Goal: Task Accomplishment & Management: Manage account settings

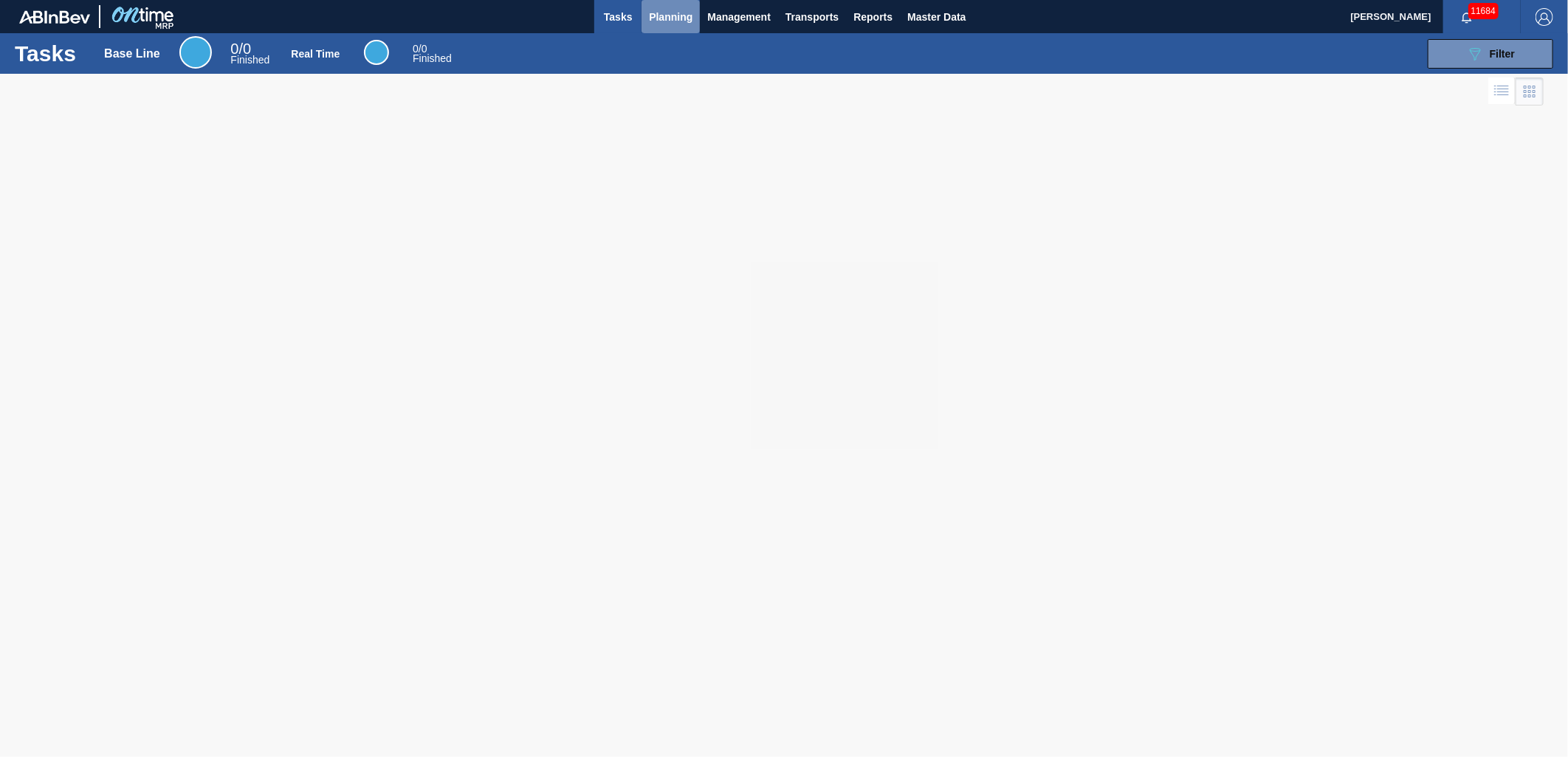
click at [677, 29] on button "Planning" at bounding box center [670, 16] width 58 height 33
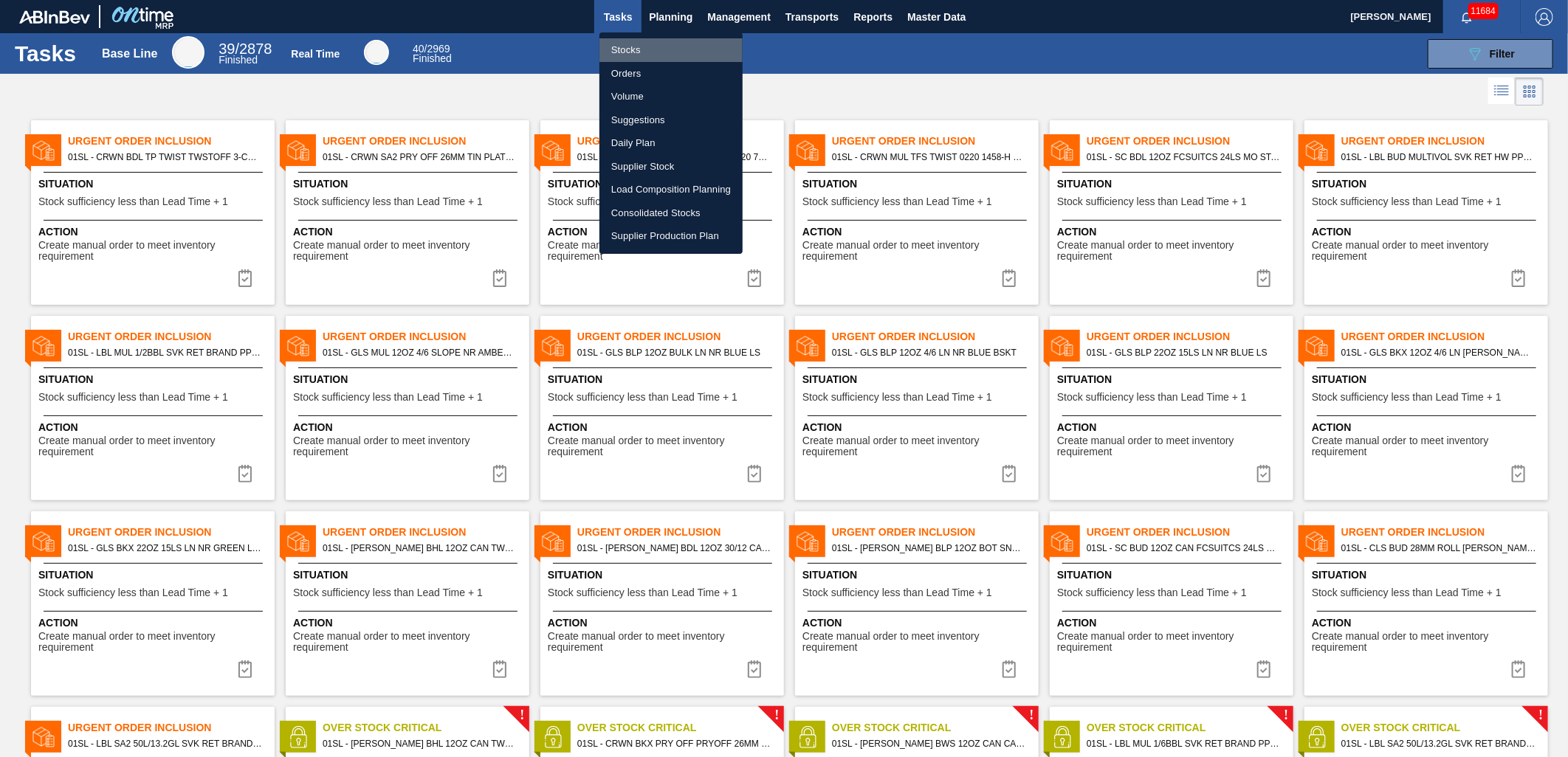
click at [667, 49] on li "Stocks" at bounding box center [671, 50] width 143 height 23
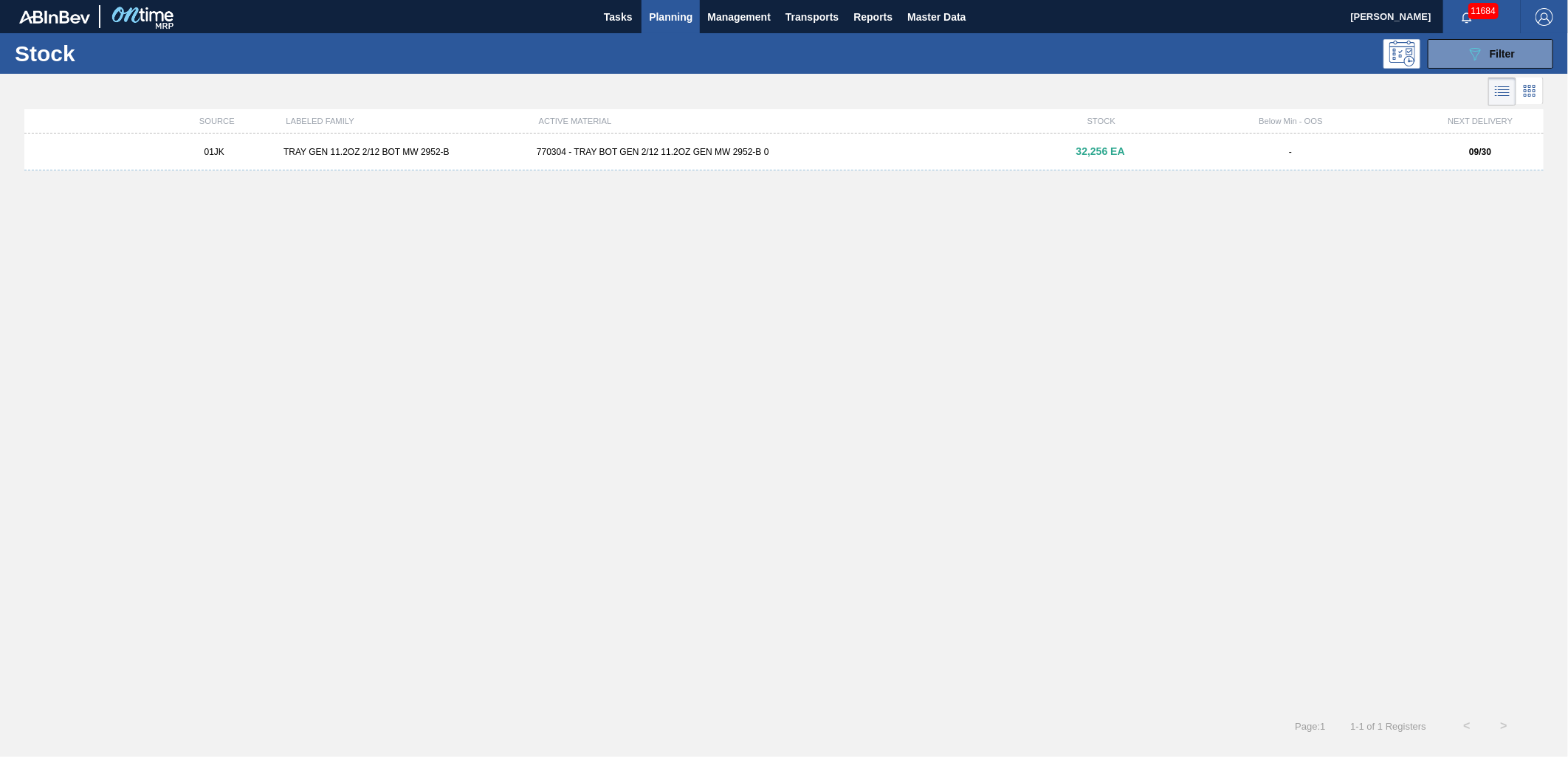
click at [713, 150] on div "770304 - TRAY BOT GEN 2/12 11.2OZ GEN MW 2952-B 0" at bounding box center [784, 152] width 507 height 11
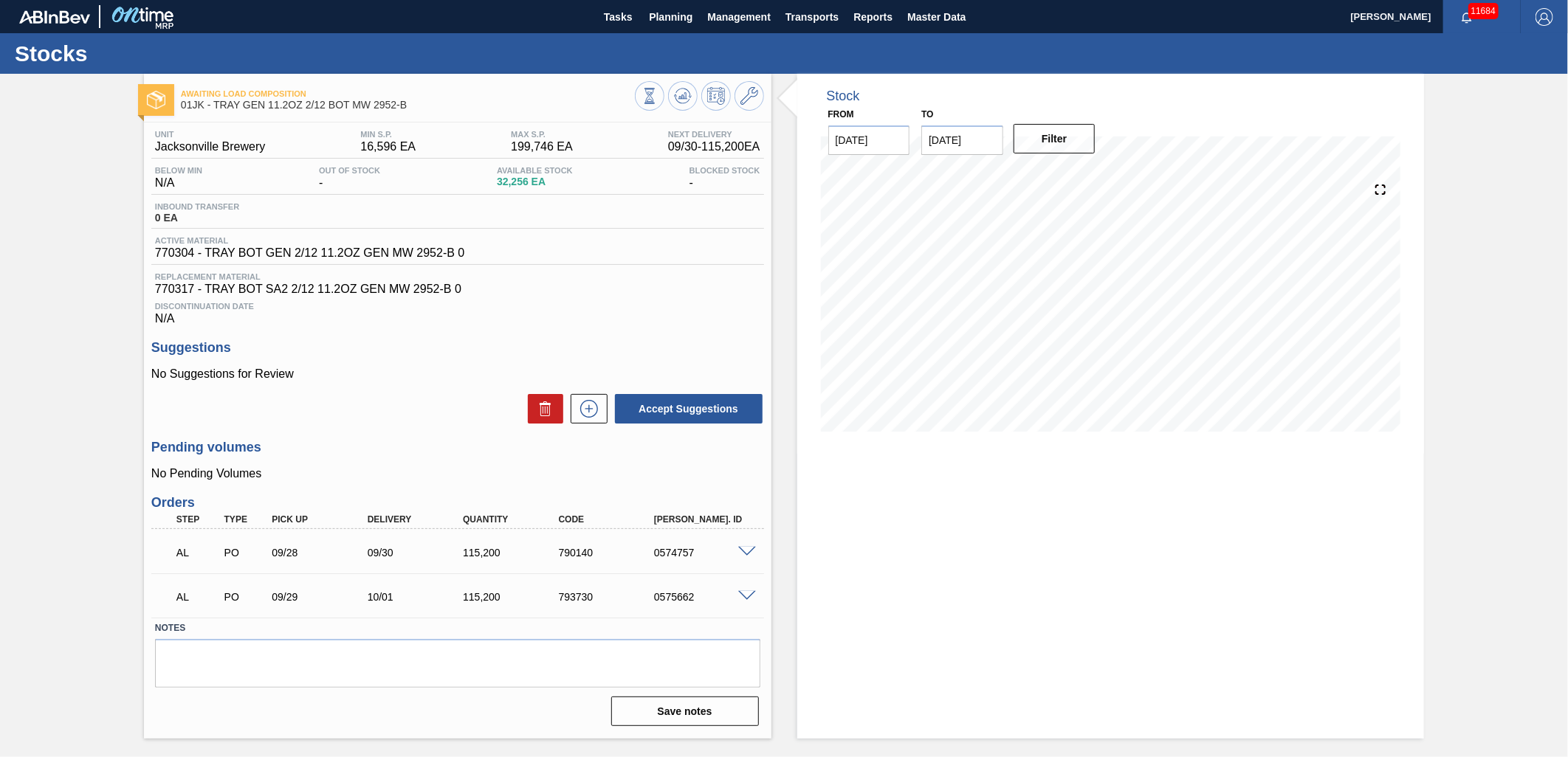
click at [746, 555] on span at bounding box center [747, 552] width 18 height 11
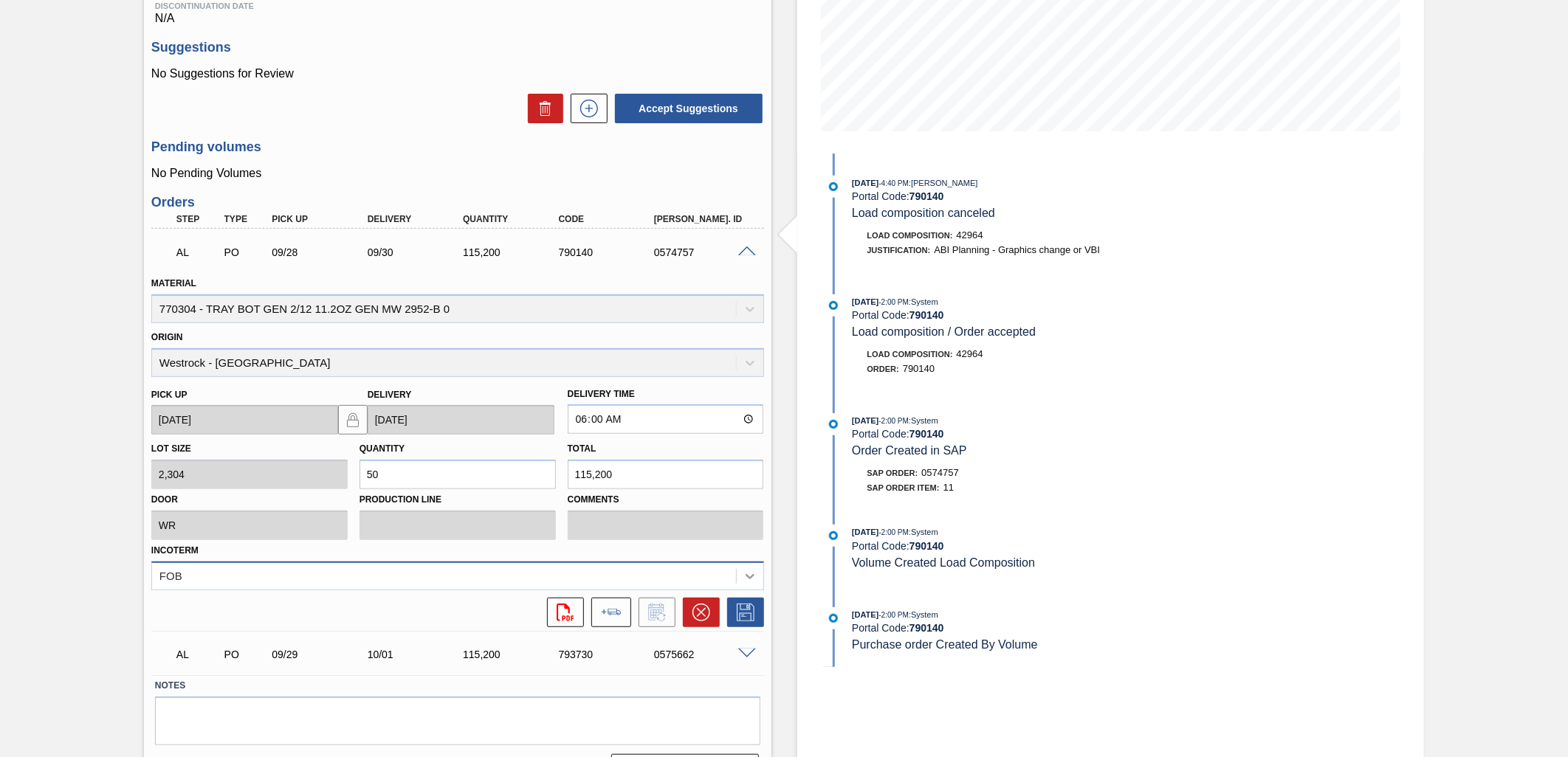
scroll to position [328, 0]
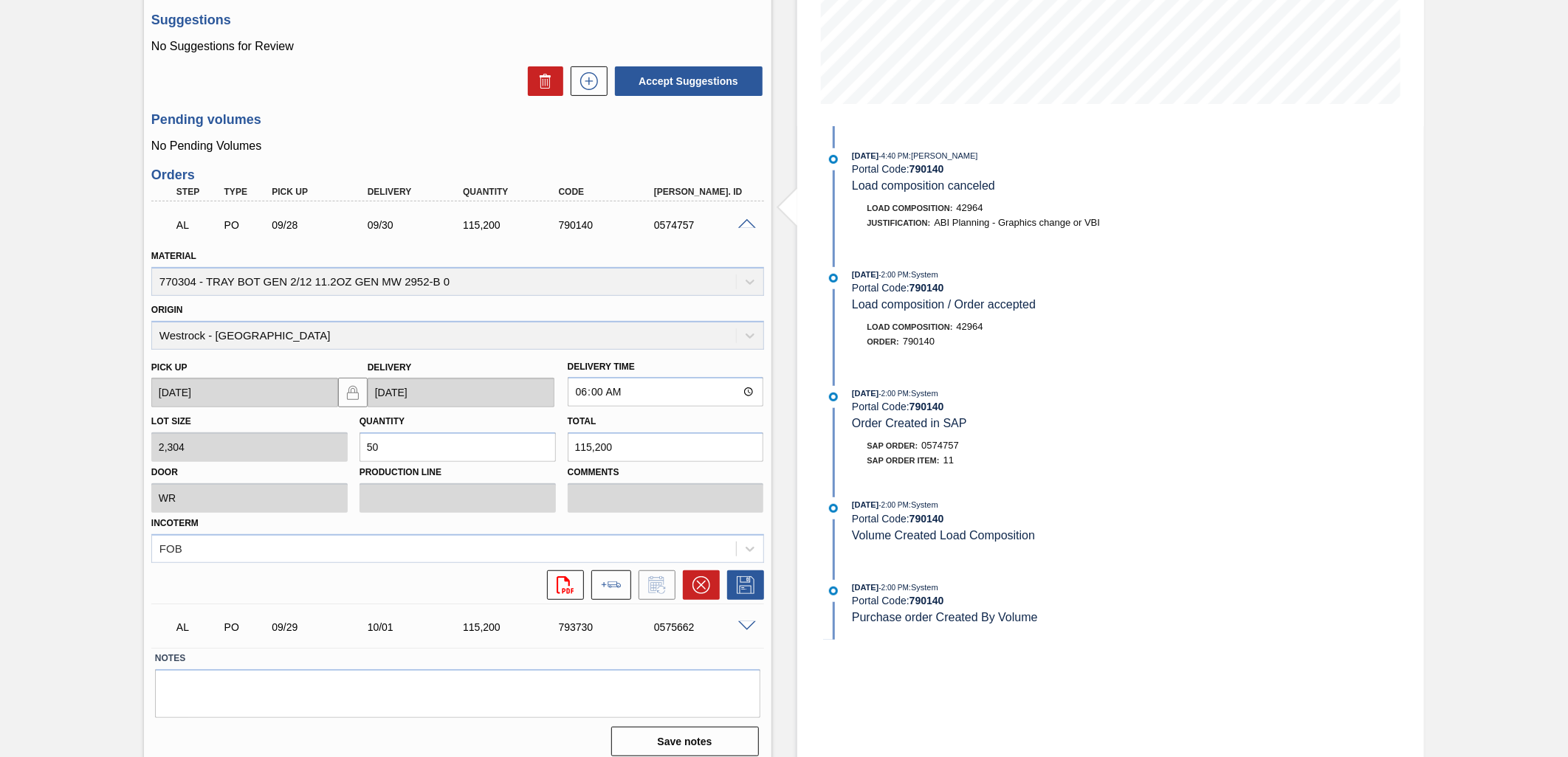
click at [750, 223] on span at bounding box center [747, 224] width 18 height 11
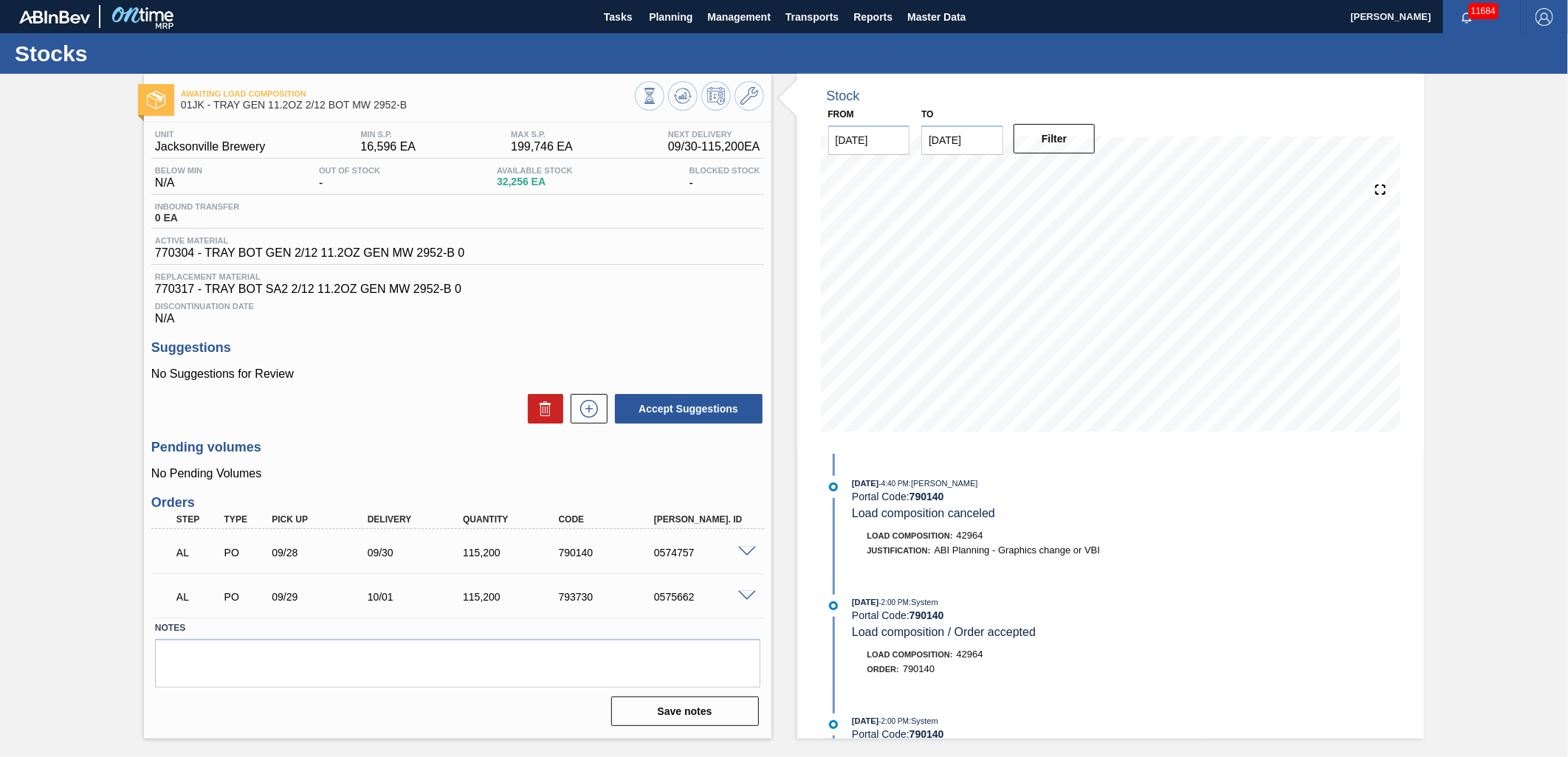
scroll to position [0, 0]
click at [744, 600] on span at bounding box center [747, 597] width 18 height 11
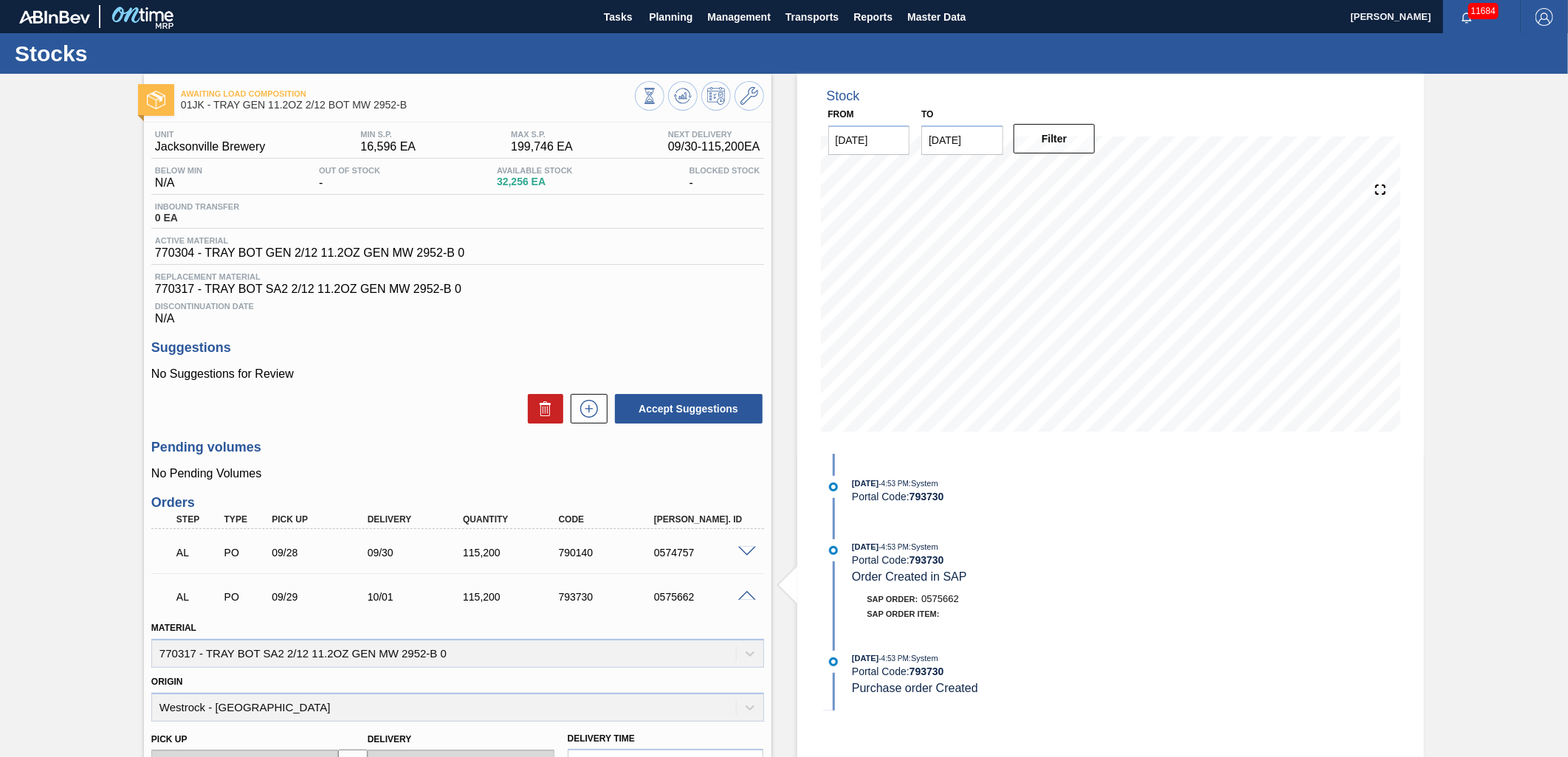
scroll to position [82, 0]
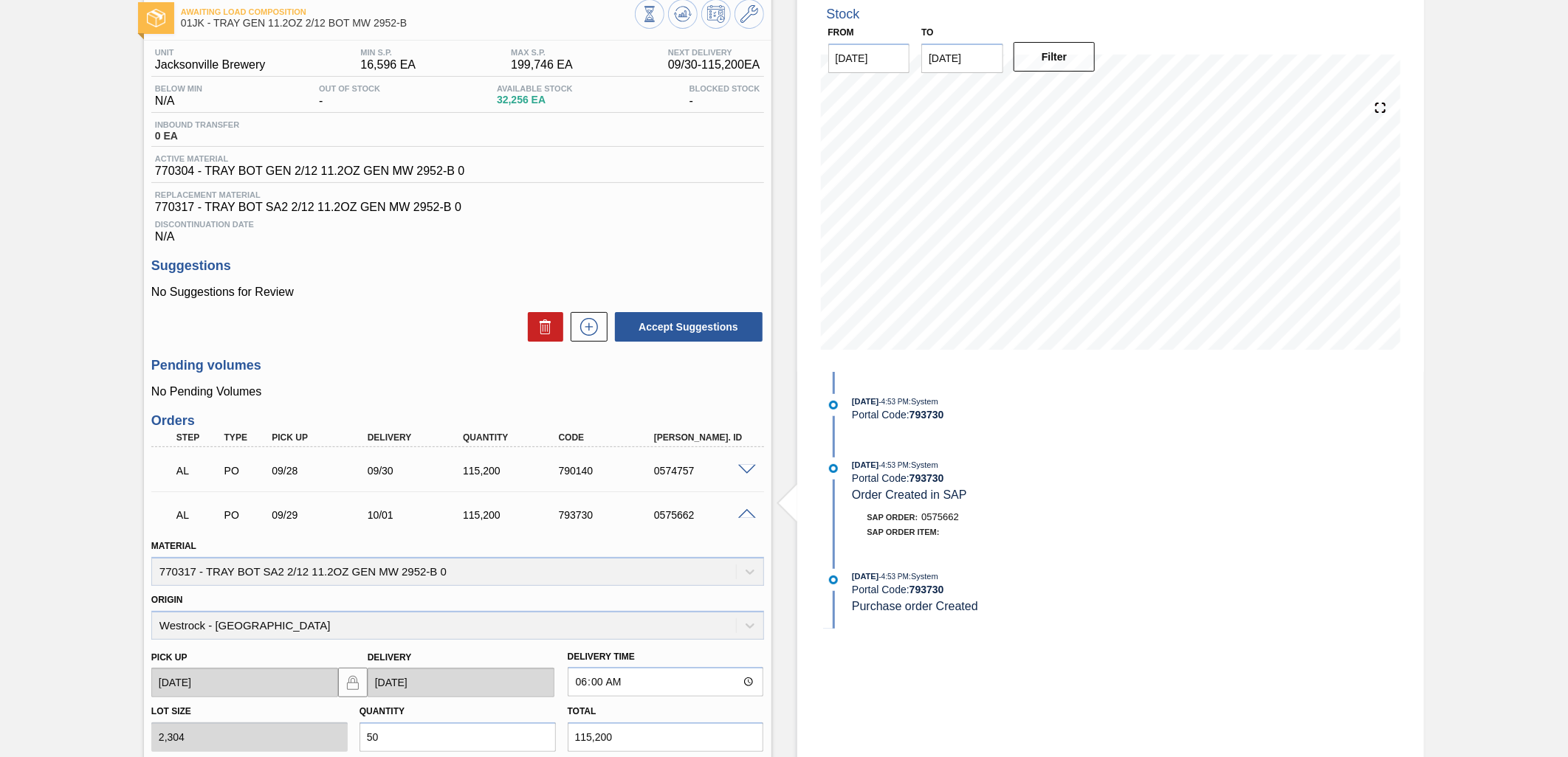
click at [746, 513] on span at bounding box center [747, 515] width 18 height 11
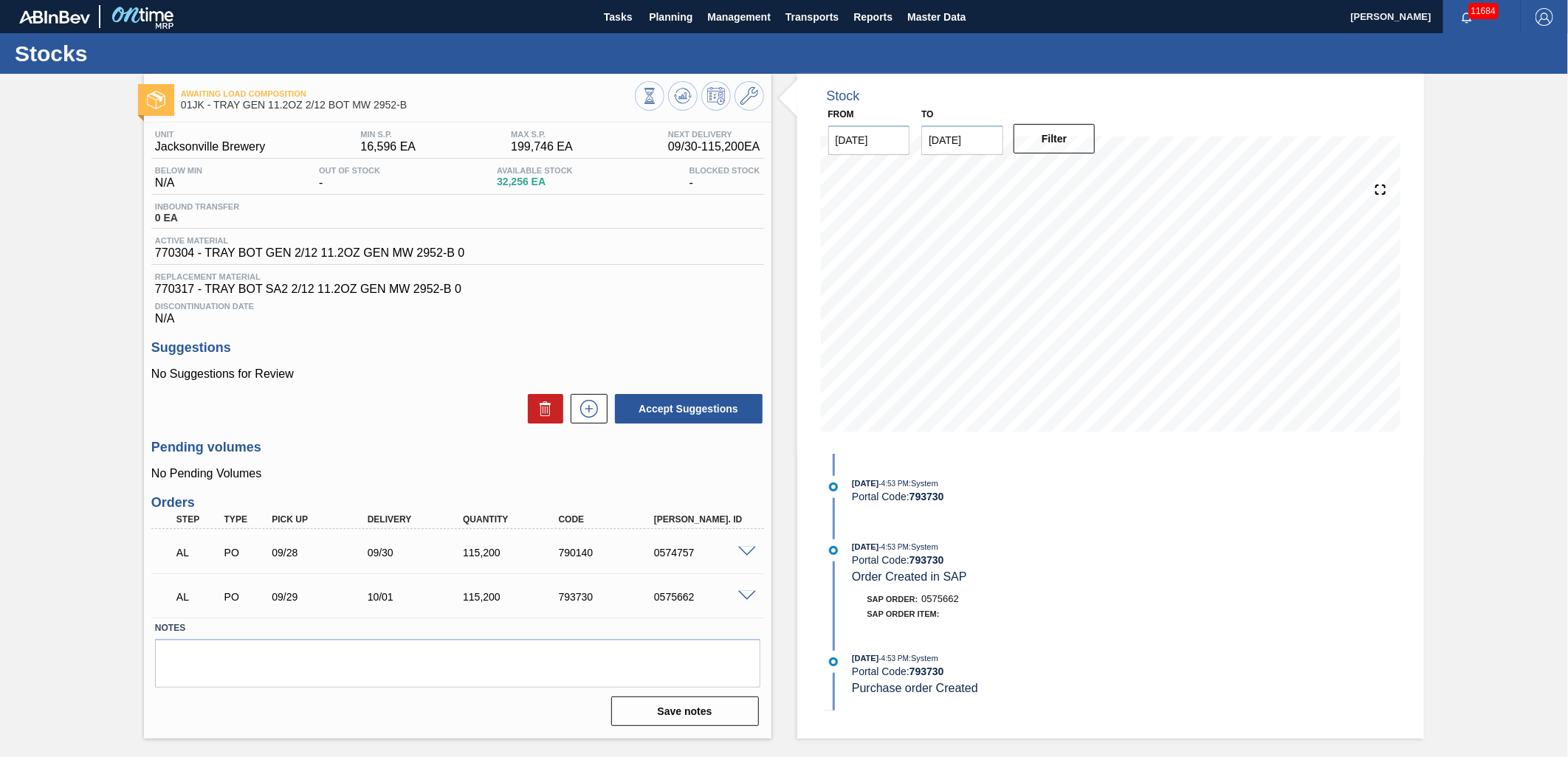
scroll to position [0, 0]
click at [748, 590] on div at bounding box center [749, 595] width 30 height 11
click at [748, 595] on span at bounding box center [747, 597] width 18 height 11
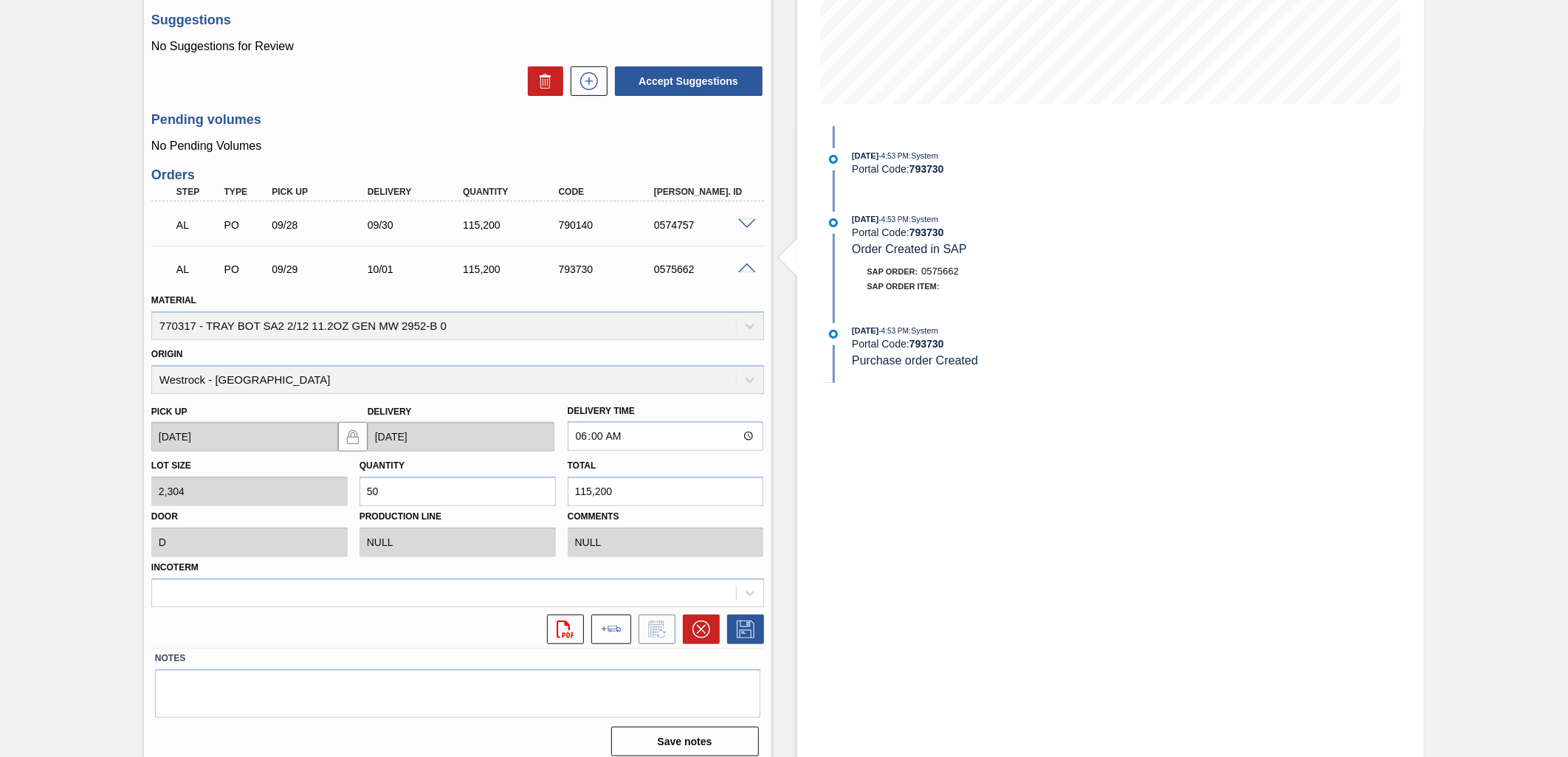
scroll to position [337, 0]
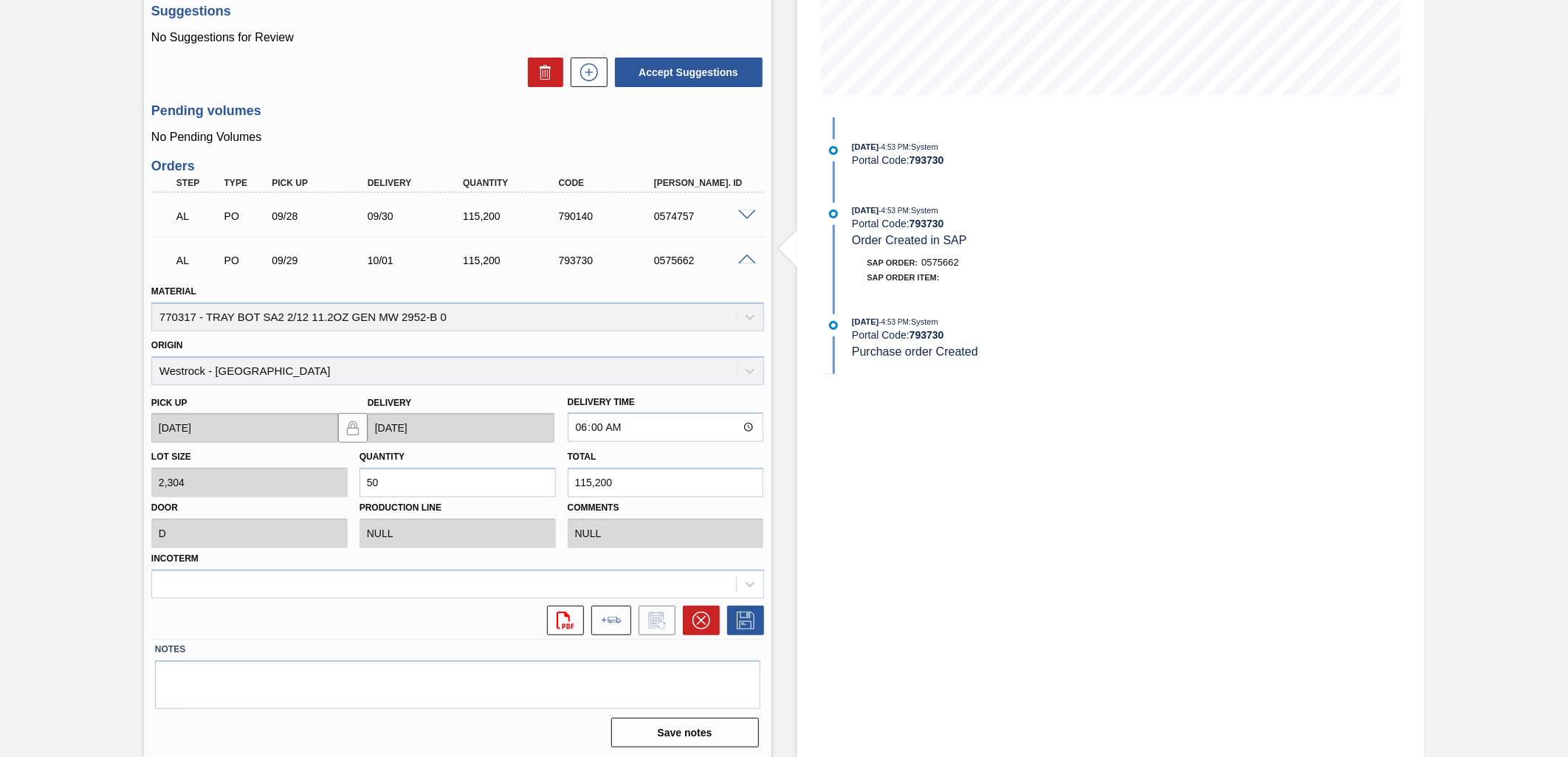
drag, startPoint x: 752, startPoint y: 261, endPoint x: 748, endPoint y: 252, distance: 9.8
click at [752, 261] on span at bounding box center [747, 260] width 18 height 11
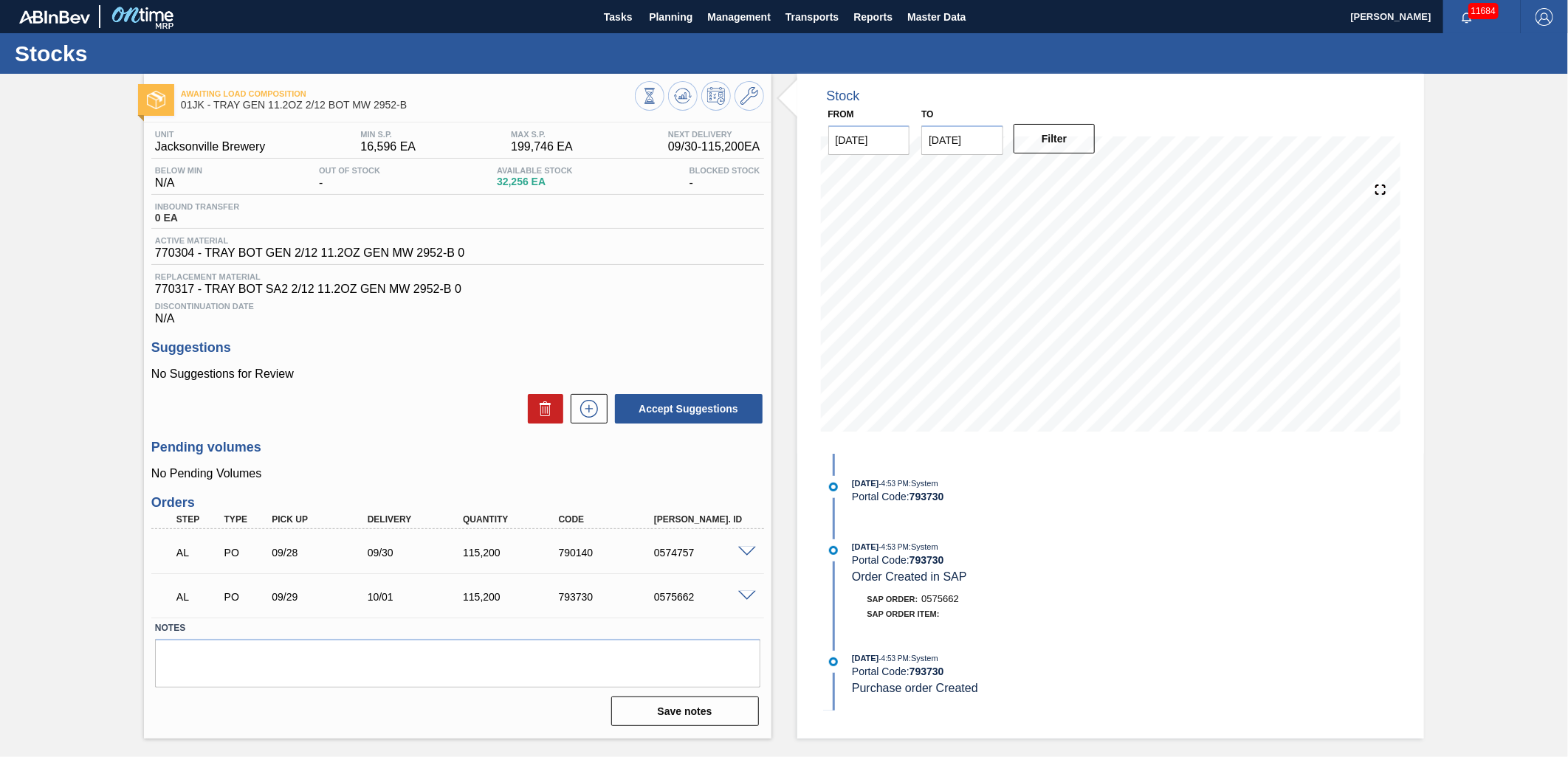
scroll to position [0, 0]
click at [747, 606] on div "AL PO 09/29 10/01 115,200 793730 0575662" at bounding box center [457, 595] width 612 height 37
click at [747, 594] on span at bounding box center [747, 597] width 18 height 11
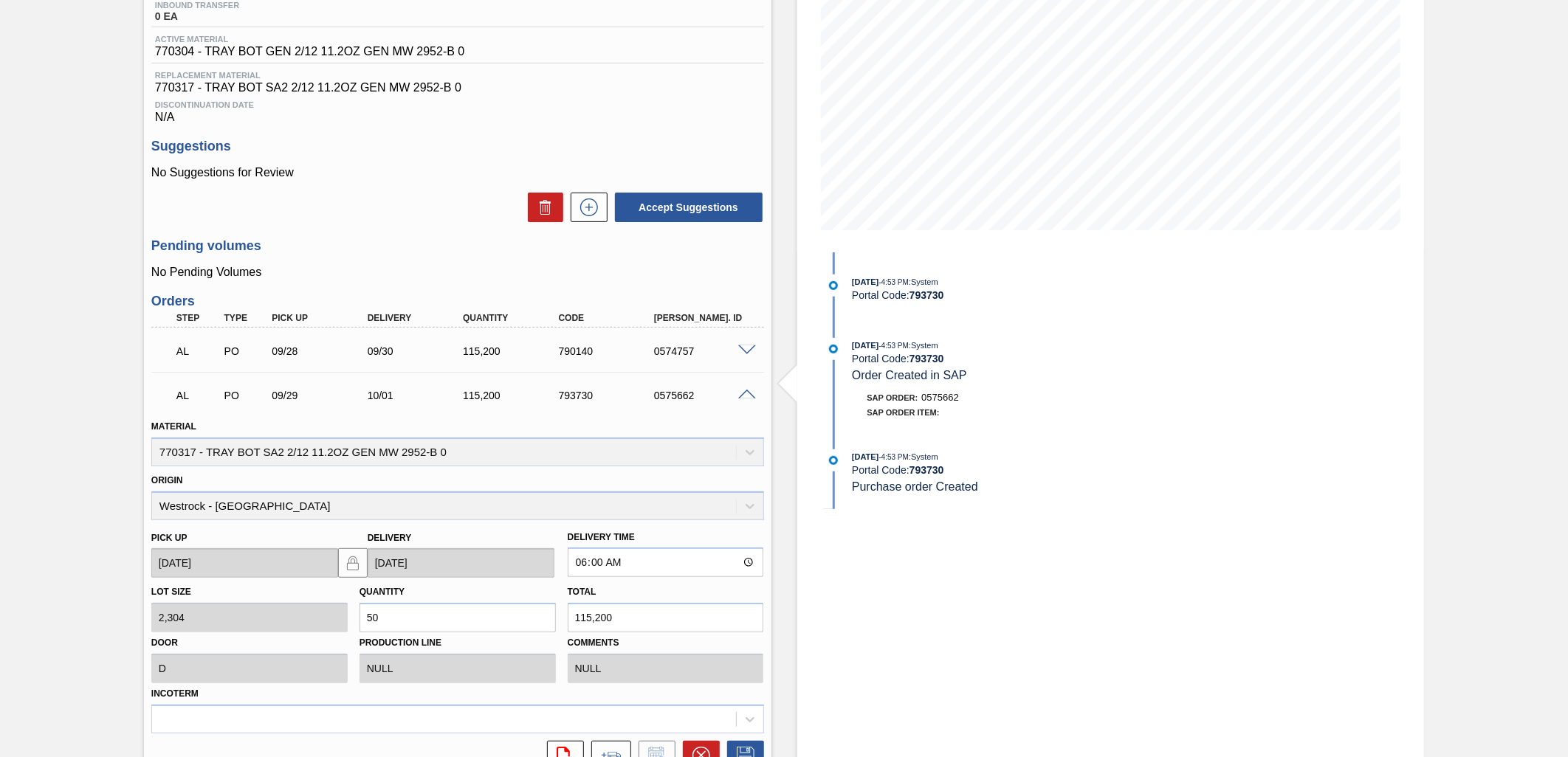
scroll to position [337, 0]
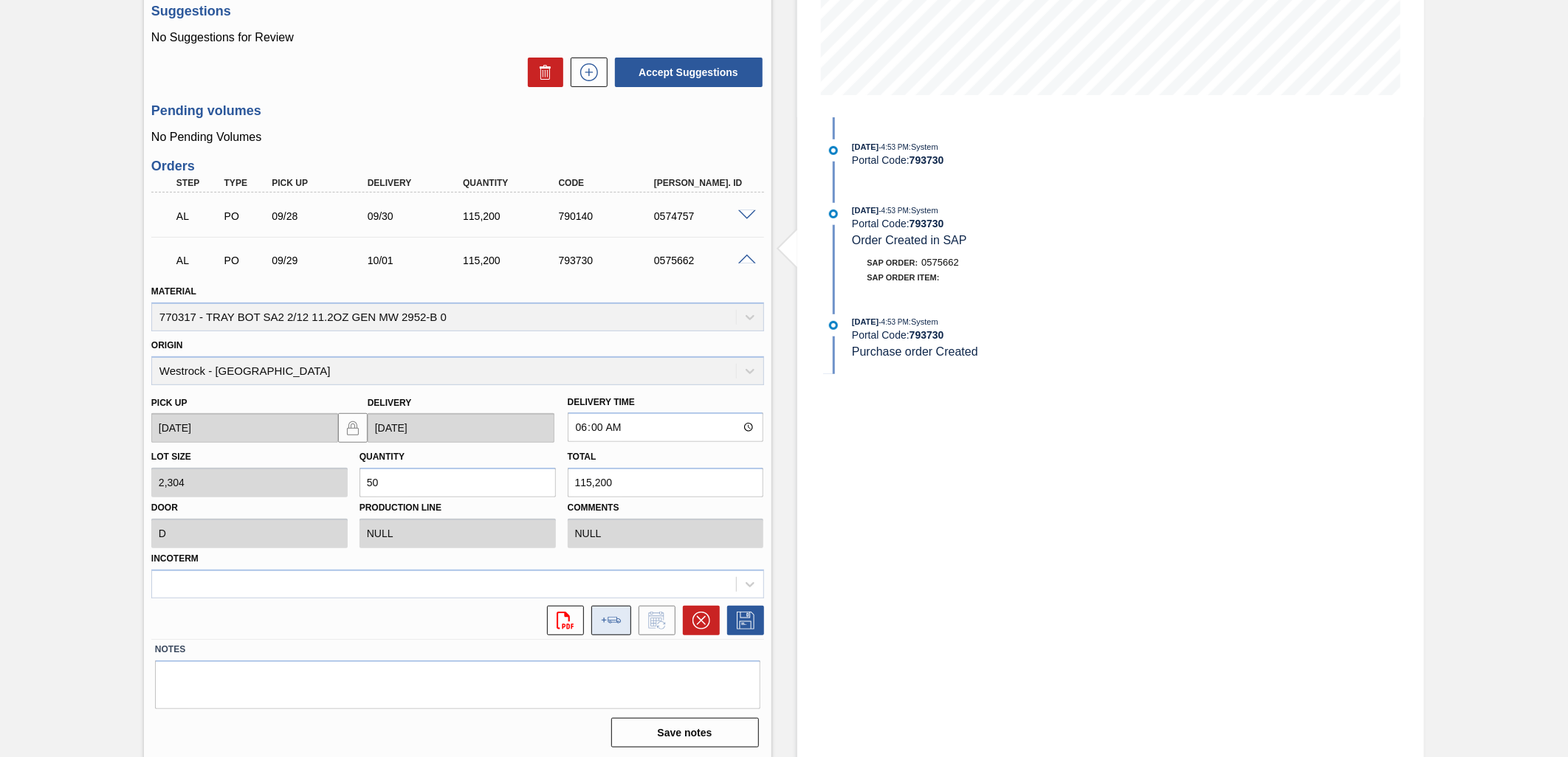
click at [615, 609] on button at bounding box center [611, 620] width 40 height 29
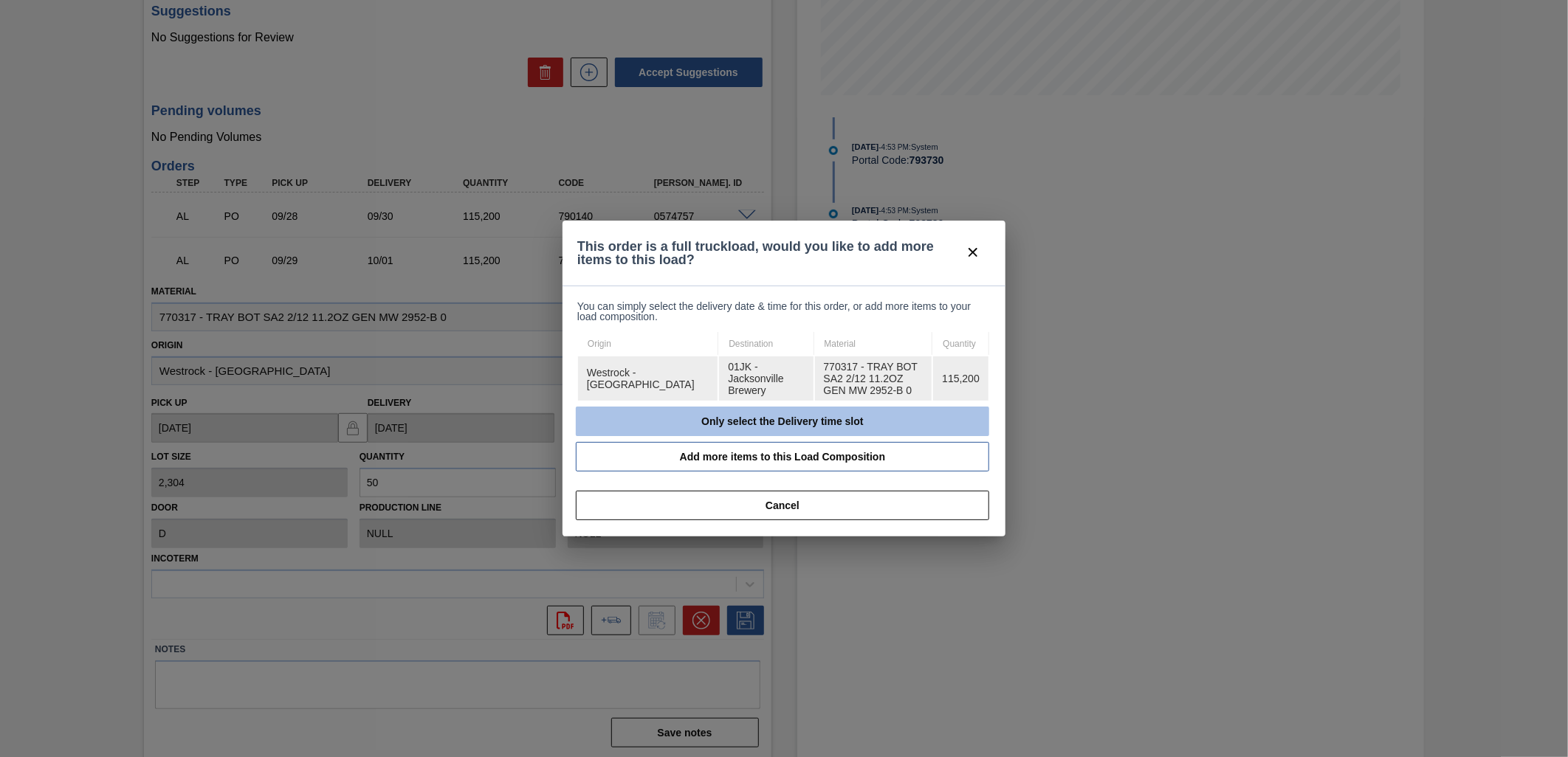
click at [716, 422] on button "Only select the Delivery time slot" at bounding box center [782, 421] width 413 height 29
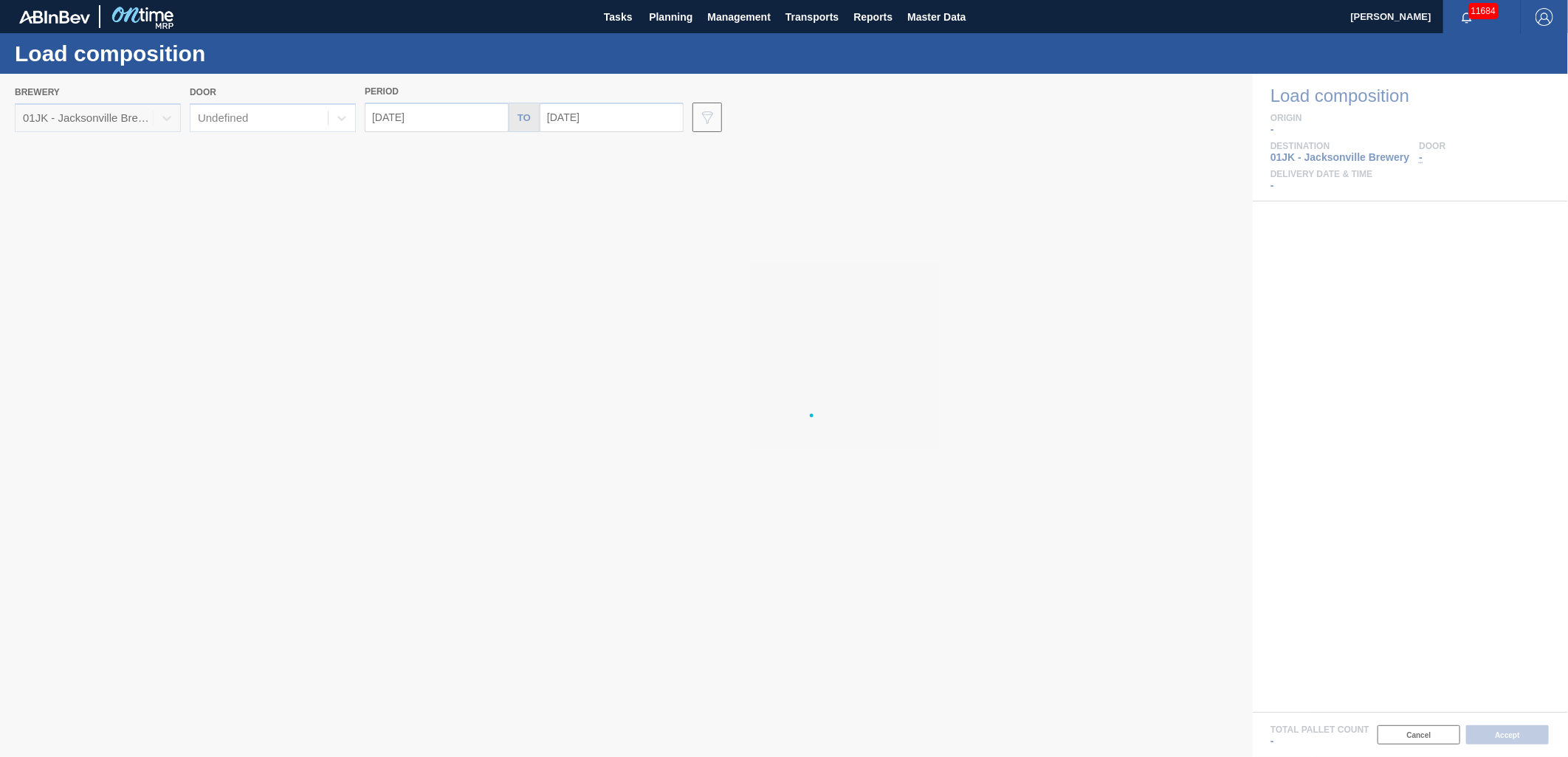
type input "[DATE]"
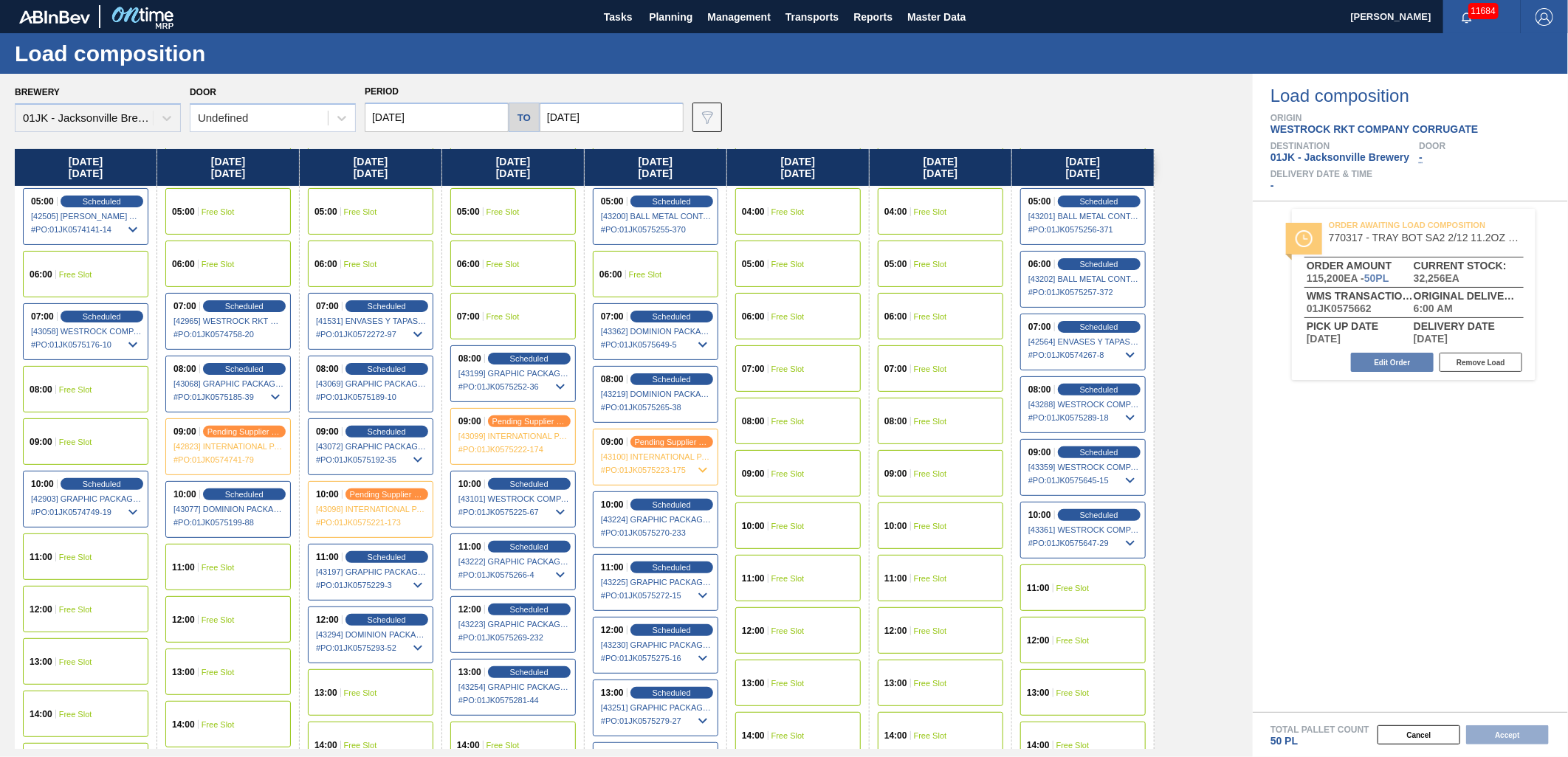
scroll to position [246, 0]
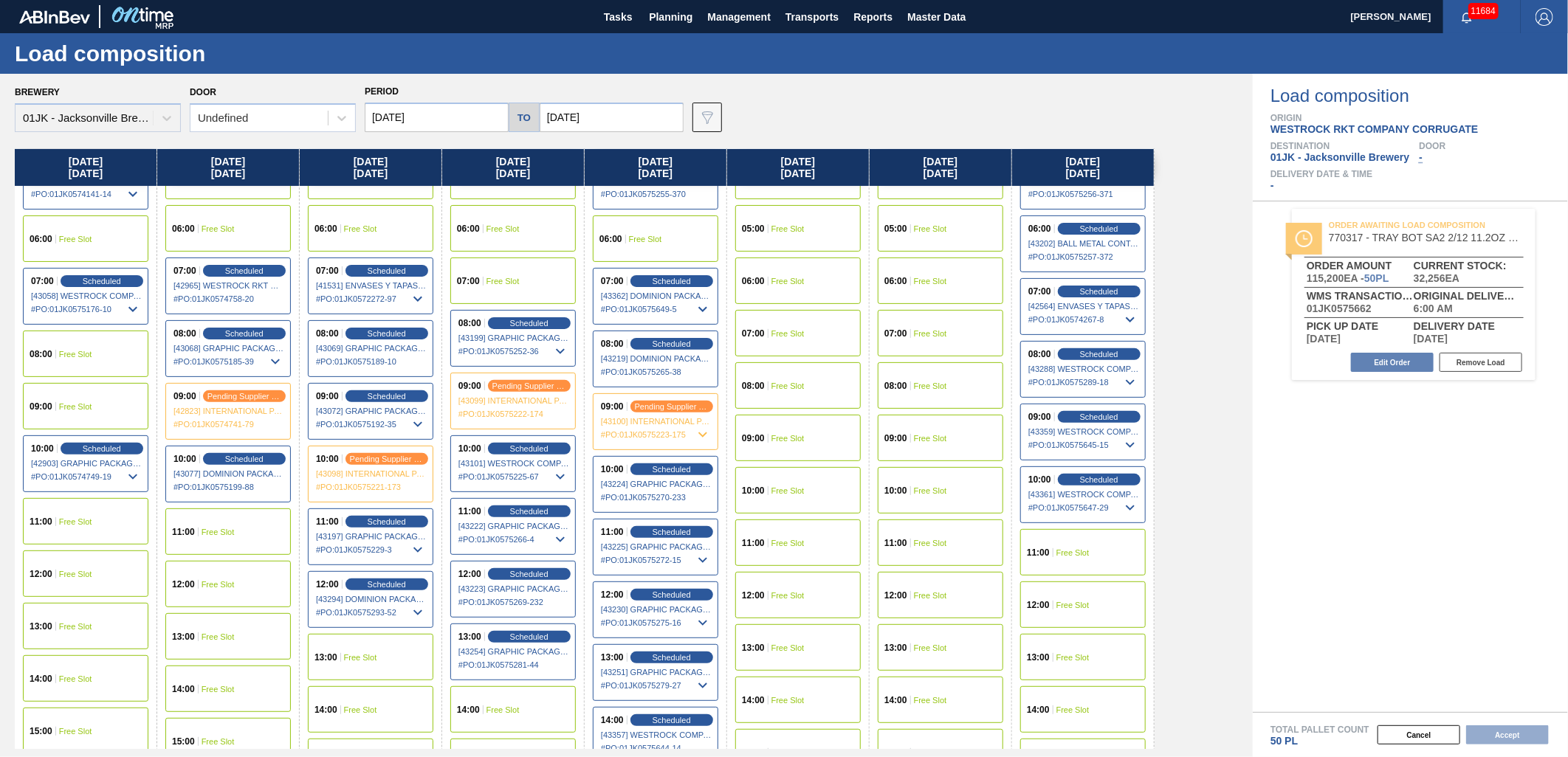
drag, startPoint x: 396, startPoint y: 654, endPoint x: 1024, endPoint y: 616, distance: 629.1
click at [396, 654] on div "13:00 Free Slot" at bounding box center [370, 657] width 125 height 46
click at [1525, 736] on button "Accept" at bounding box center [1507, 735] width 82 height 19
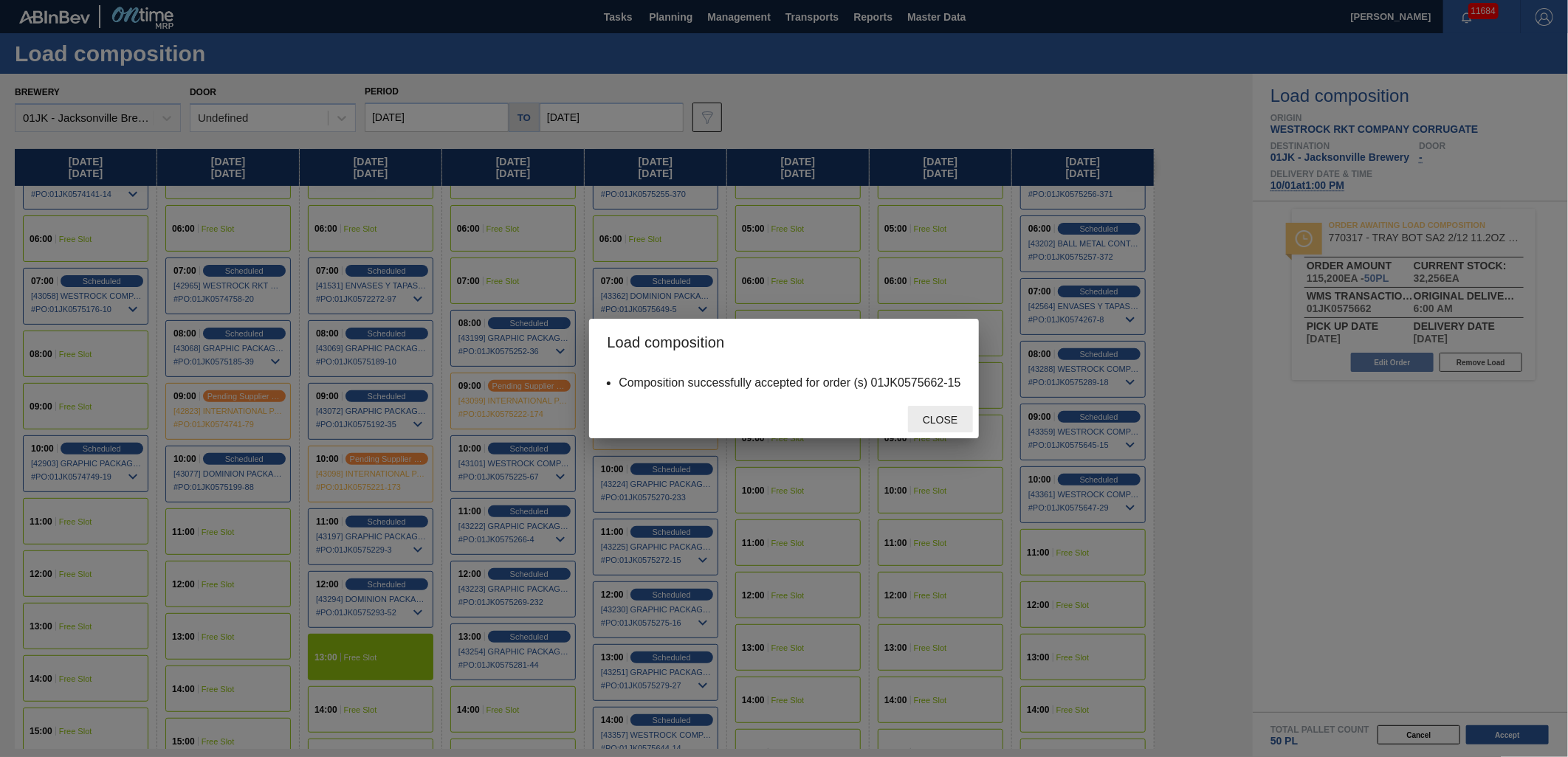
click at [957, 416] on span "Close" at bounding box center [940, 419] width 58 height 12
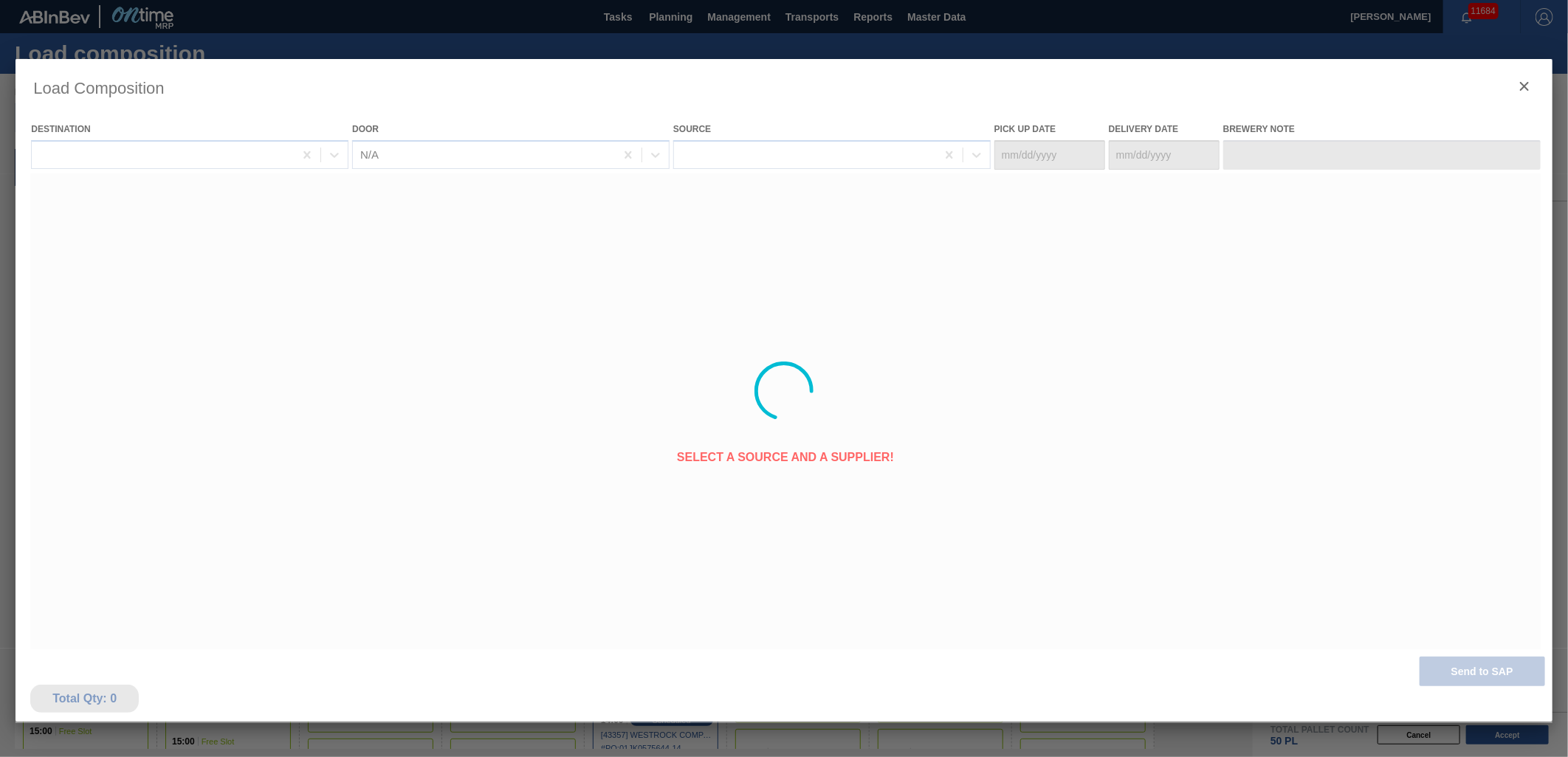
type Date "[DATE]"
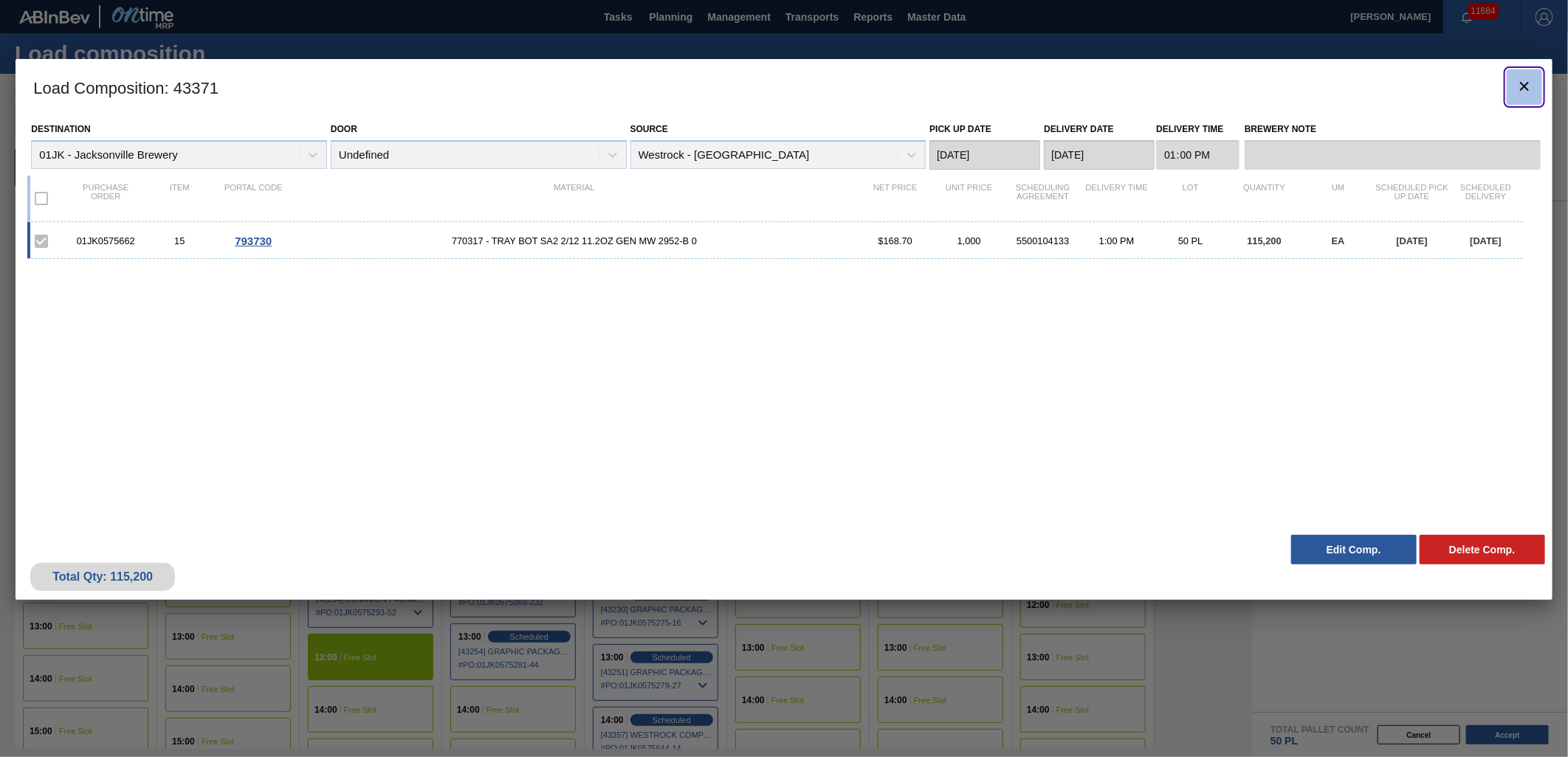
click at [1516, 97] on clb-icon "botão de ícone" at bounding box center [1525, 88] width 18 height 20
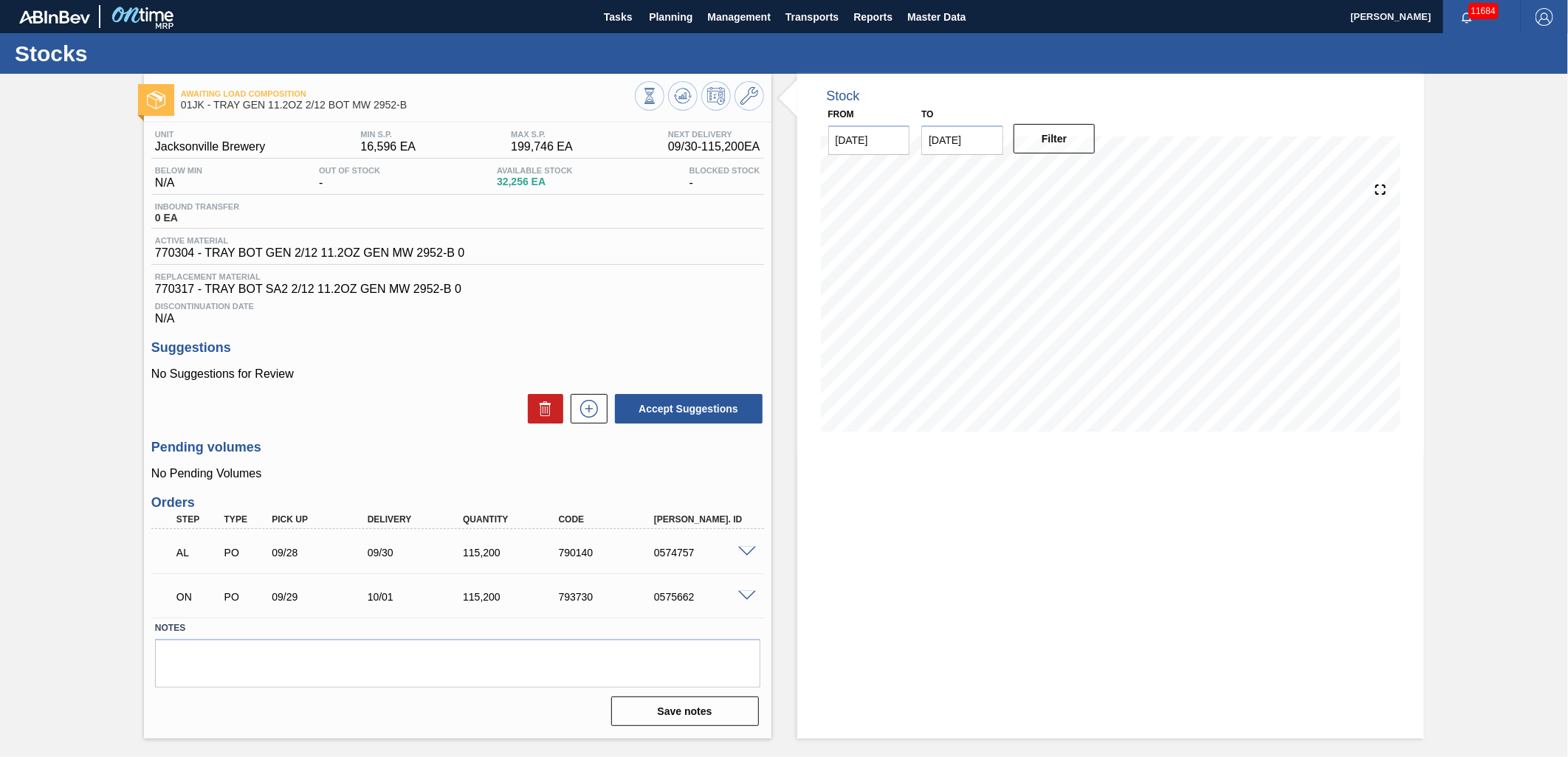
click at [748, 553] on span at bounding box center [747, 552] width 18 height 11
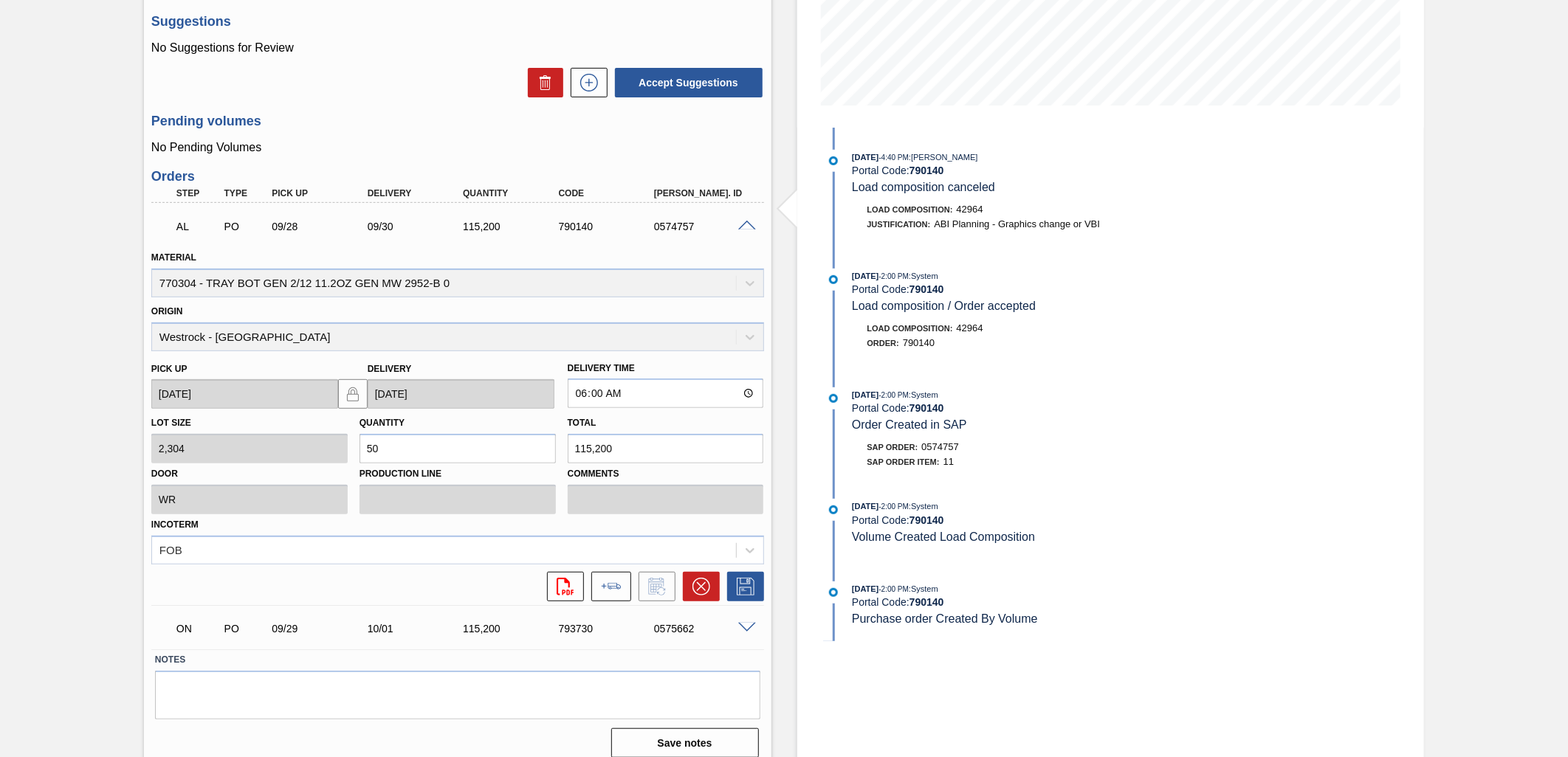
scroll to position [337, 0]
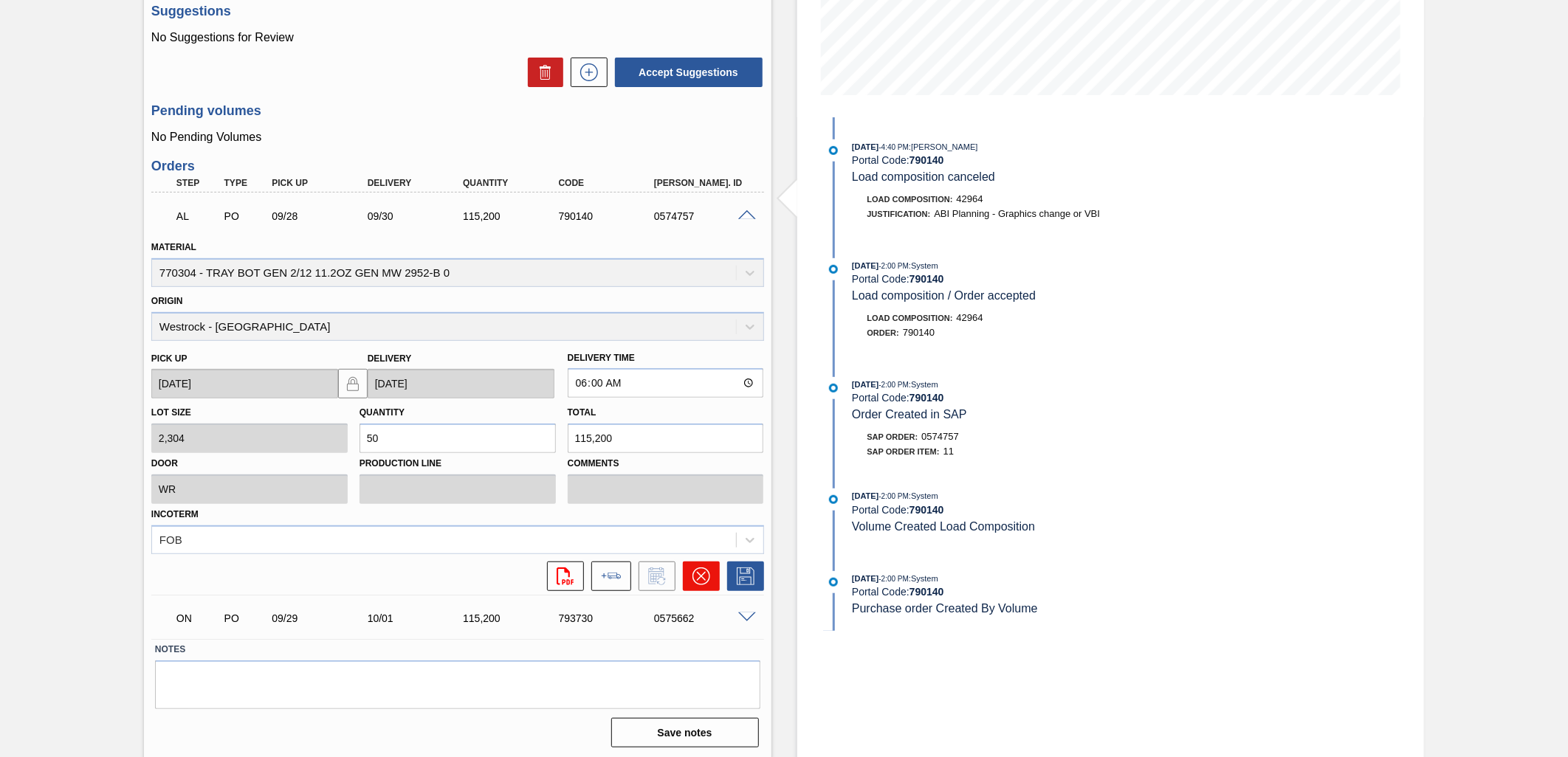
click at [702, 577] on icon at bounding box center [702, 576] width 18 height 18
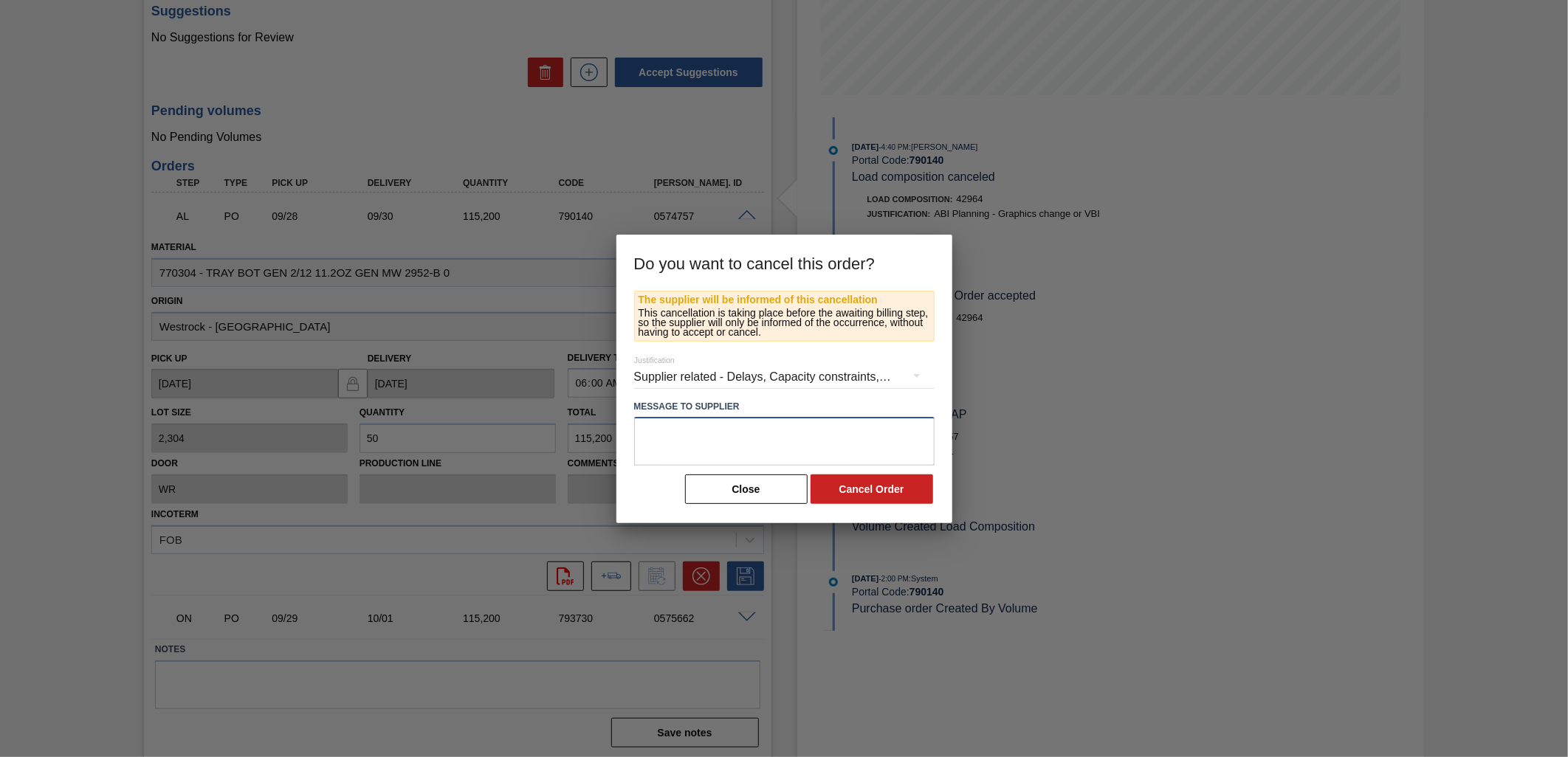
click at [786, 448] on textarea at bounding box center [784, 442] width 300 height 49
type textarea "O"
type textarea "TR#"
click at [770, 489] on button "Close" at bounding box center [746, 489] width 122 height 29
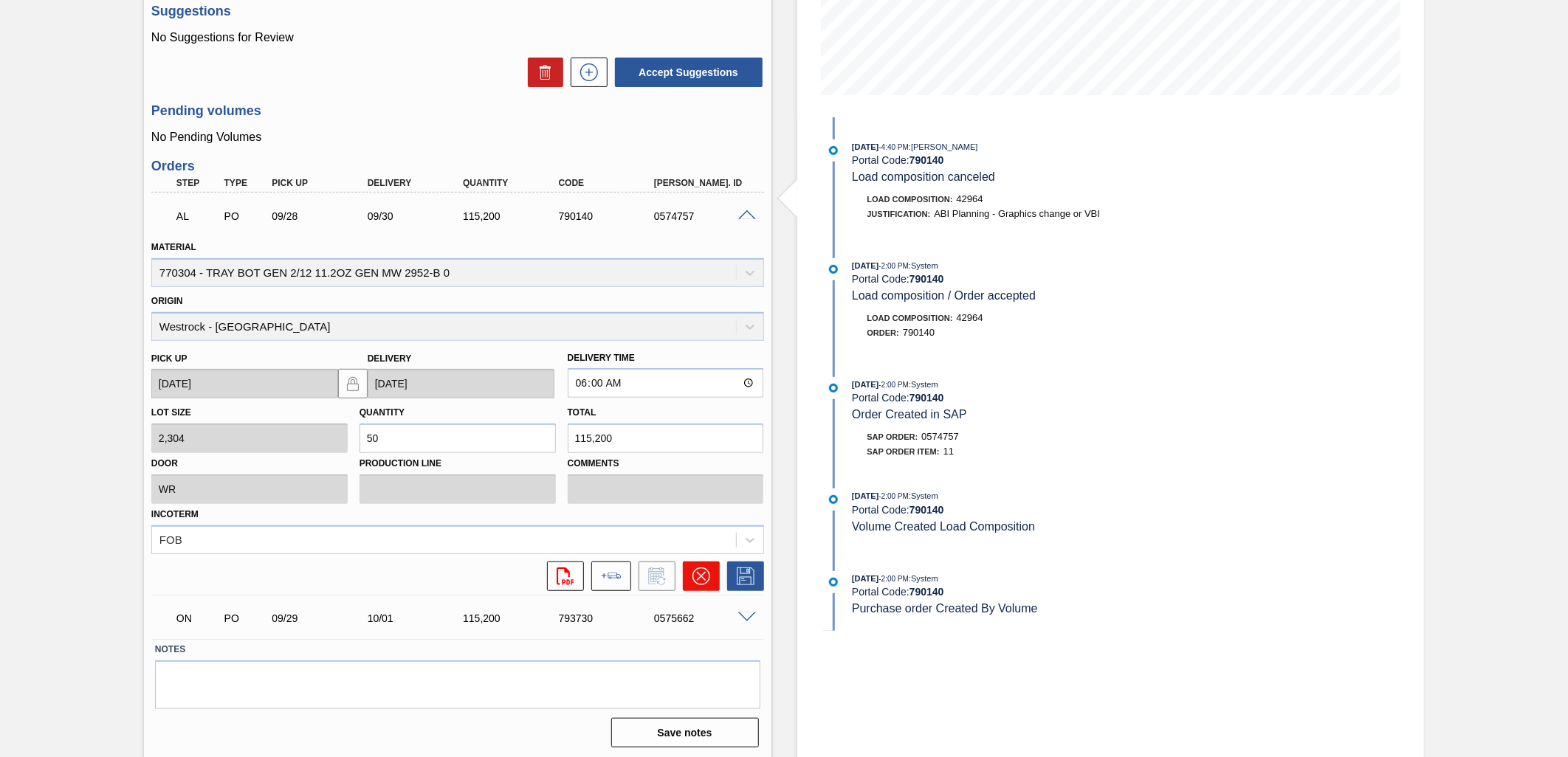
click at [689, 571] on button at bounding box center [701, 576] width 37 height 29
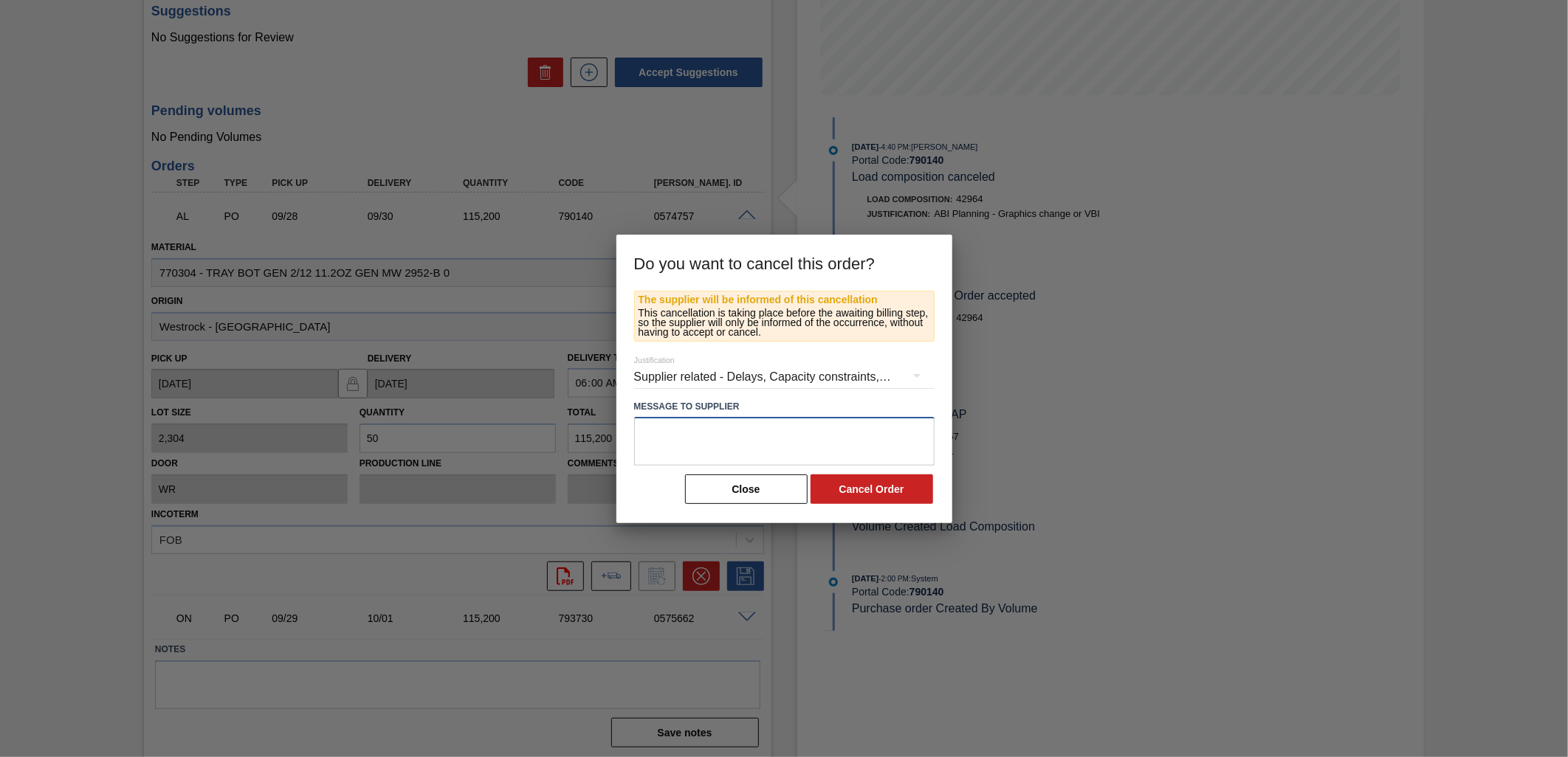
click at [733, 439] on textarea at bounding box center [784, 442] width 300 height 49
click at [758, 430] on textarea "TR#574757 Cancelled. replaced with TR#575662 for new material 77" at bounding box center [784, 442] width 300 height 49
click at [754, 431] on textarea "TR#574757 Cancelled. replaced with TR#575662 for new material 77" at bounding box center [784, 442] width 300 height 49
click at [718, 447] on textarea "TR#574757 Cancelled. Replaced with TR#575662 for new material 77" at bounding box center [784, 442] width 300 height 49
click at [808, 450] on textarea "TR#574757 Cancelled. Replaced with TR#575662 for new material 77" at bounding box center [784, 442] width 300 height 49
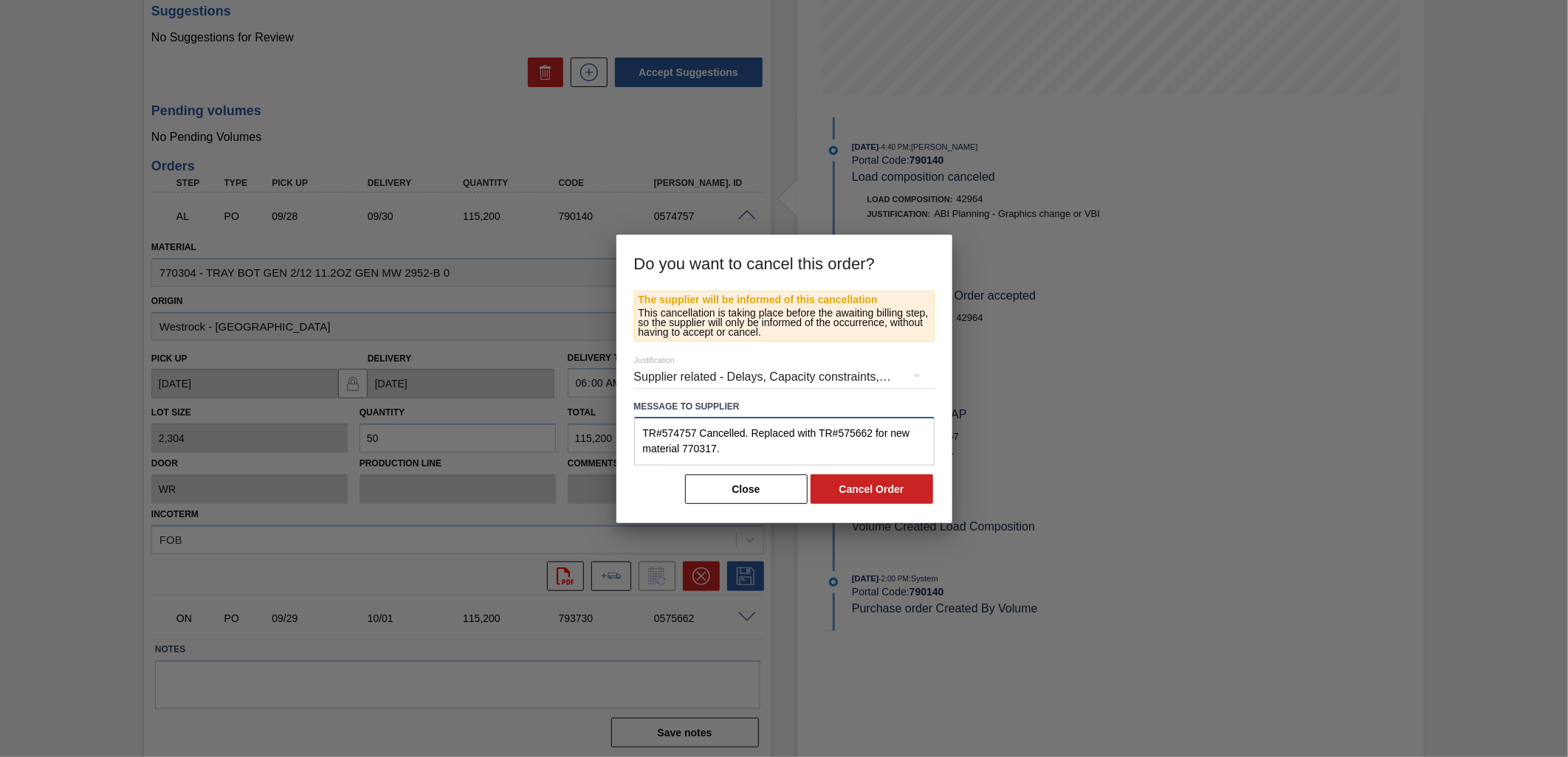
click at [803, 451] on textarea "TR#574757 Cancelled. Replaced with TR#575662 for new material 770317." at bounding box center [784, 442] width 300 height 49
type textarea "TR#574757 Cancelled. Replaced with TR#575662 for new material 770317."
click at [877, 492] on button "Cancel Order" at bounding box center [872, 489] width 122 height 29
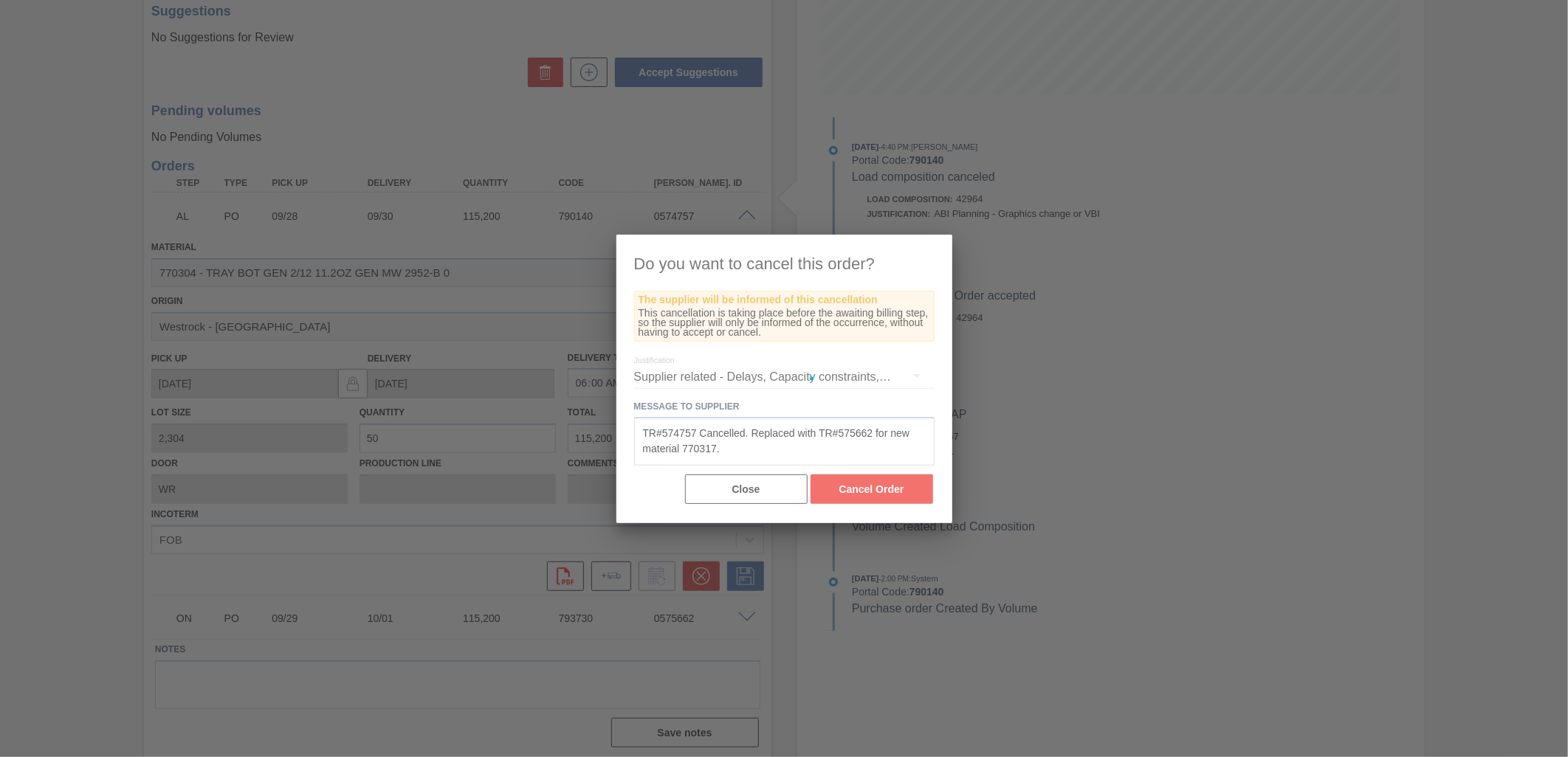
scroll to position [0, 0]
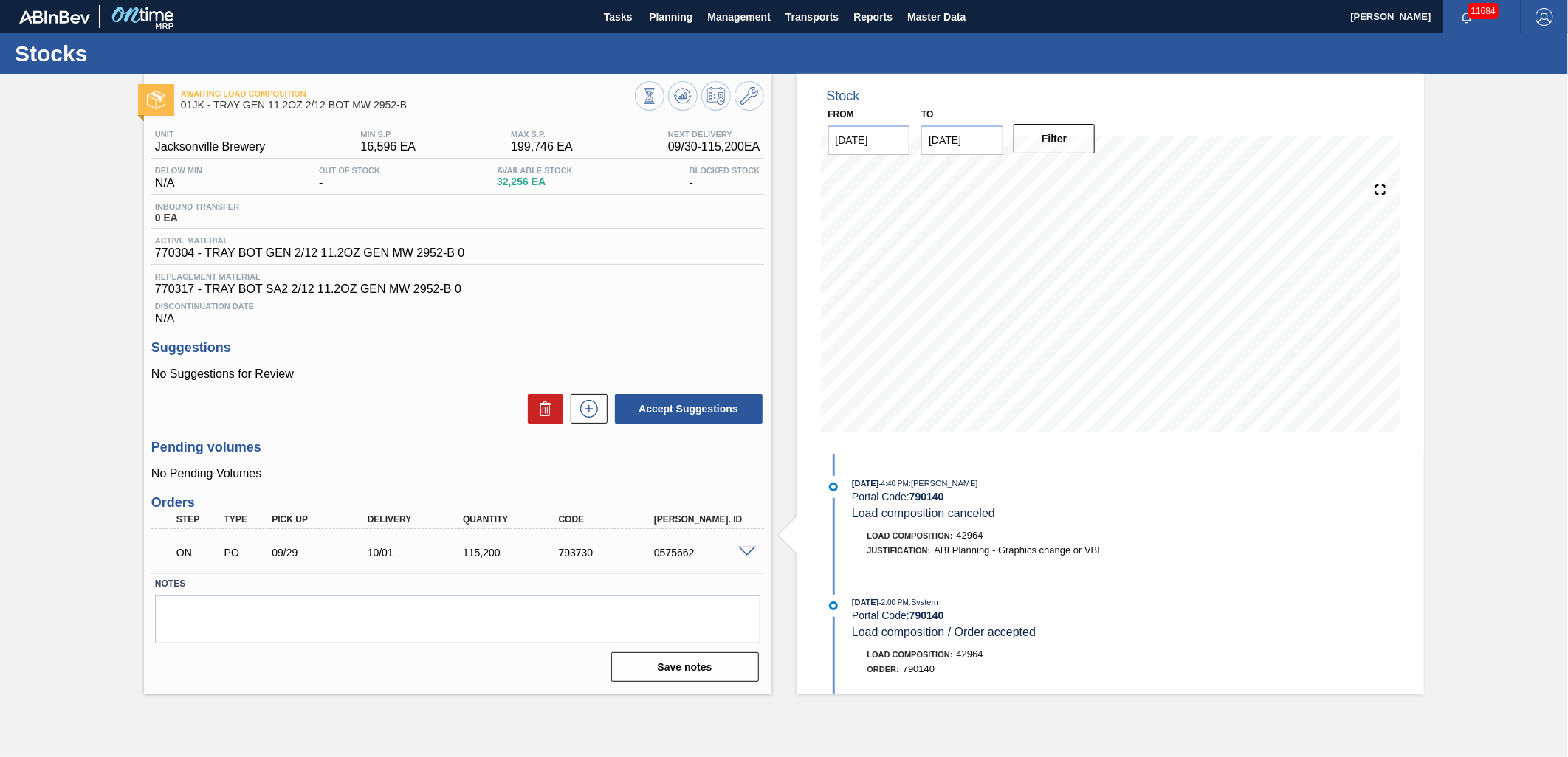
click at [740, 545] on div at bounding box center [749, 551] width 30 height 11
click at [744, 554] on span at bounding box center [747, 552] width 18 height 11
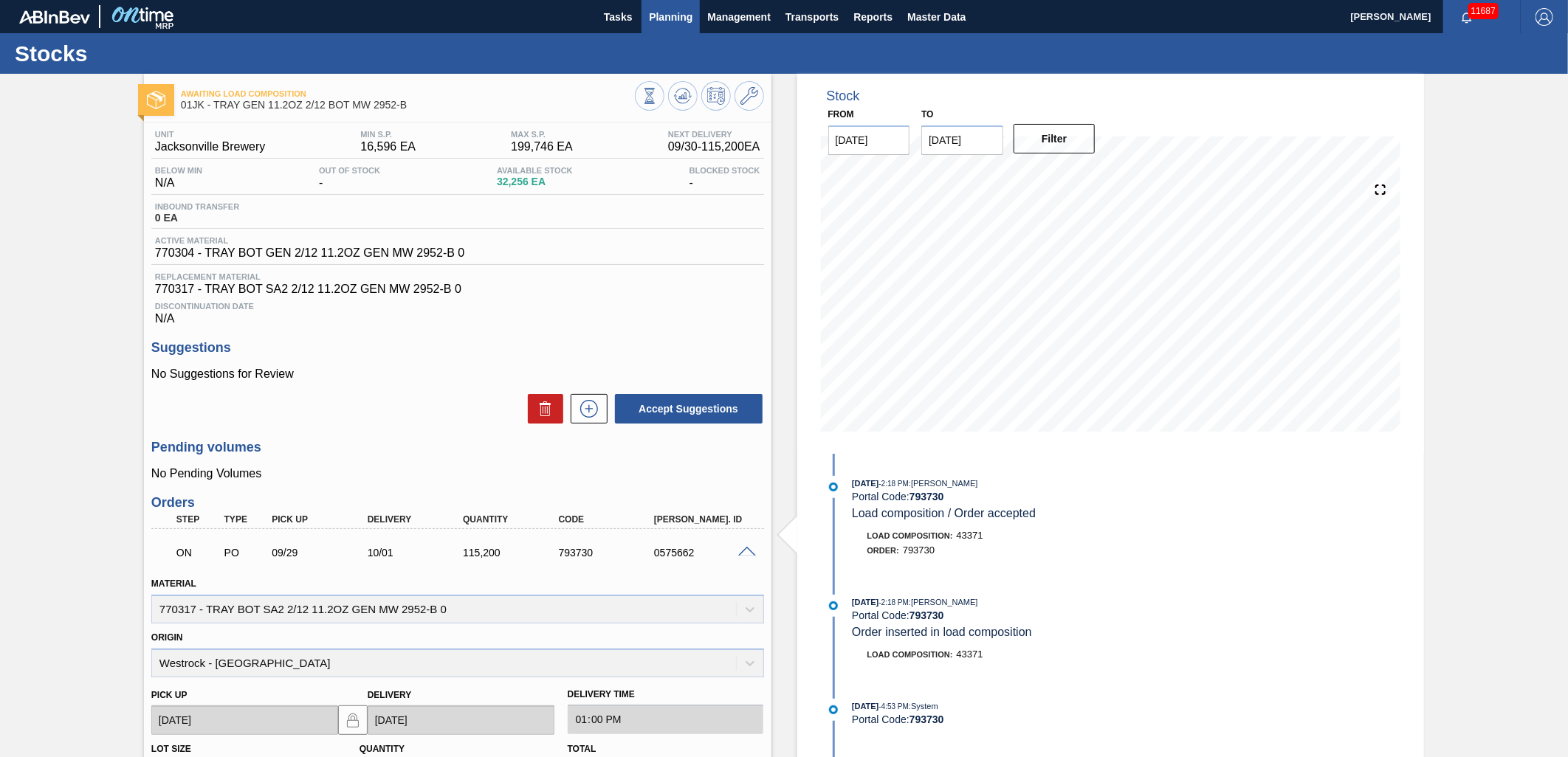
click at [664, 12] on span "Planning" at bounding box center [670, 17] width 44 height 18
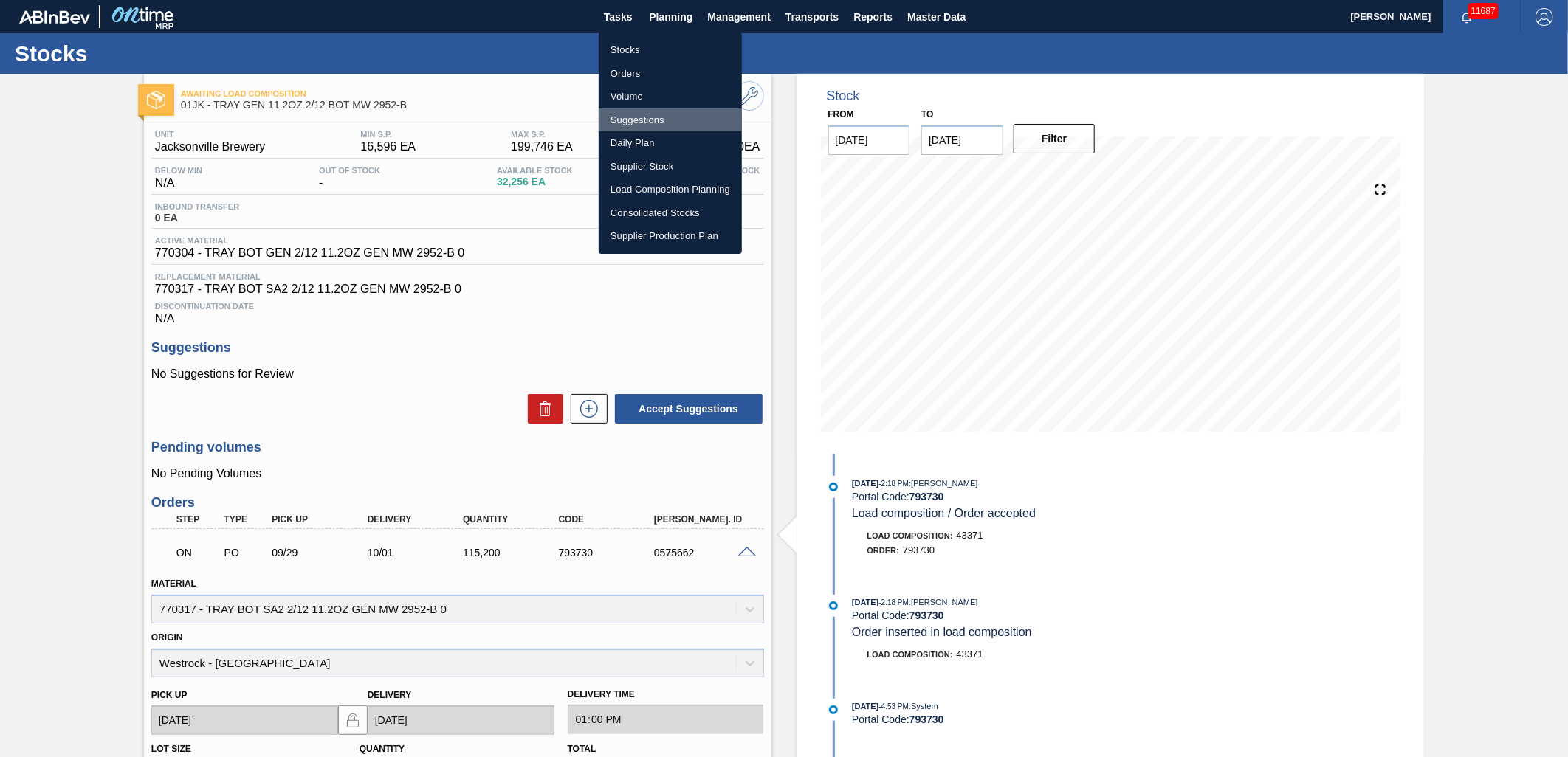
click at [635, 116] on li "Suggestions" at bounding box center [670, 120] width 143 height 23
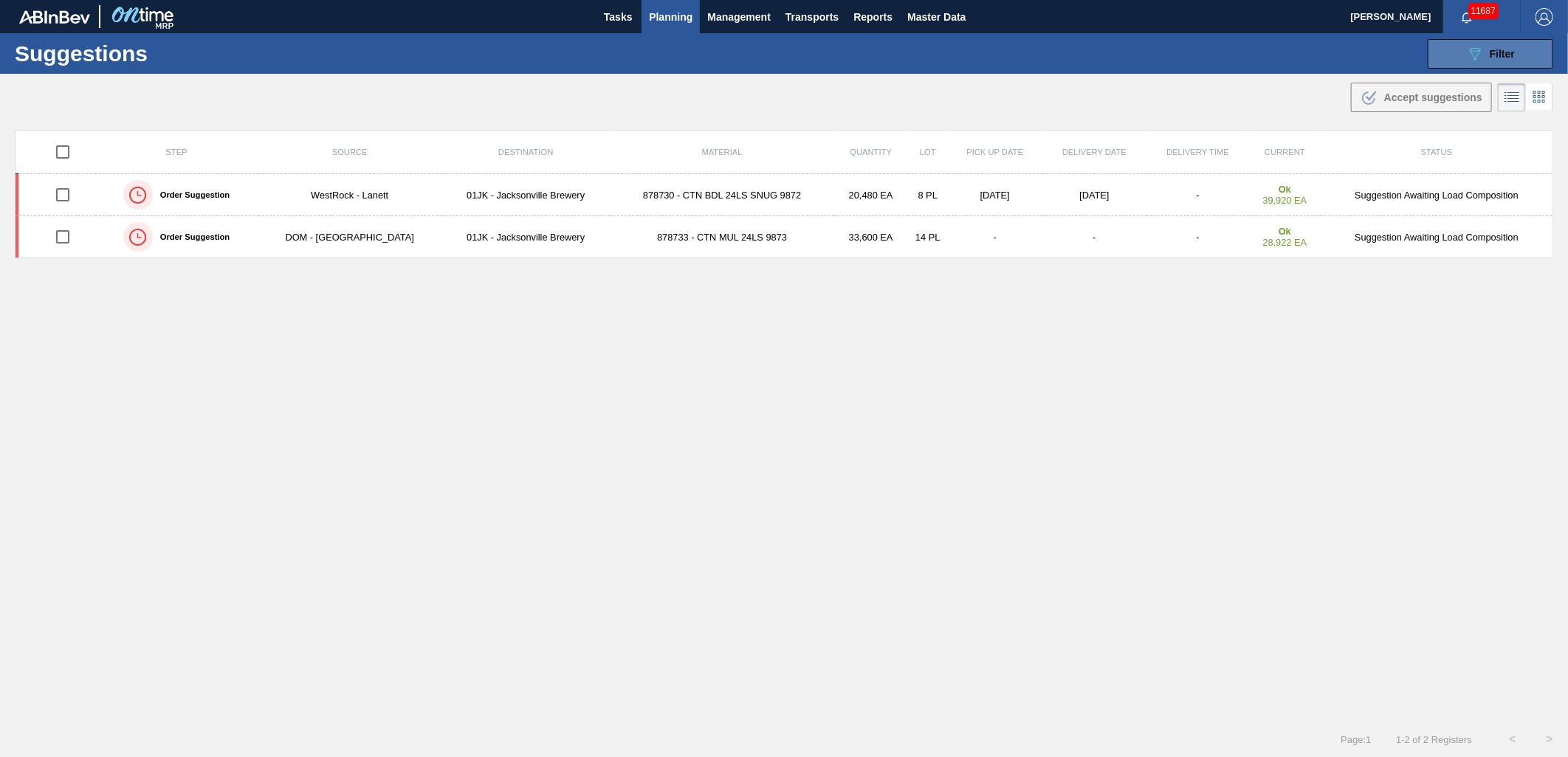
click at [1519, 43] on button "089F7B8B-B2A5-4AFE-B5C0-19BA573D28AC Filter" at bounding box center [1490, 54] width 125 height 29
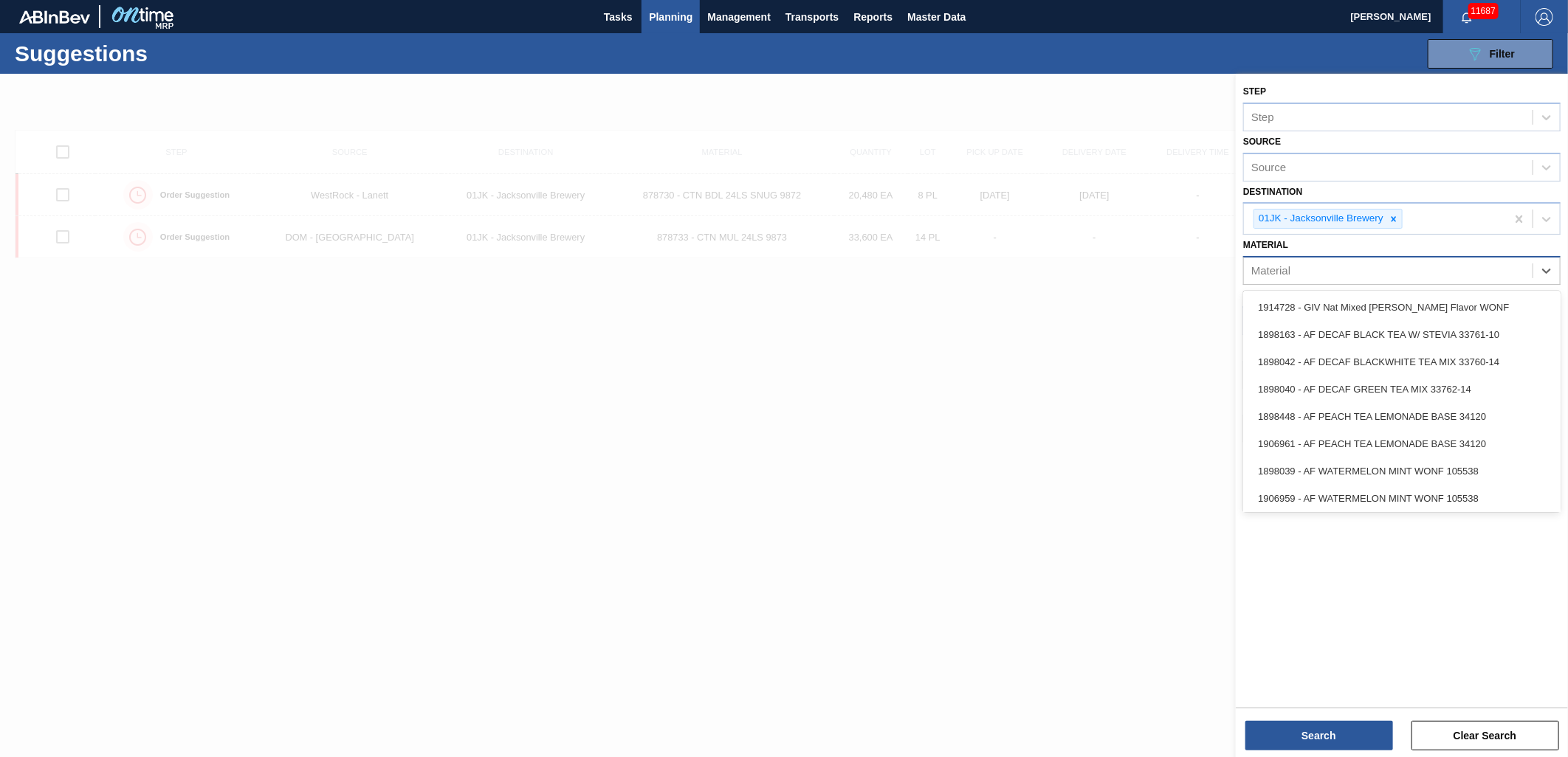
click at [1427, 261] on div "Material" at bounding box center [1388, 272] width 289 height 21
type input "878731"
type input "878730"
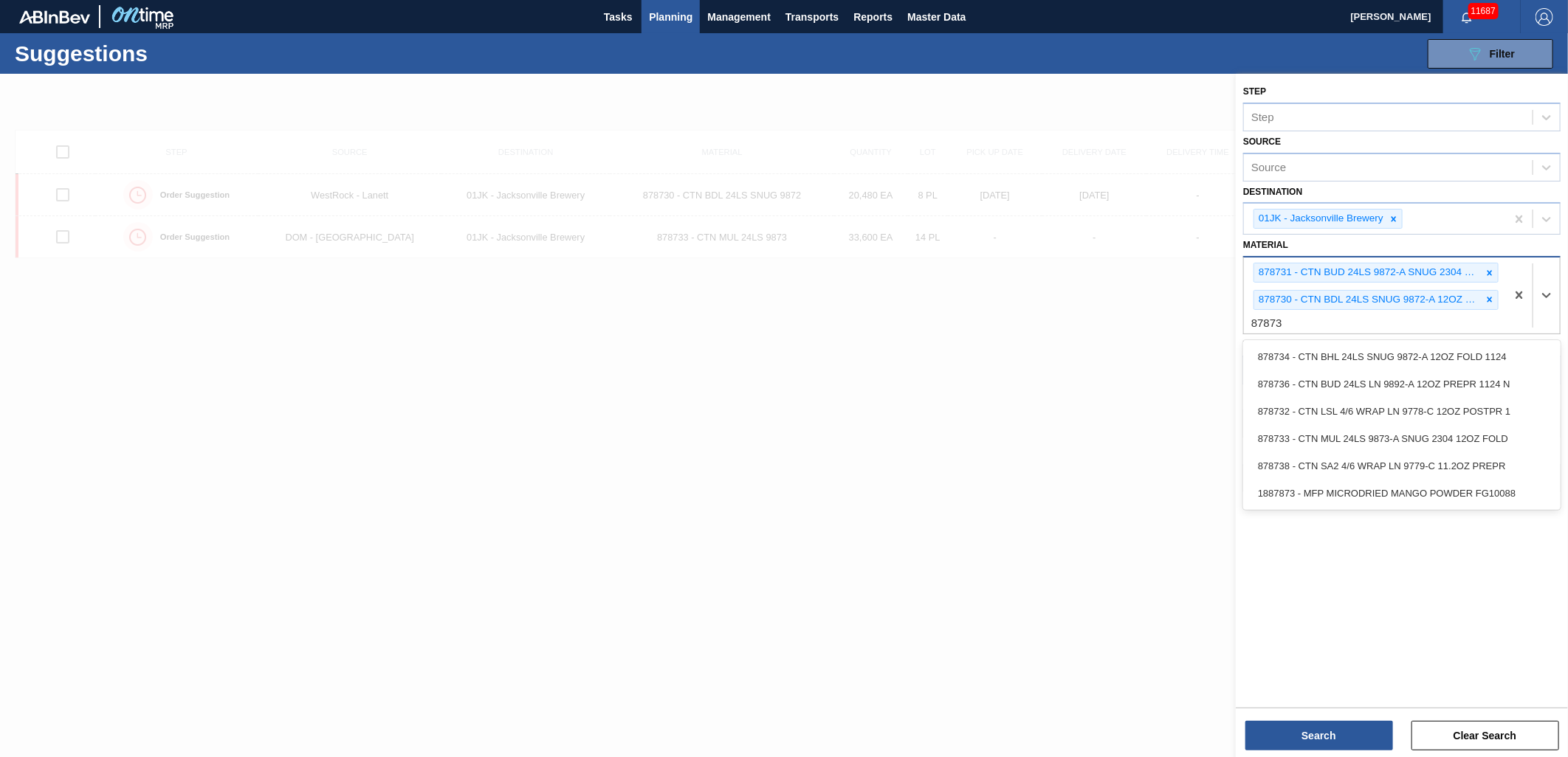
type input "878733"
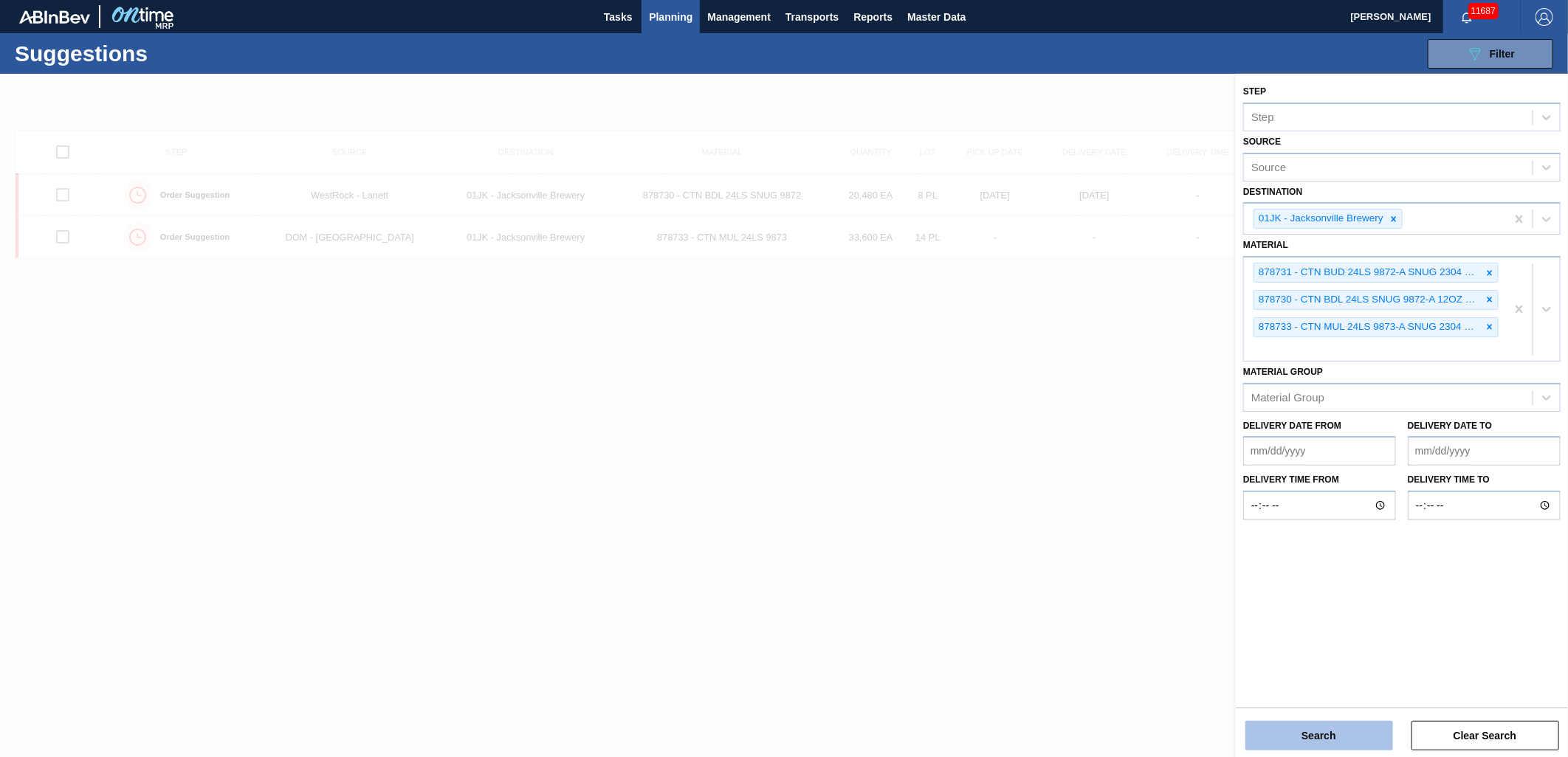
click at [1355, 729] on button "Search" at bounding box center [1319, 736] width 148 height 29
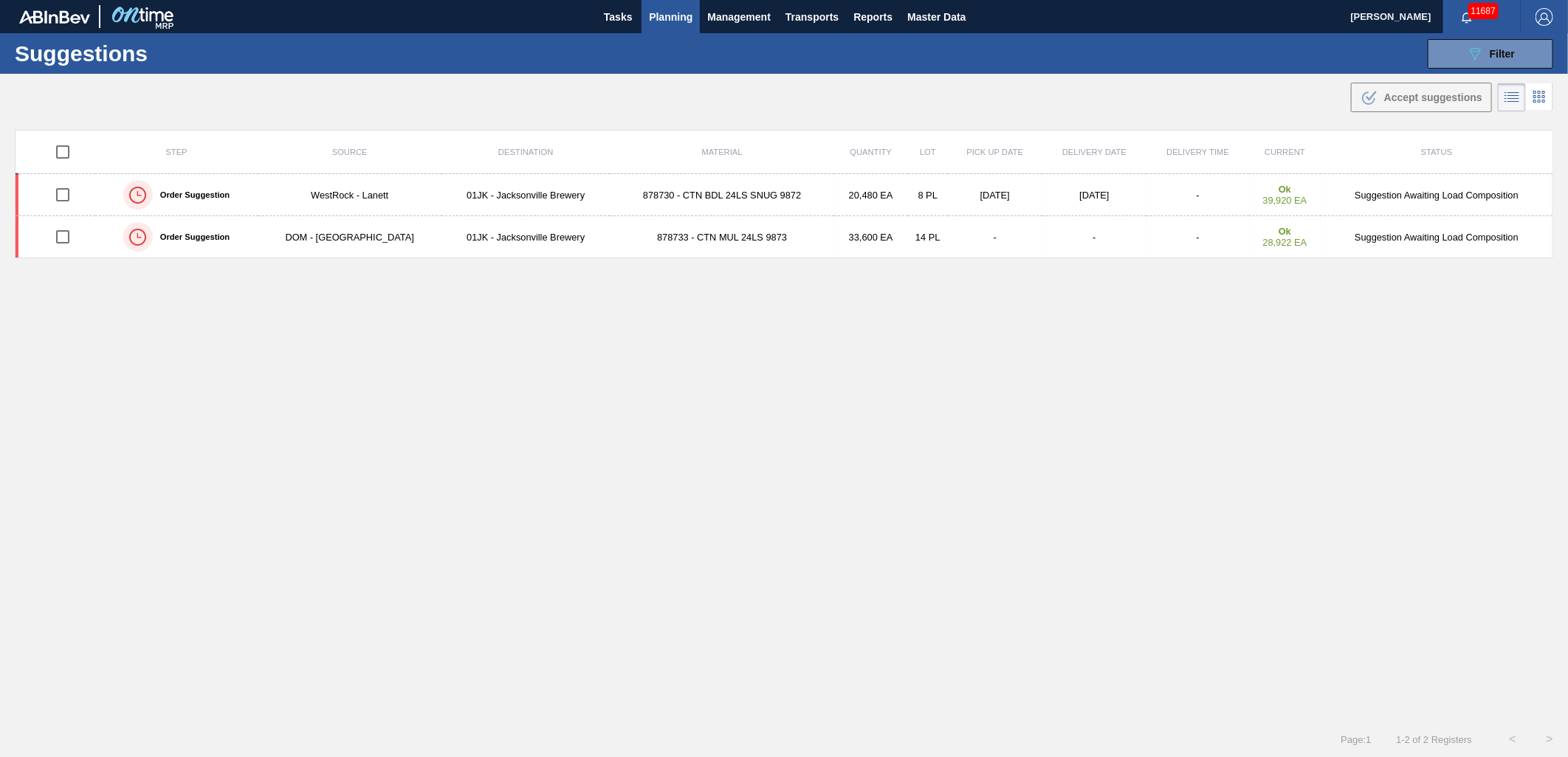
scroll to position [1, 0]
click at [685, 15] on span "Planning" at bounding box center [670, 16] width 44 height 18
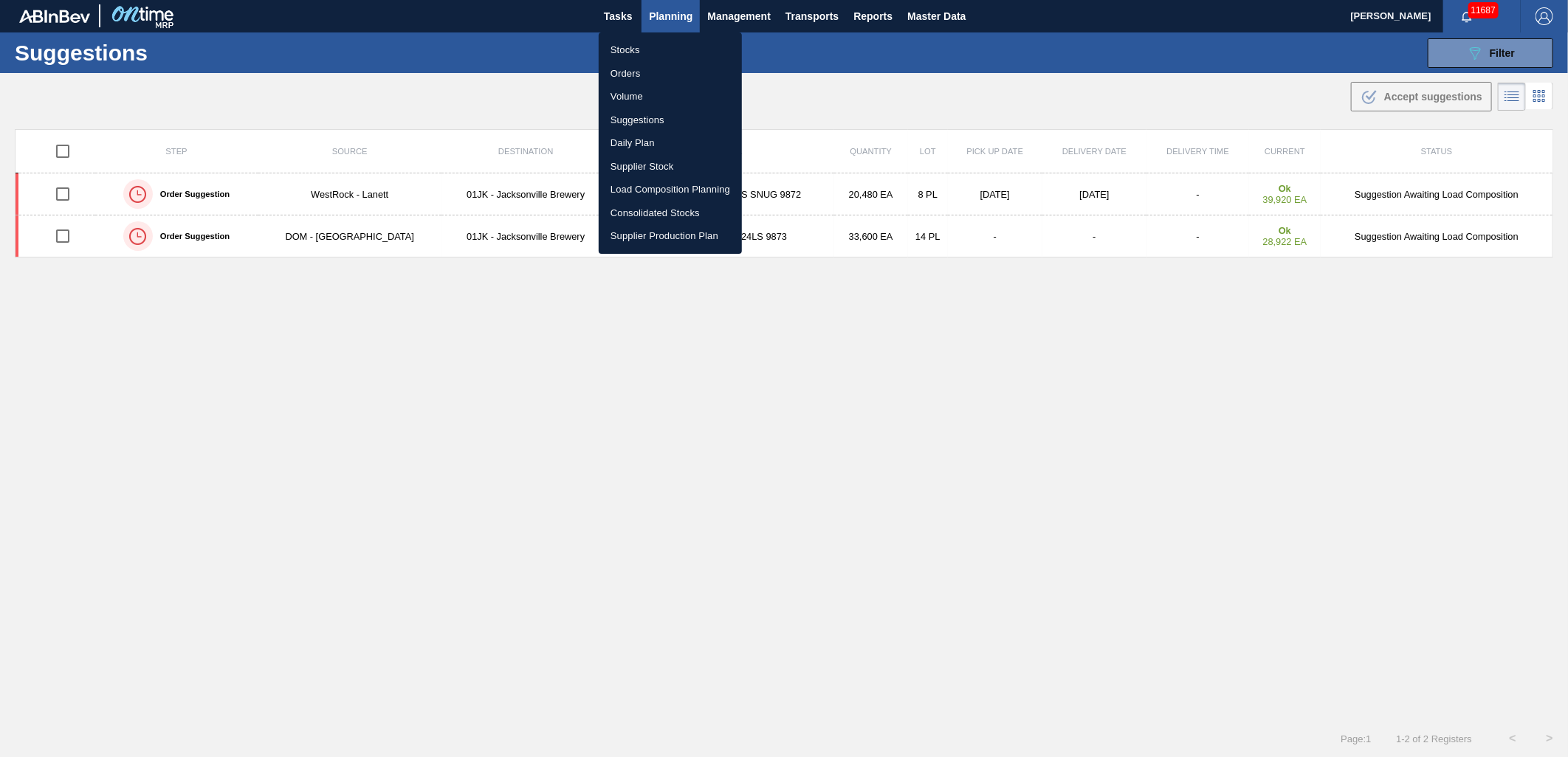
click at [1027, 113] on div at bounding box center [784, 378] width 1568 height 757
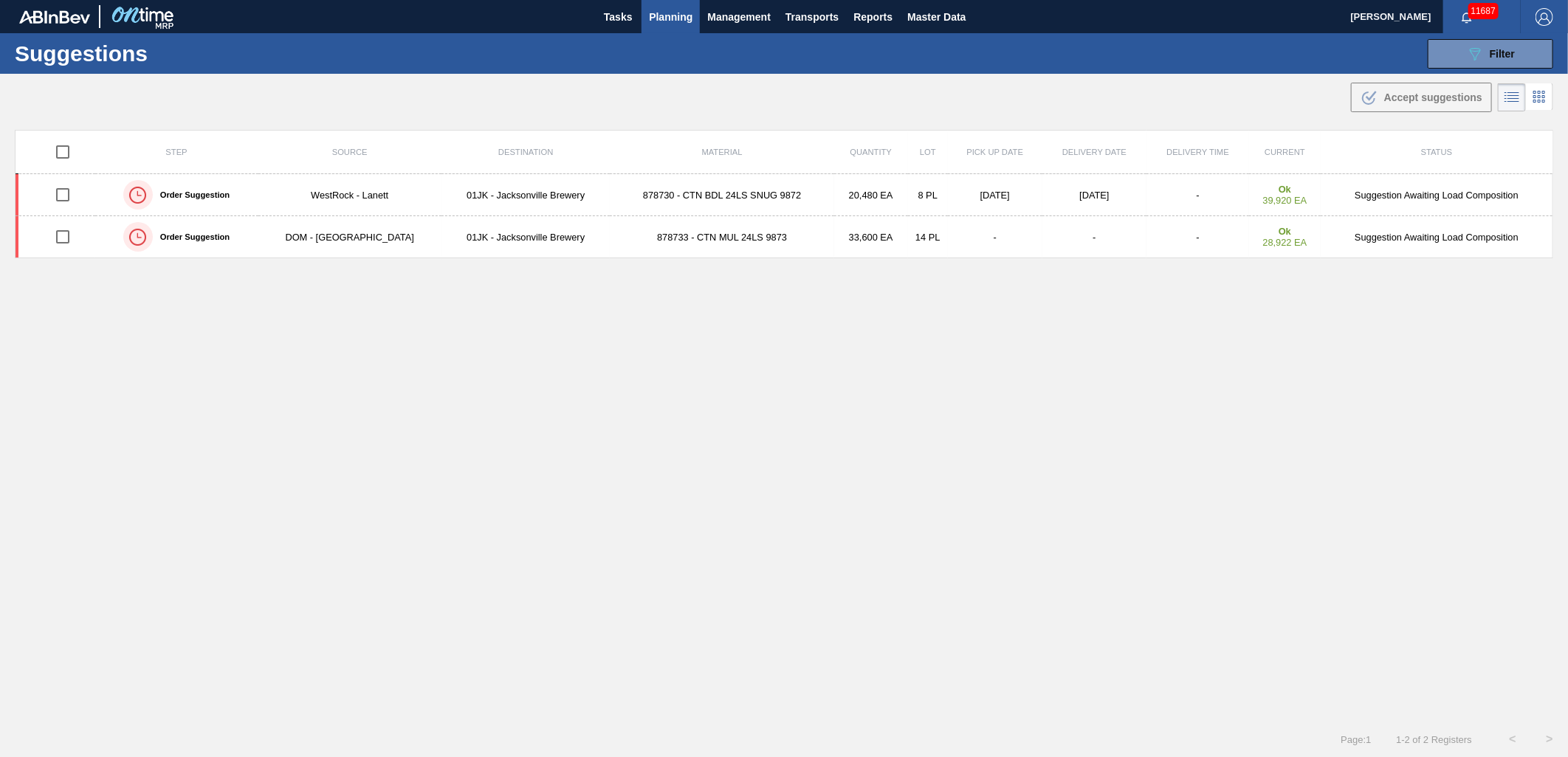
click at [658, 4] on button "Planning" at bounding box center [670, 16] width 58 height 33
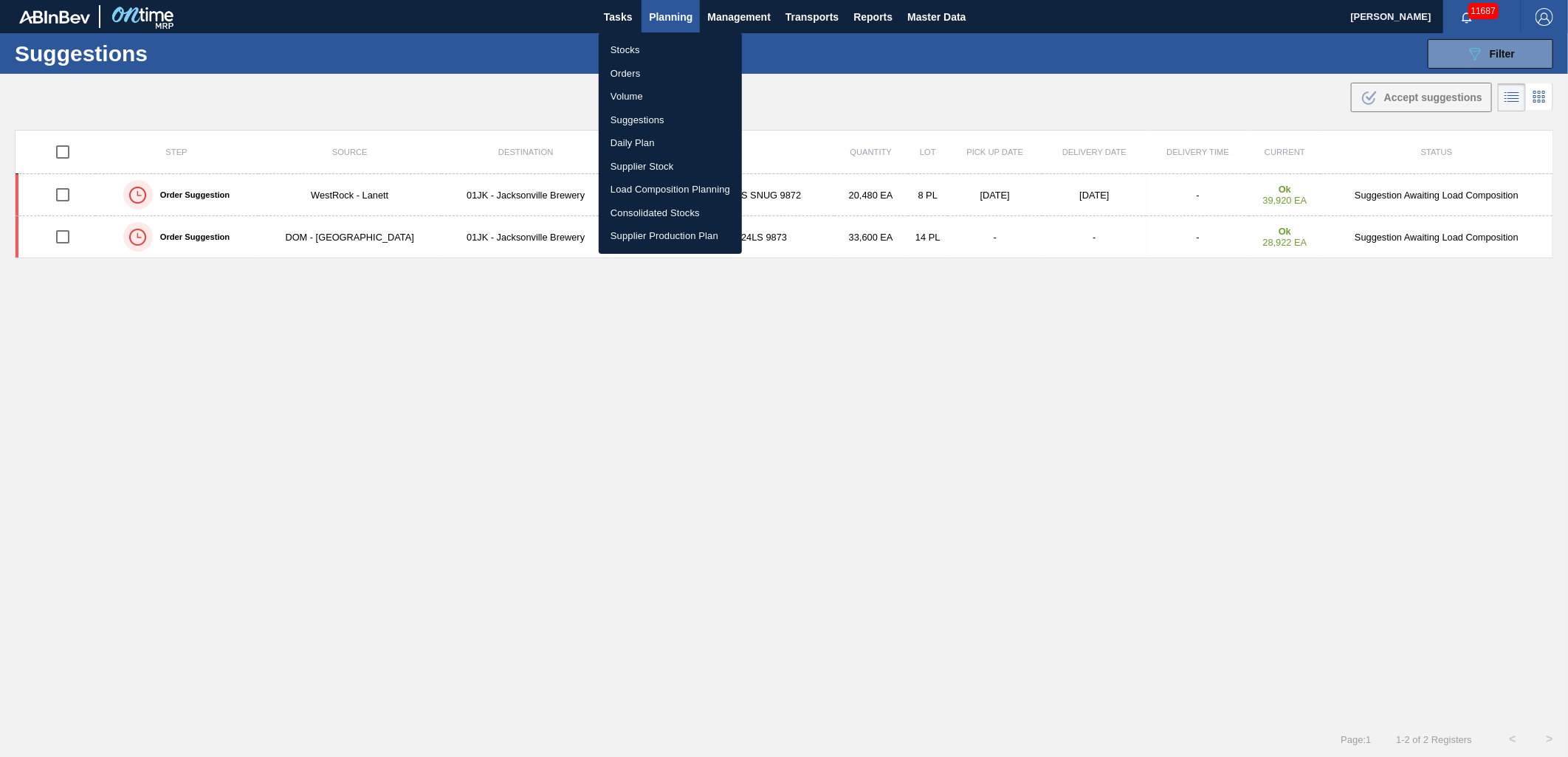
click at [635, 49] on li "Stocks" at bounding box center [670, 50] width 143 height 23
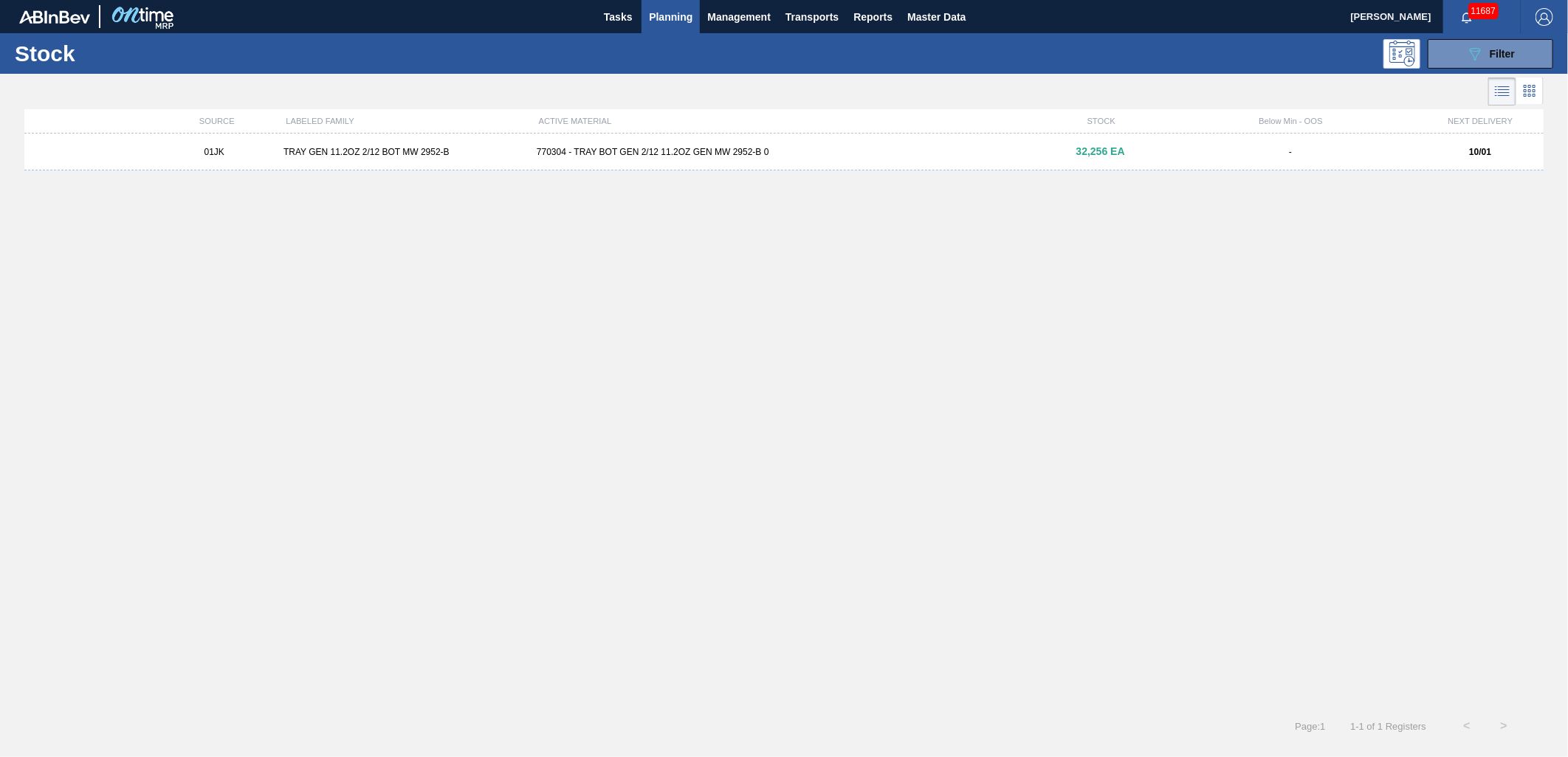
click at [1490, 70] on div "Stock 089F7B8B-B2A5-4AFE-B5C0-19BA573D28AC Filter" at bounding box center [784, 53] width 1568 height 40
click at [1496, 52] on span "Filter" at bounding box center [1503, 54] width 25 height 12
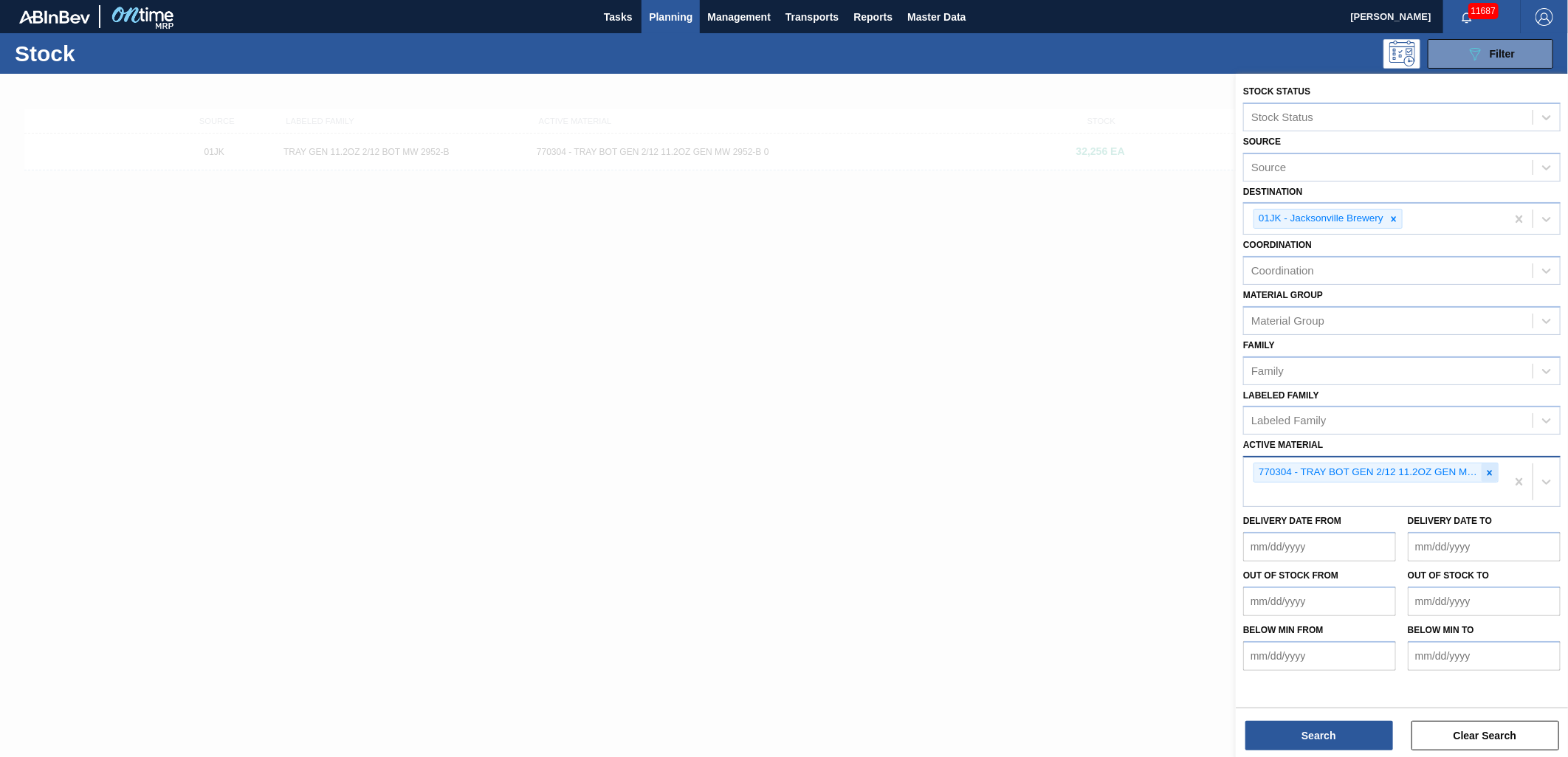
click at [1492, 470] on icon at bounding box center [1490, 473] width 5 height 5
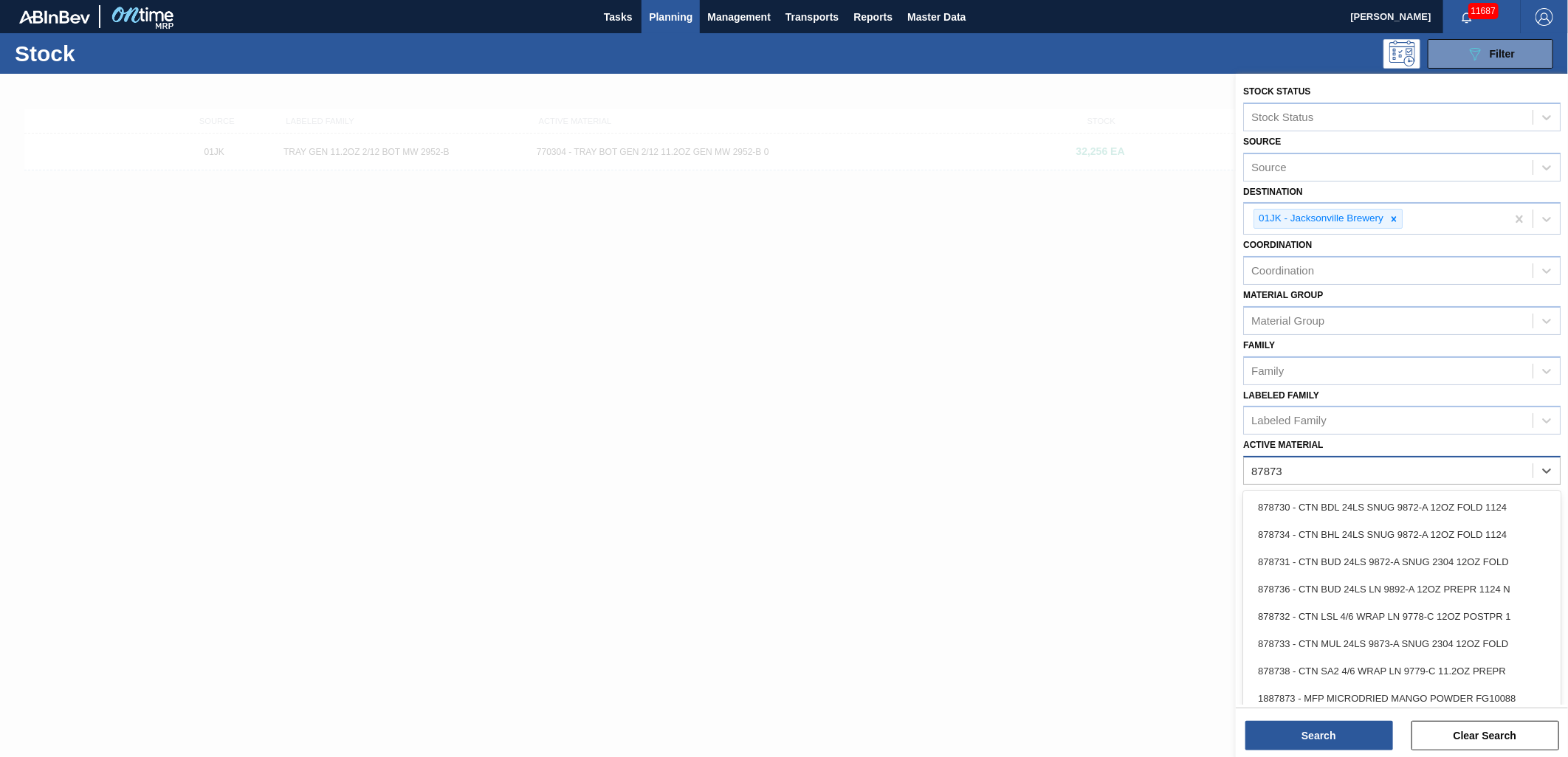
type Material "878731"
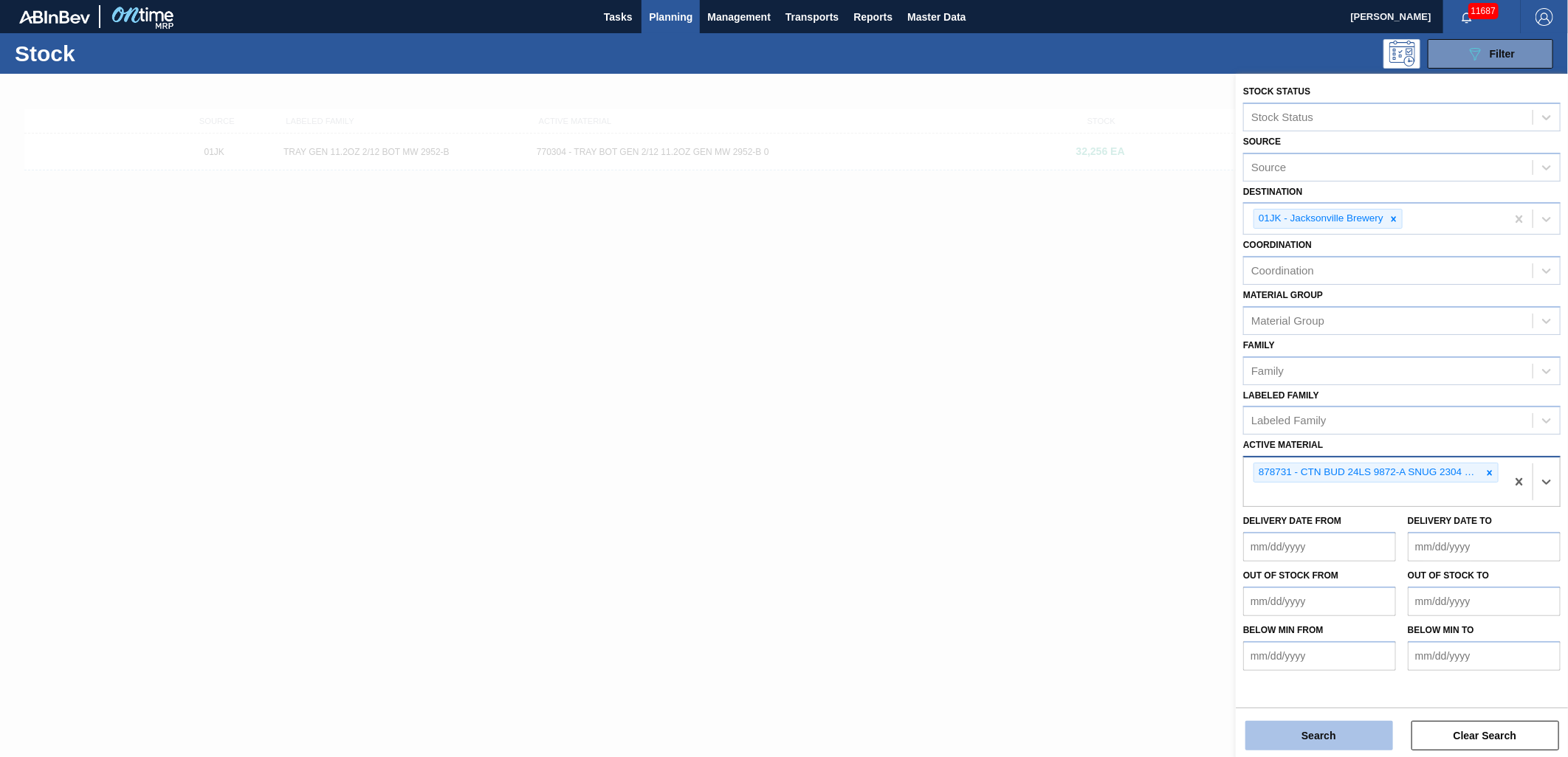
click at [1336, 748] on button "Search" at bounding box center [1319, 736] width 148 height 29
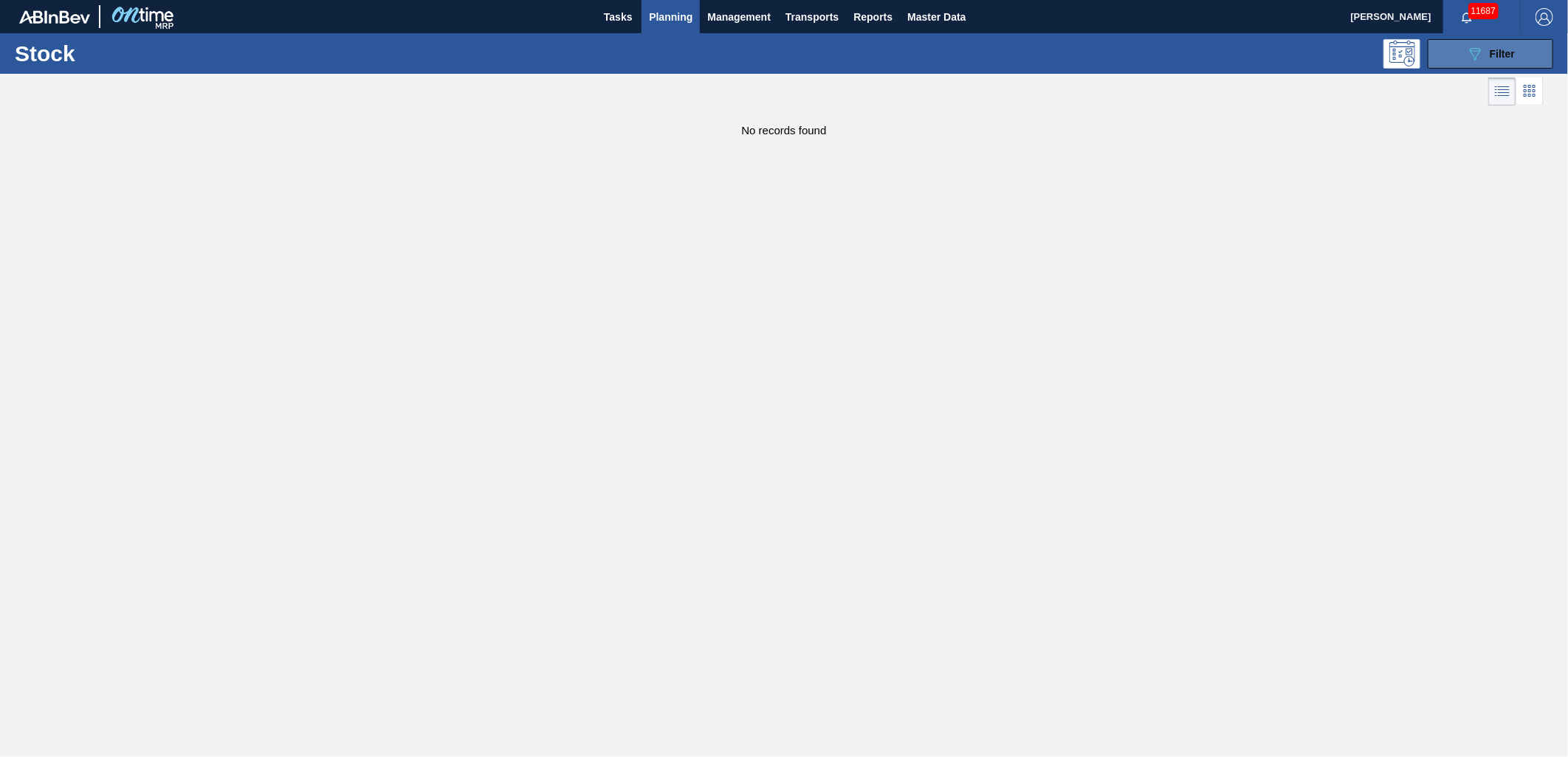
click at [1478, 43] on button "089F7B8B-B2A5-4AFE-B5C0-19BA573D28AC Filter" at bounding box center [1490, 54] width 125 height 29
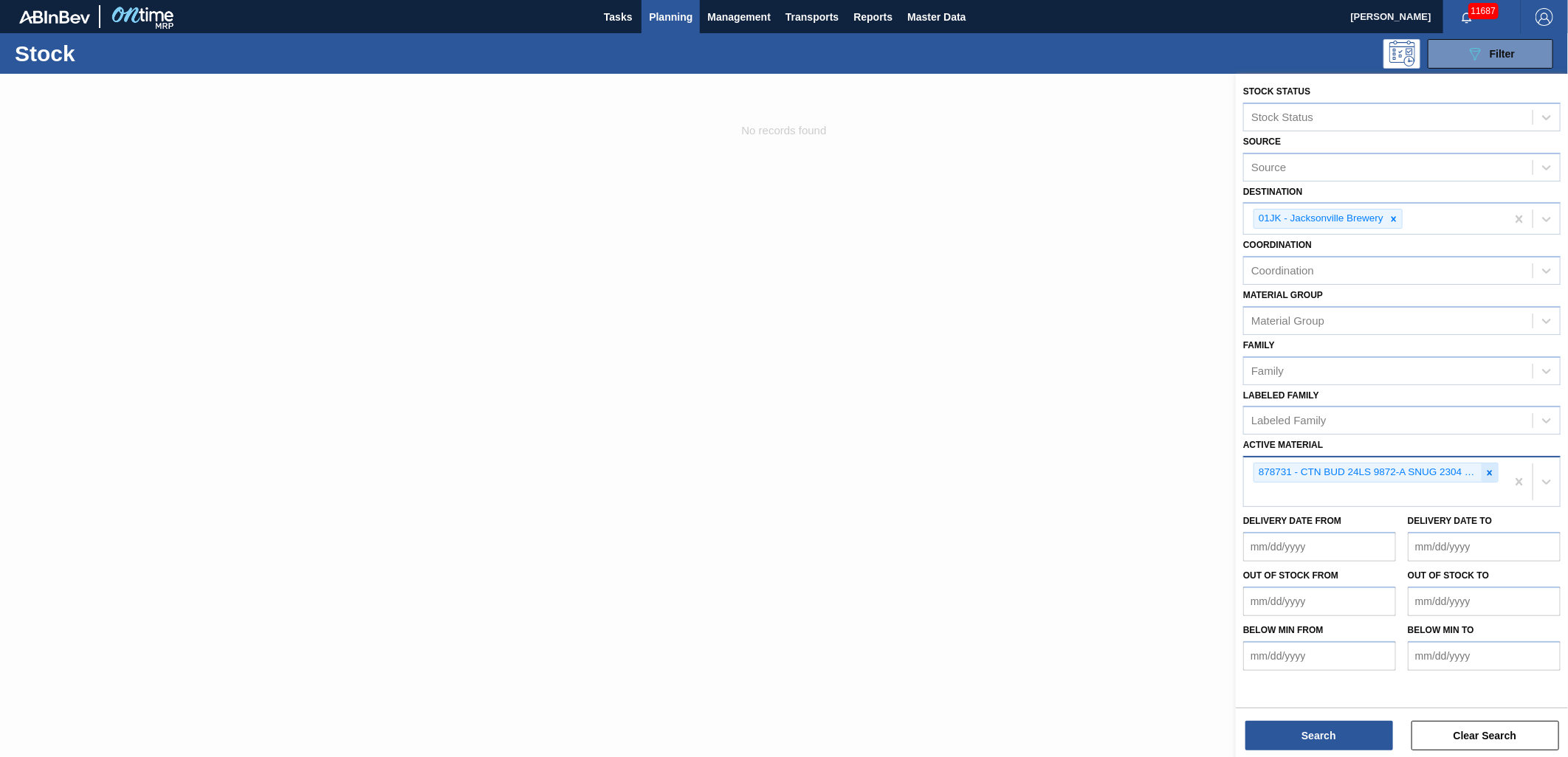
click at [1490, 468] on icon at bounding box center [1490, 474] width 11 height 11
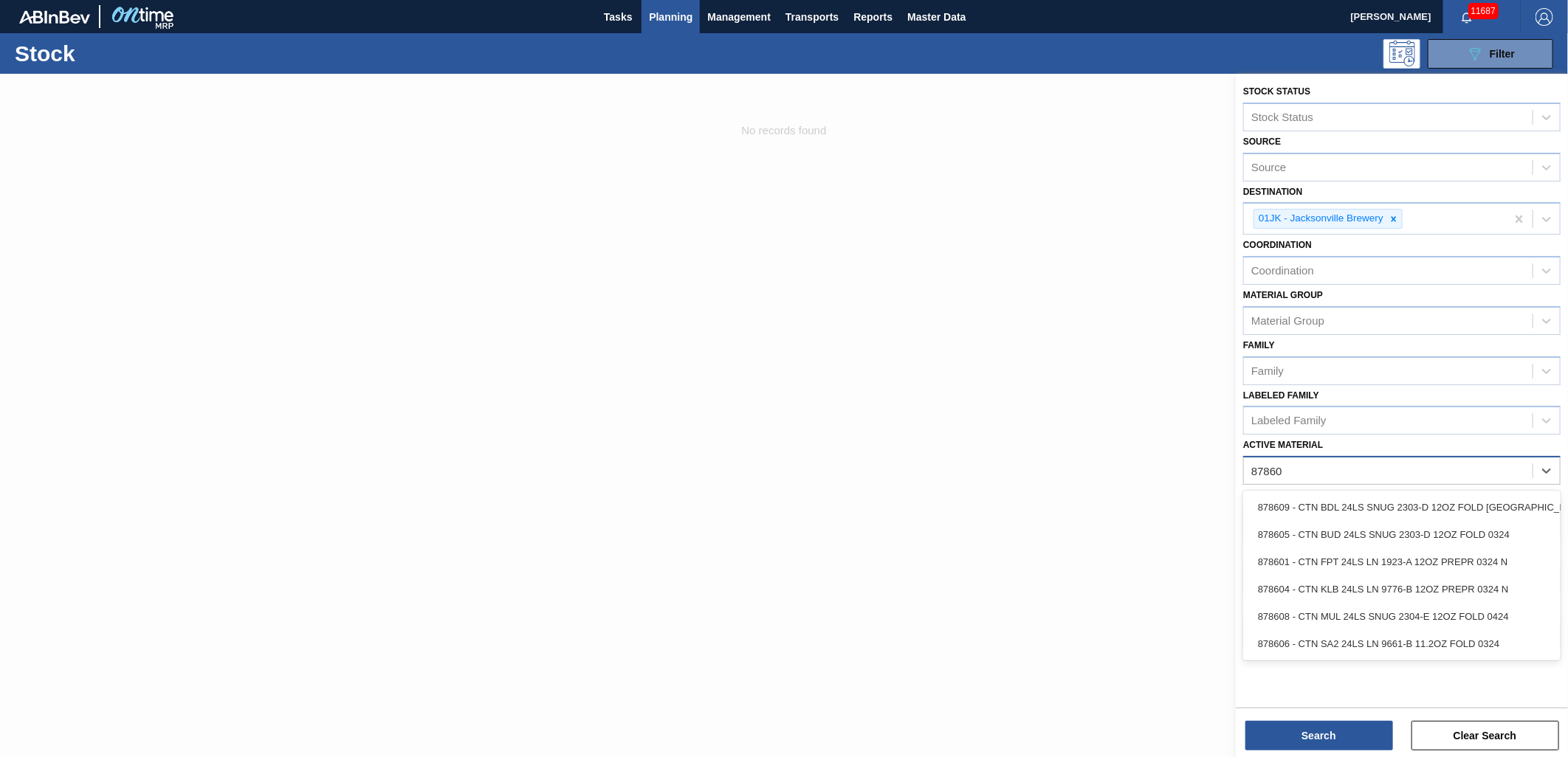
type Material "878605"
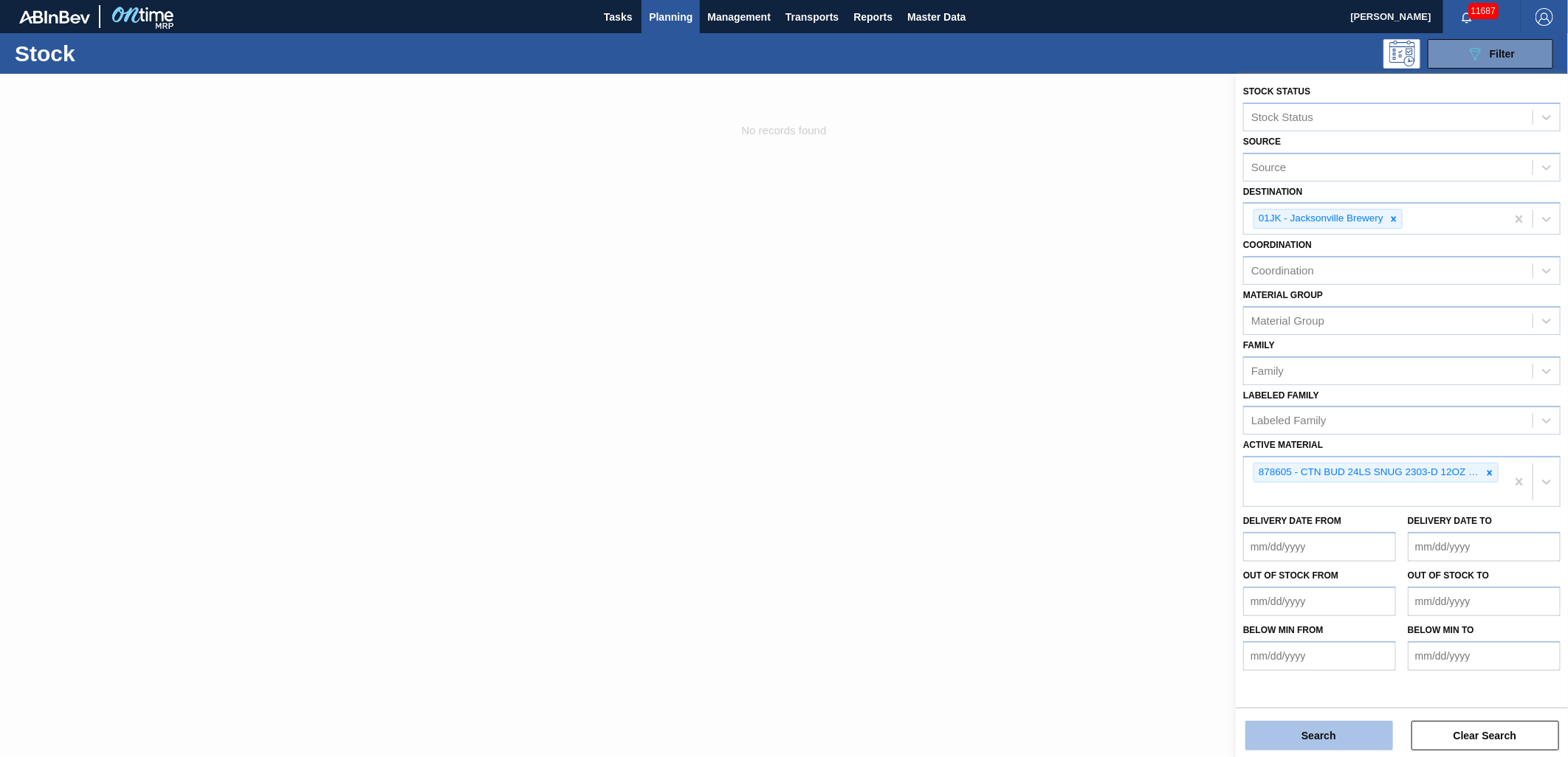
click at [1292, 722] on button "Search" at bounding box center [1319, 736] width 148 height 29
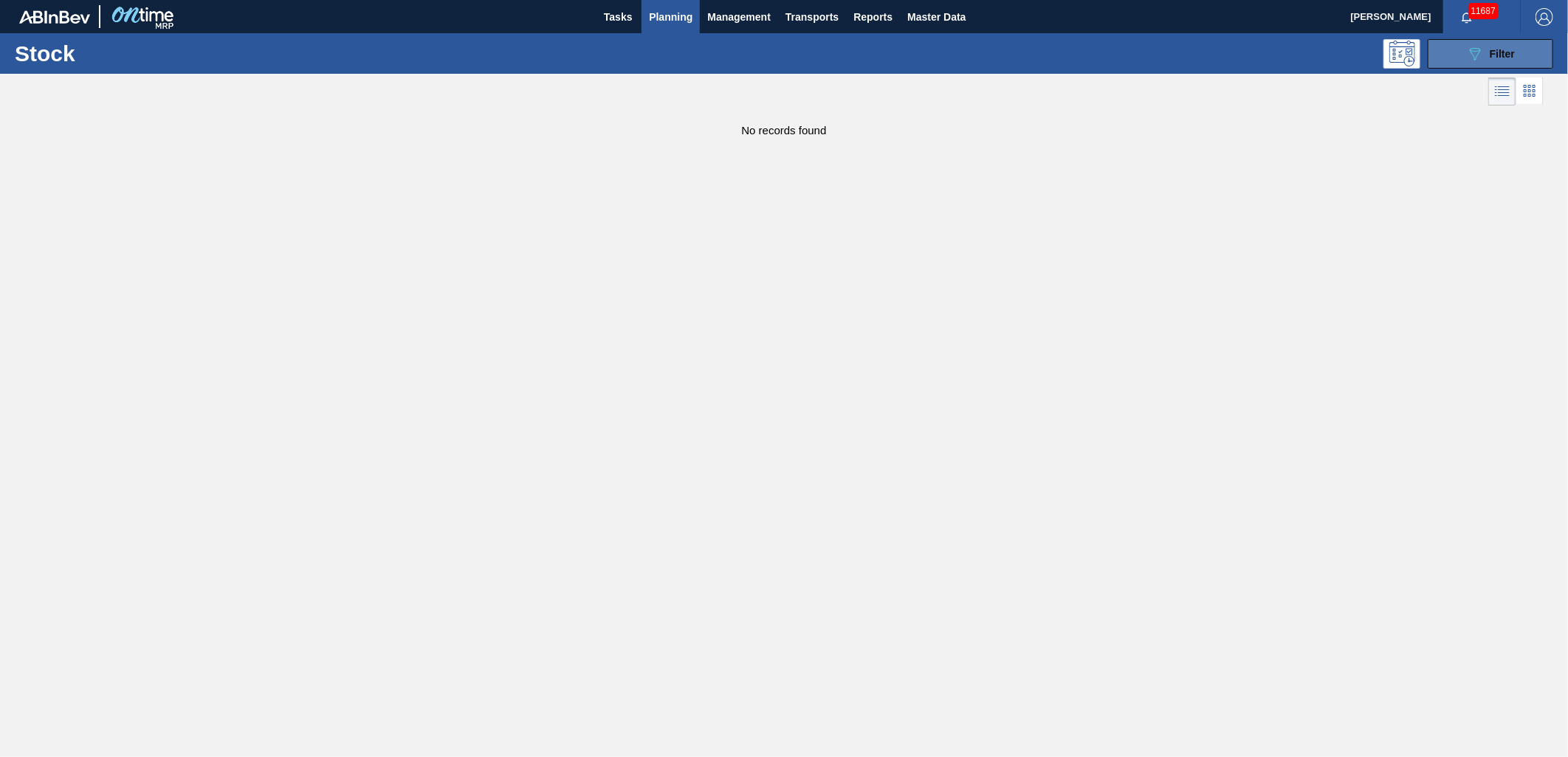
click at [1495, 42] on button "089F7B8B-B2A5-4AFE-B5C0-19BA573D28AC Filter" at bounding box center [1490, 54] width 125 height 29
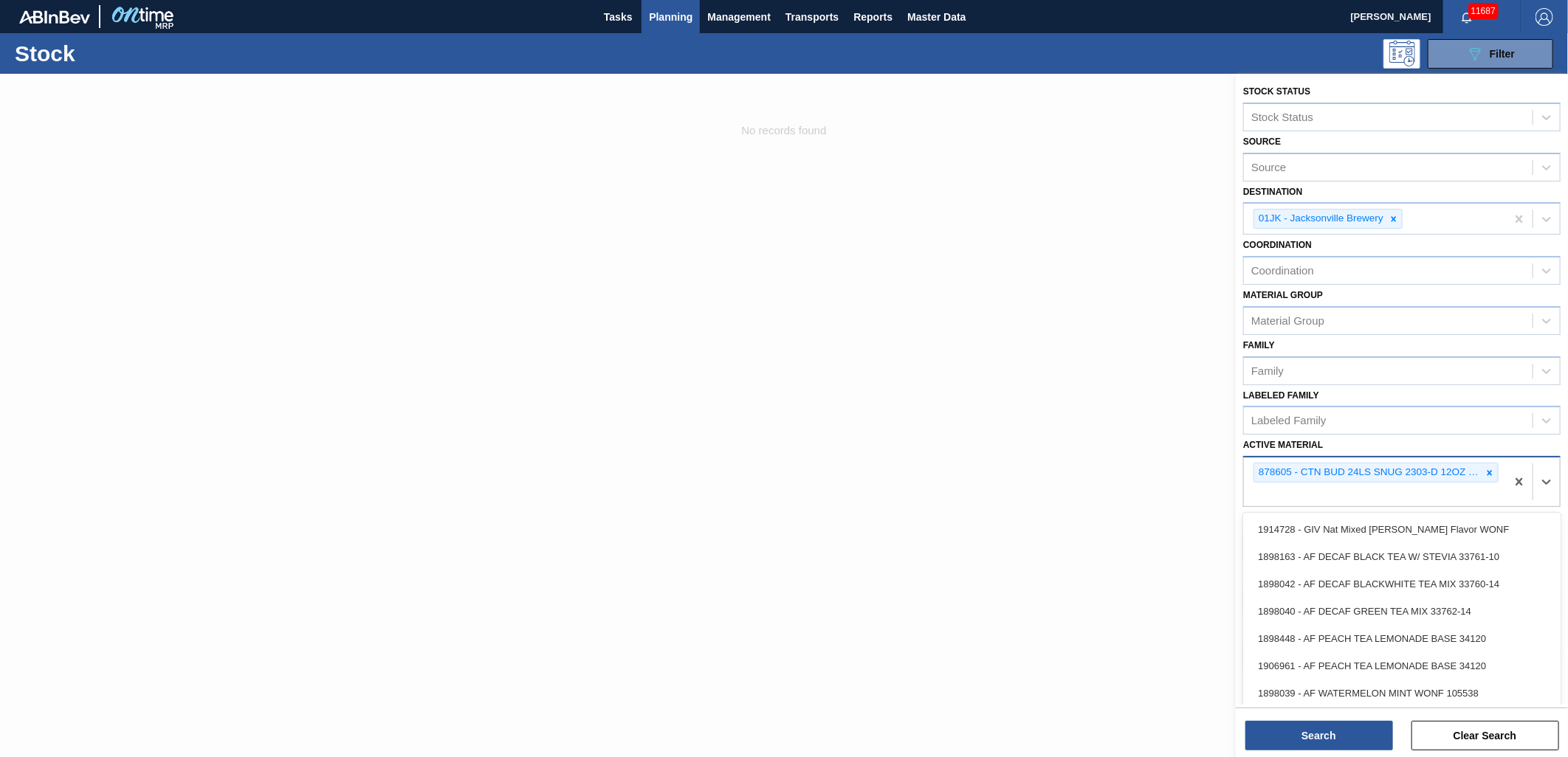
drag, startPoint x: 1309, startPoint y: 475, endPoint x: 1447, endPoint y: 476, distance: 138.0
click at [1445, 477] on div "878605 - CTN BUD 24LS SNUG 2303-D 12OZ FOLD 0324" at bounding box center [1368, 473] width 227 height 19
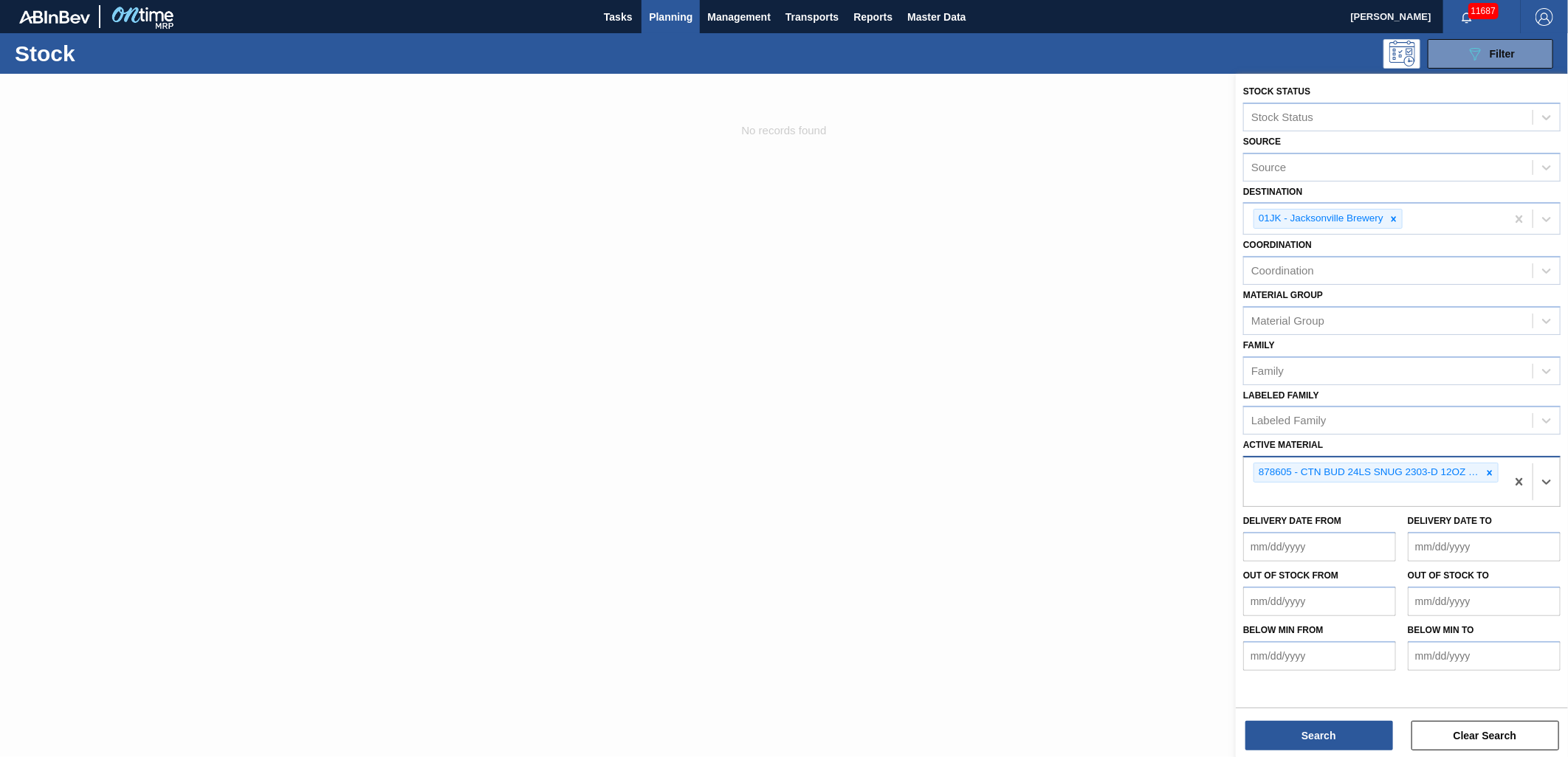
drag, startPoint x: 1466, startPoint y: 470, endPoint x: 1295, endPoint y: 475, distance: 171.1
click at [1295, 475] on div "878605 - CTN BUD 24LS SNUG 2303-D 12OZ FOLD 0324" at bounding box center [1368, 473] width 227 height 19
click at [884, 348] on div at bounding box center [784, 452] width 1568 height 757
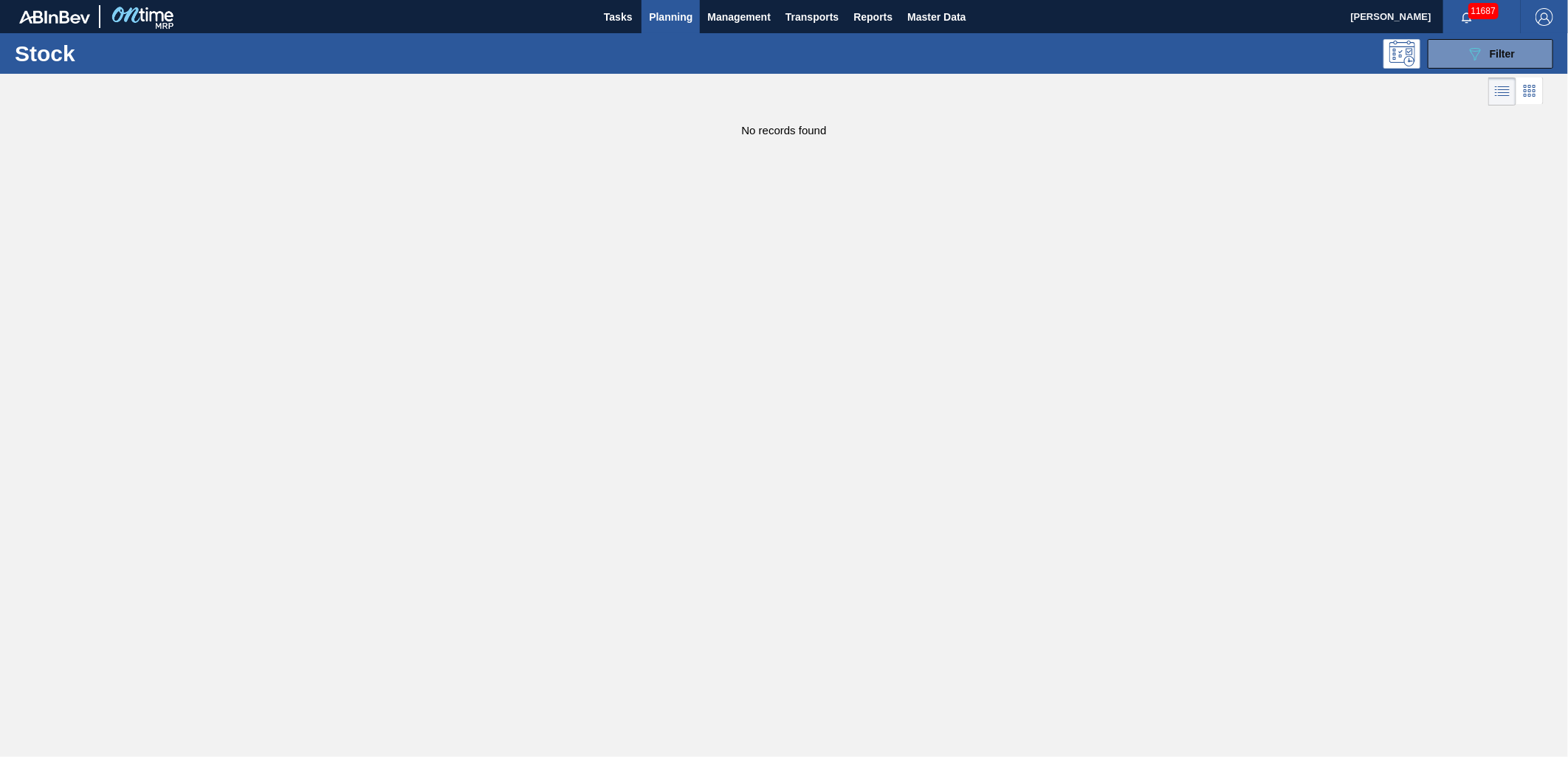
click at [664, 9] on span "Planning" at bounding box center [670, 17] width 44 height 18
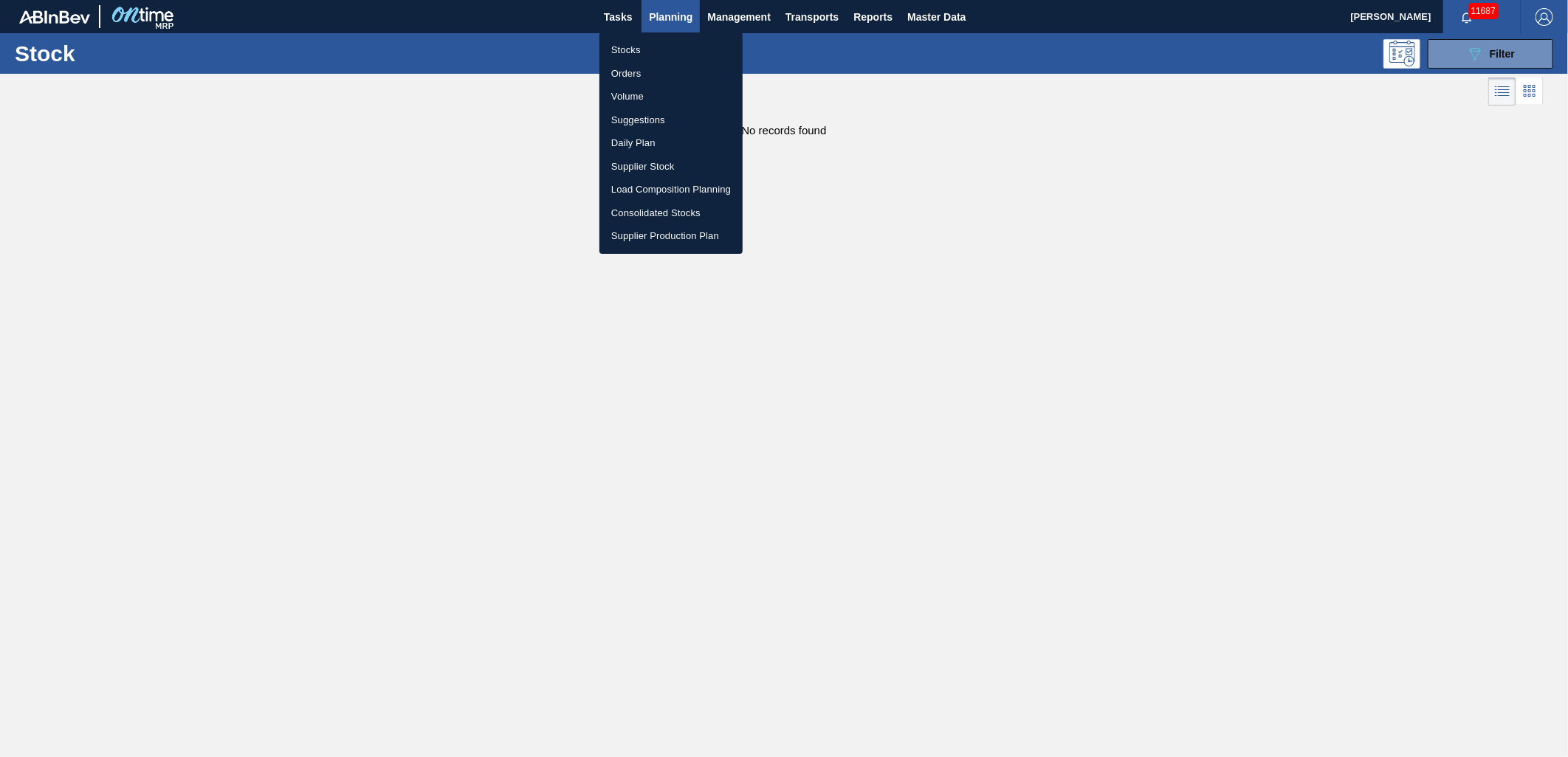
click at [888, 19] on div at bounding box center [784, 378] width 1568 height 757
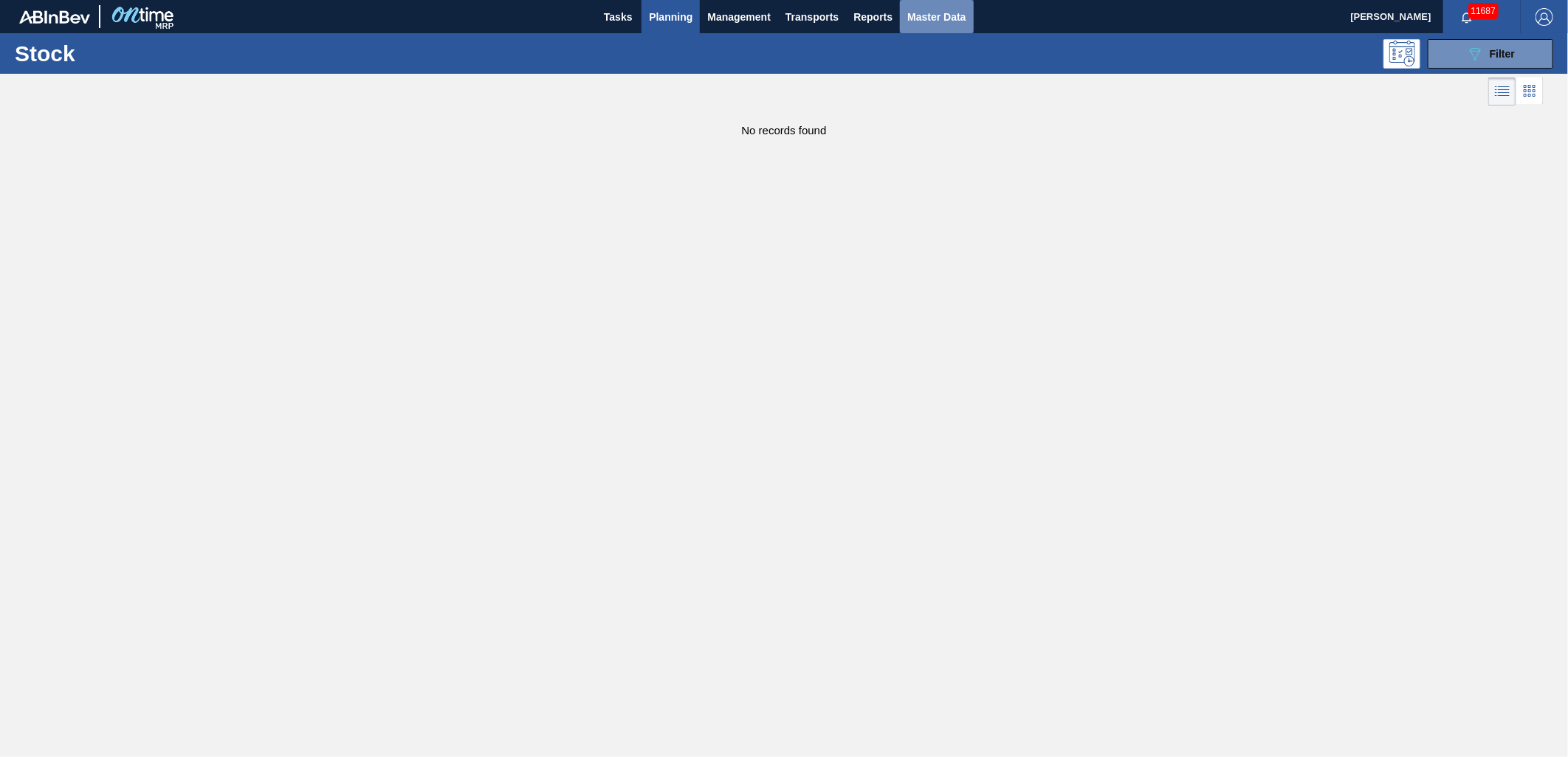
click at [914, 11] on span "Master Data" at bounding box center [936, 17] width 58 height 18
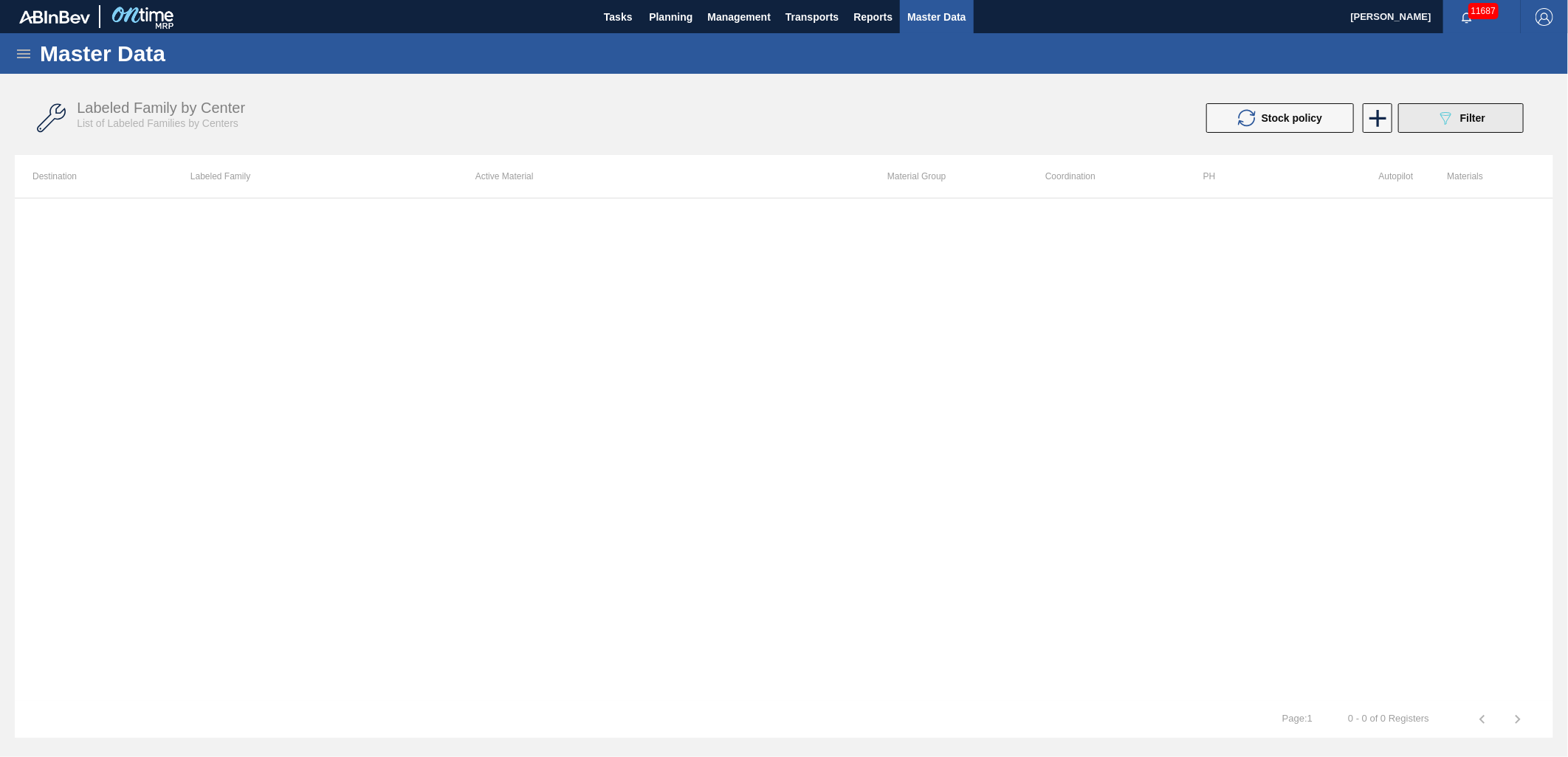
click at [1451, 111] on icon "089F7B8B-B2A5-4AFE-B5C0-19BA573D28AC" at bounding box center [1446, 118] width 18 height 18
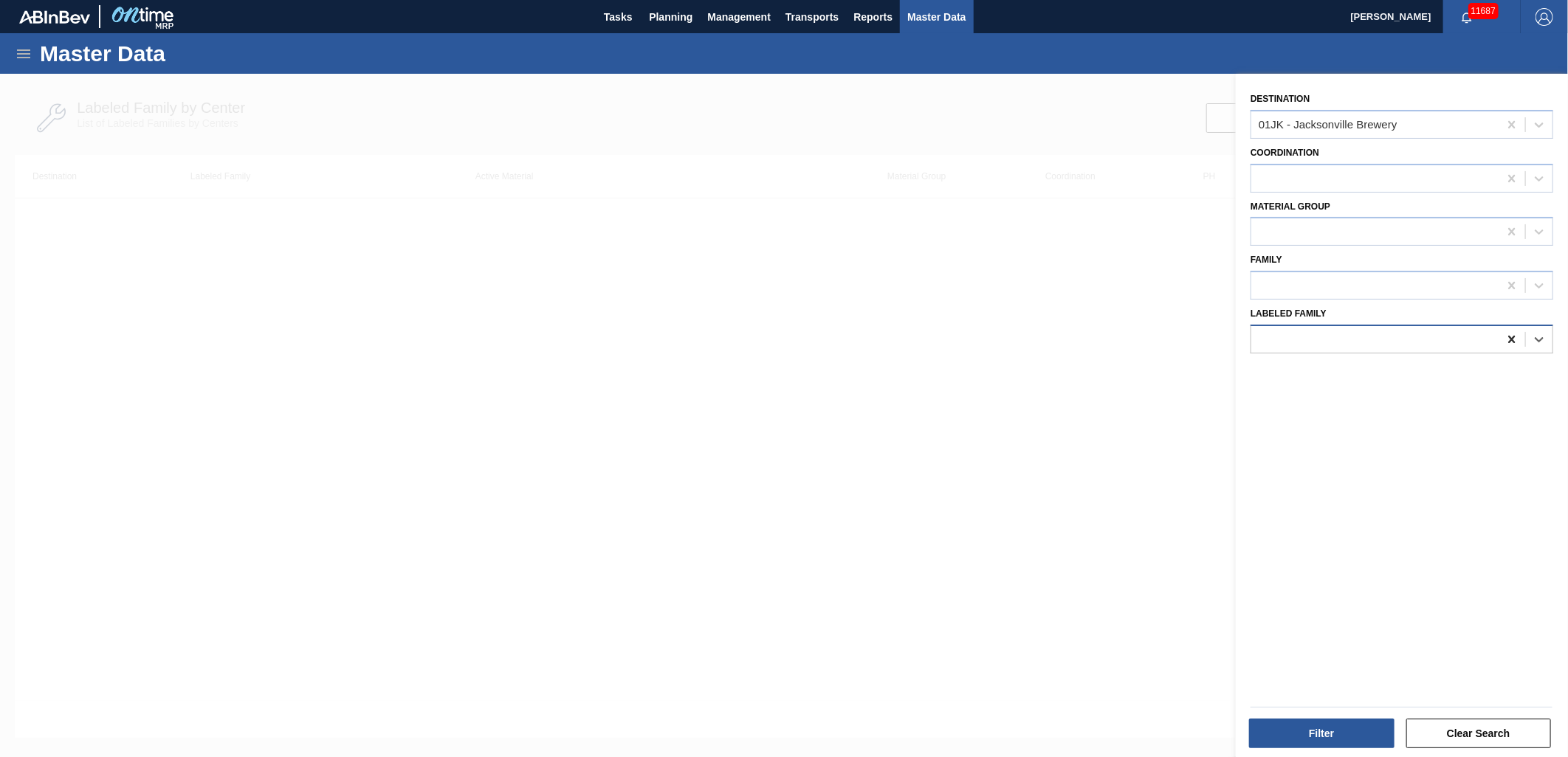
click at [1514, 338] on icon at bounding box center [1512, 340] width 15 height 15
click at [1533, 181] on icon at bounding box center [1539, 179] width 15 height 15
click at [1519, 273] on div at bounding box center [1513, 286] width 27 height 27
click at [1526, 278] on div at bounding box center [1539, 286] width 27 height 27
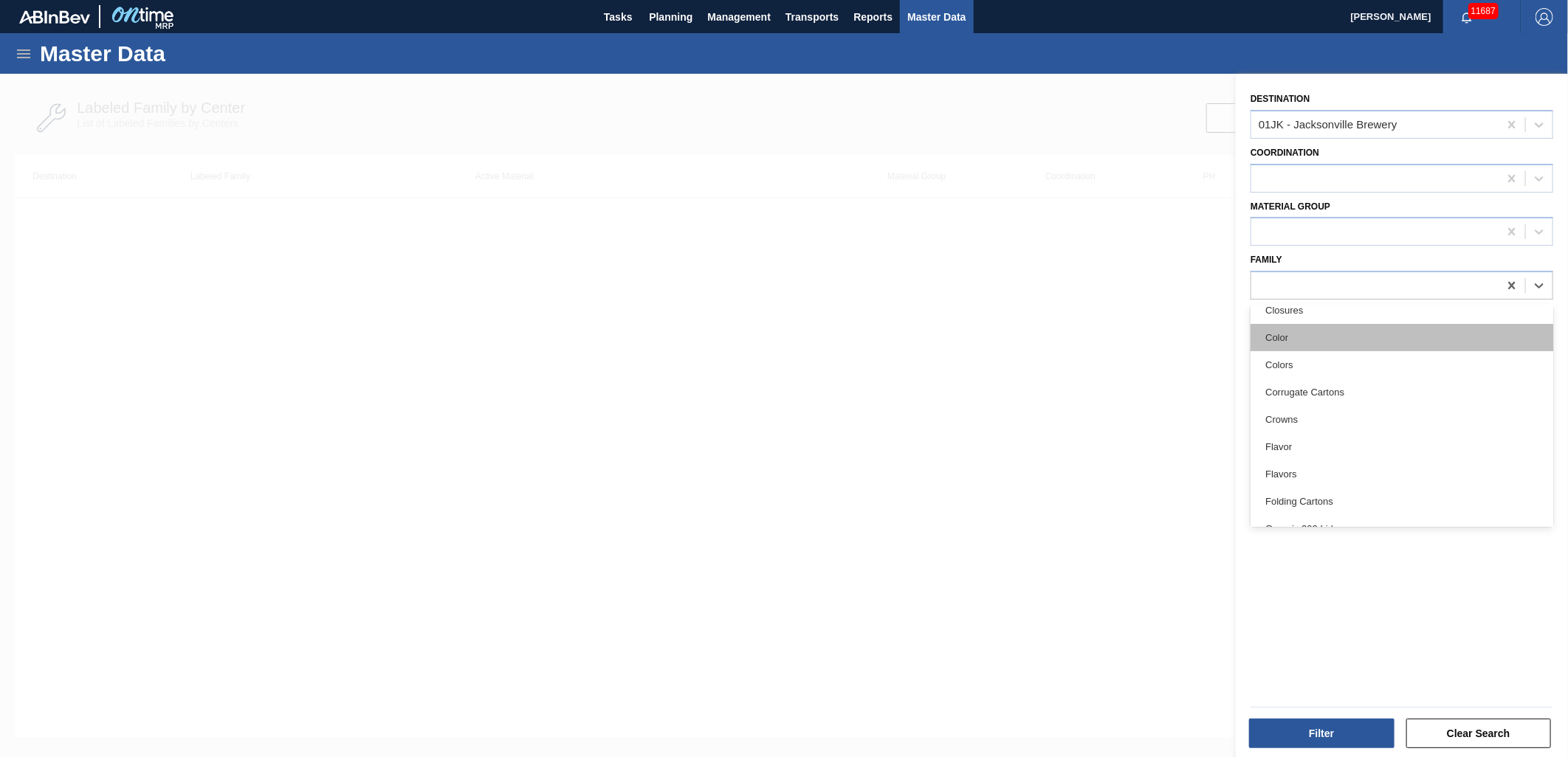
scroll to position [164, 0]
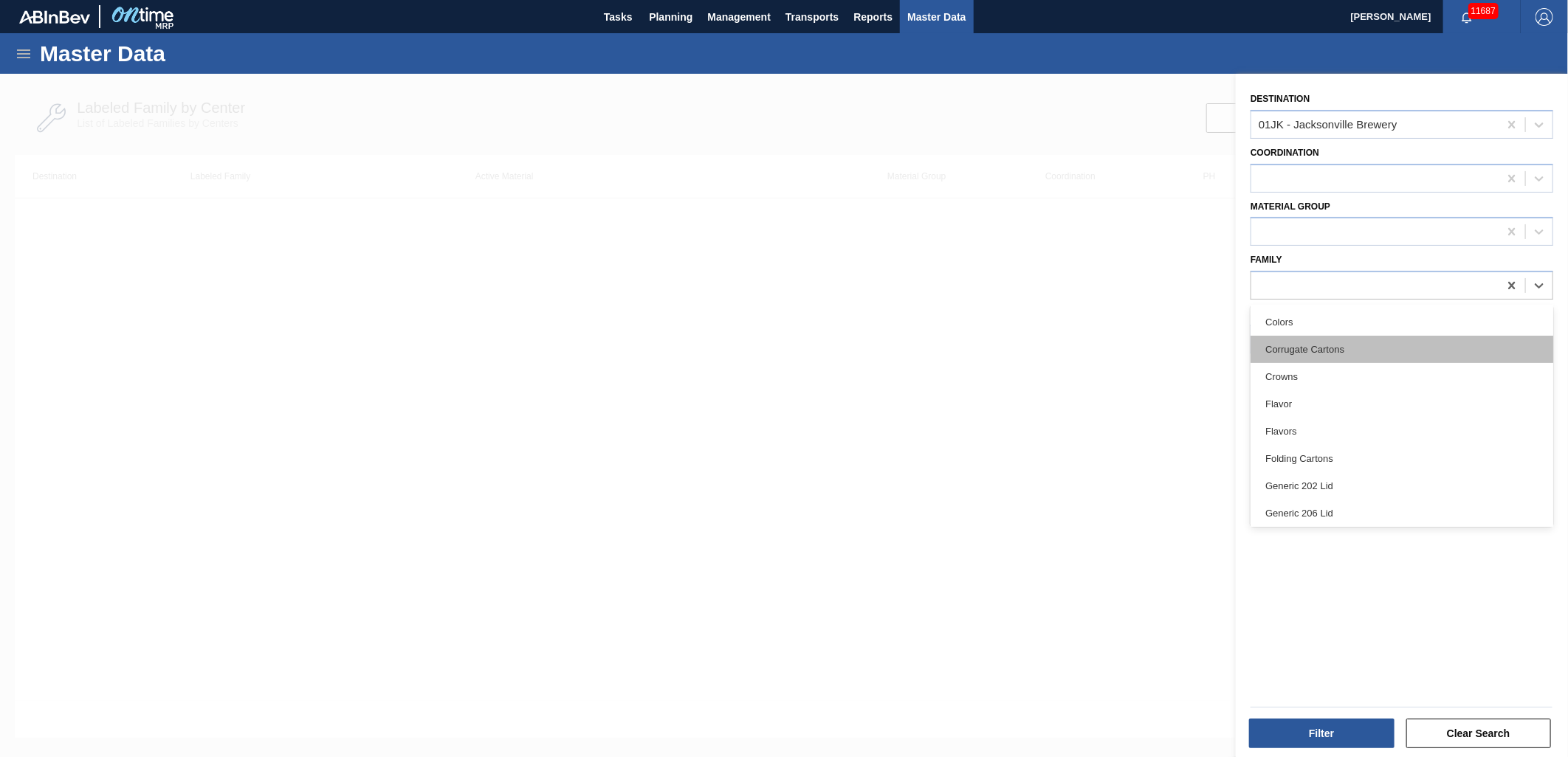
click at [1350, 349] on div "Corrugate Cartons" at bounding box center [1402, 349] width 303 height 28
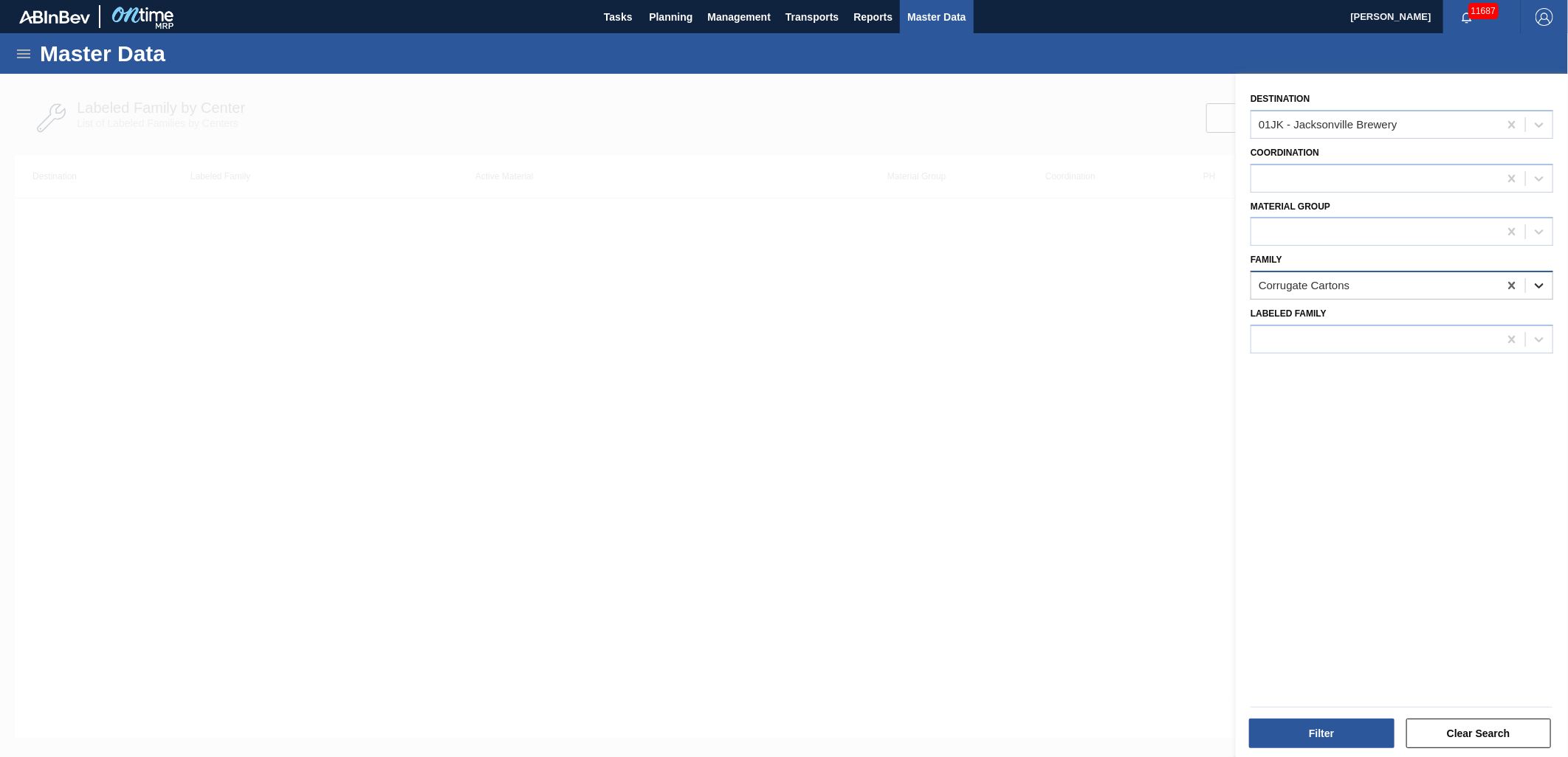
click at [1548, 292] on div at bounding box center [1539, 286] width 27 height 27
click at [1516, 286] on icon at bounding box center [1512, 285] width 15 height 15
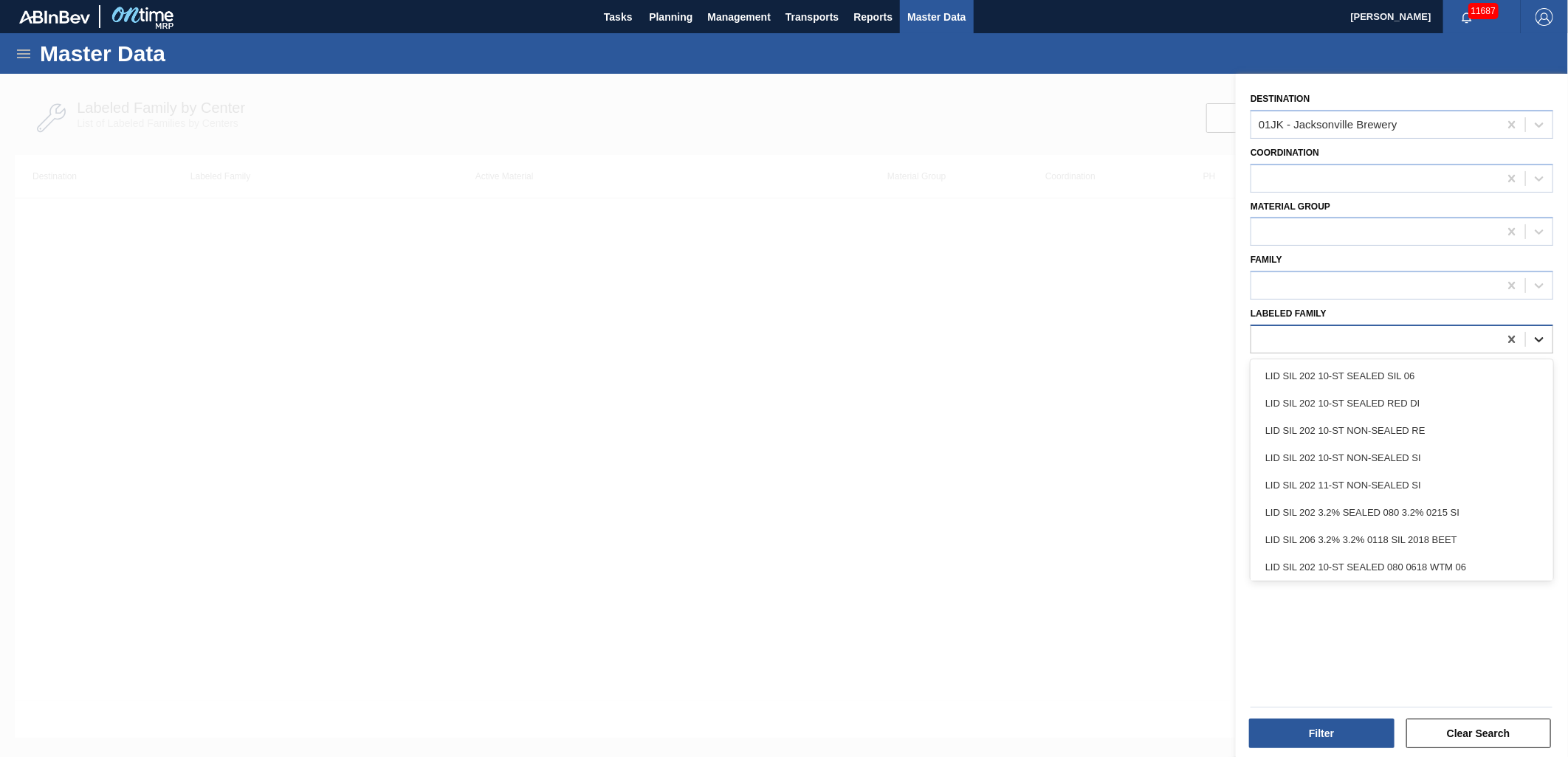
click at [1538, 327] on div at bounding box center [1539, 340] width 27 height 27
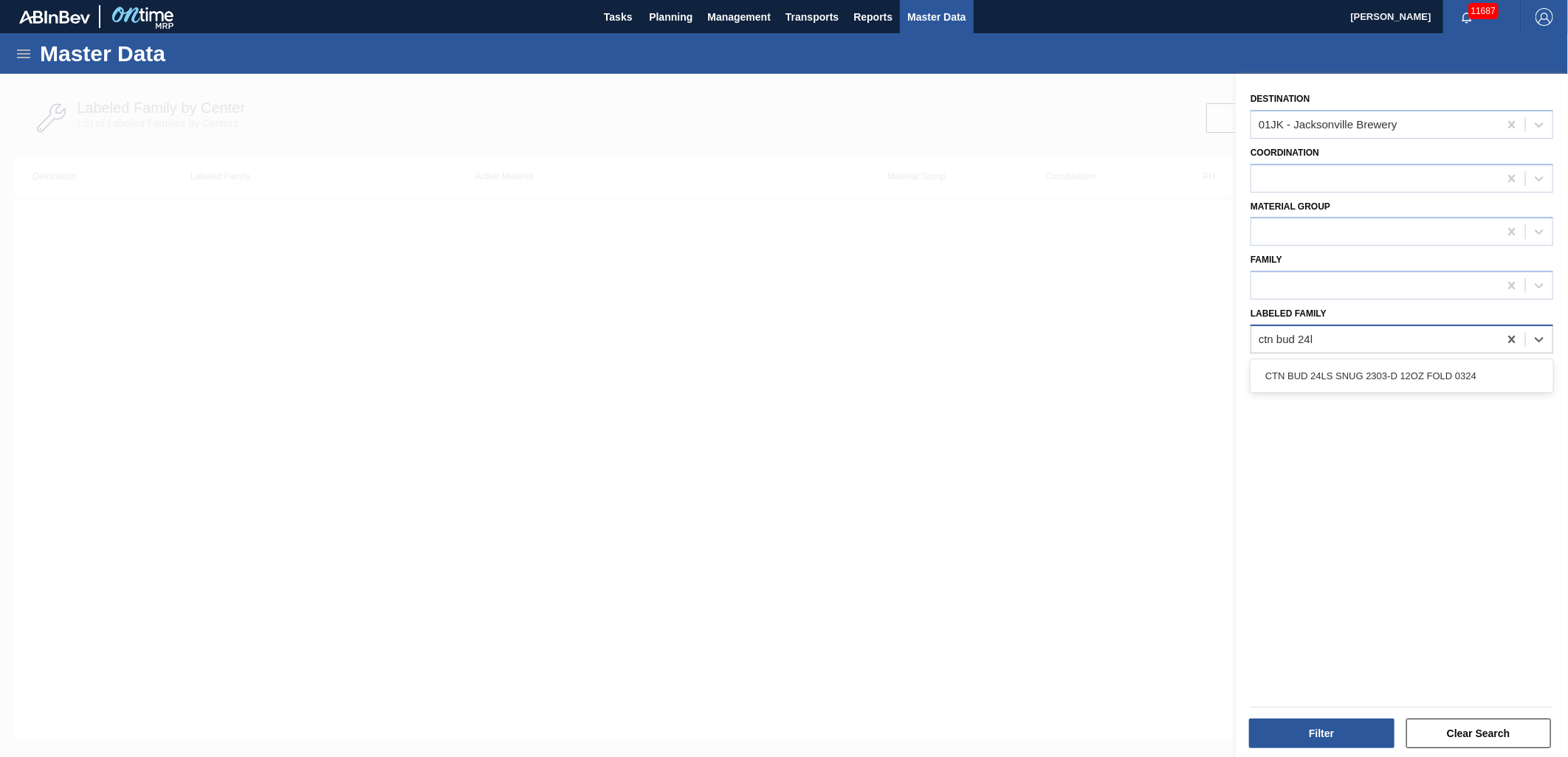
type Family "ctn bud 24ls"
click at [1414, 369] on div "CTN BUD 24LS SNUG 2303-D 12OZ FOLD 0324" at bounding box center [1402, 376] width 303 height 28
click at [1356, 728] on button "Filter" at bounding box center [1321, 733] width 146 height 29
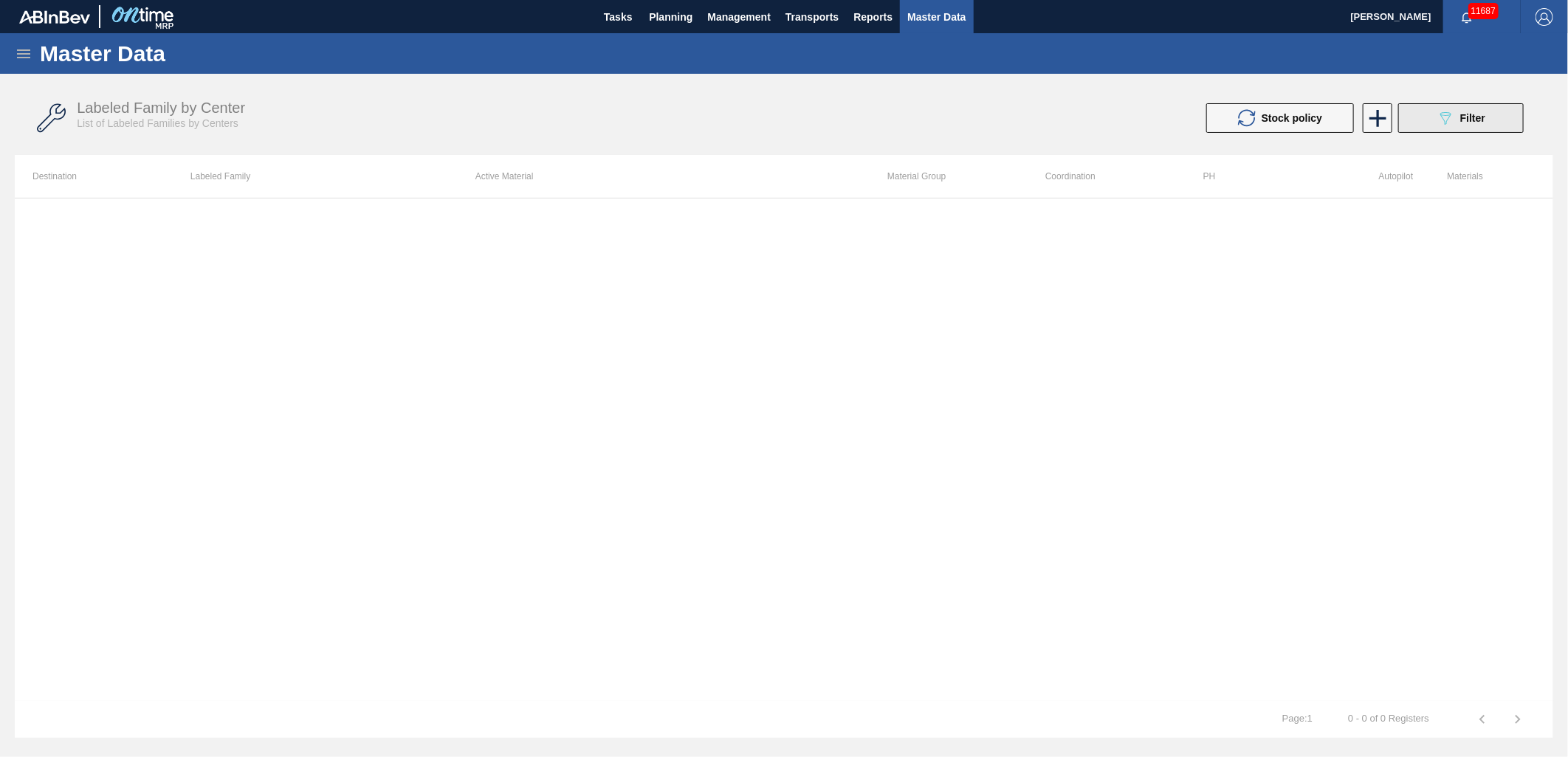
click at [1473, 121] on span "Filter" at bounding box center [1473, 118] width 25 height 12
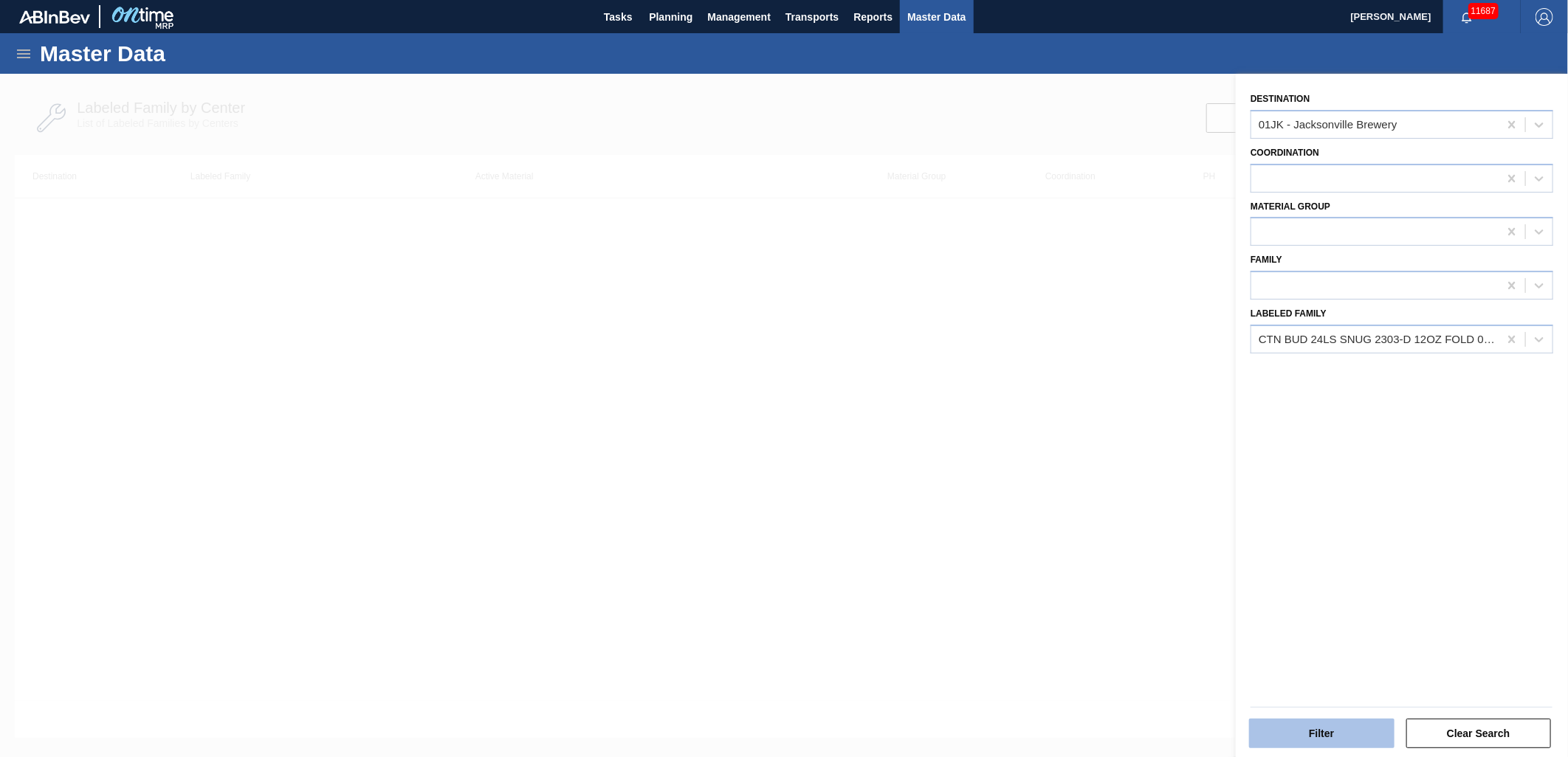
click at [1328, 731] on button "Filter" at bounding box center [1321, 733] width 146 height 29
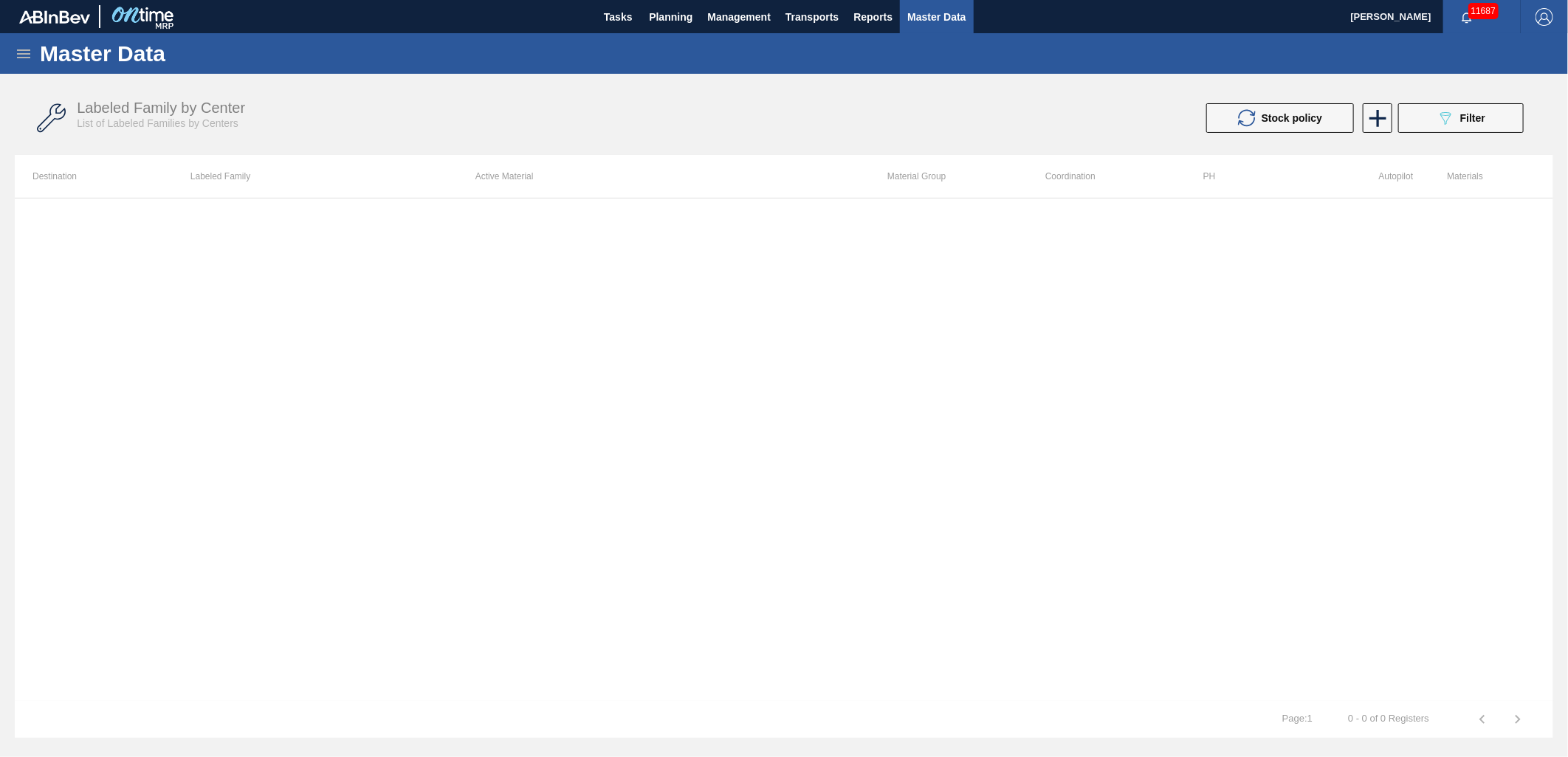
click at [791, 226] on div at bounding box center [784, 449] width 1538 height 503
click at [1465, 111] on div "089F7B8B-B2A5-4AFE-B5C0-19BA573D28AC Filter" at bounding box center [1461, 118] width 49 height 18
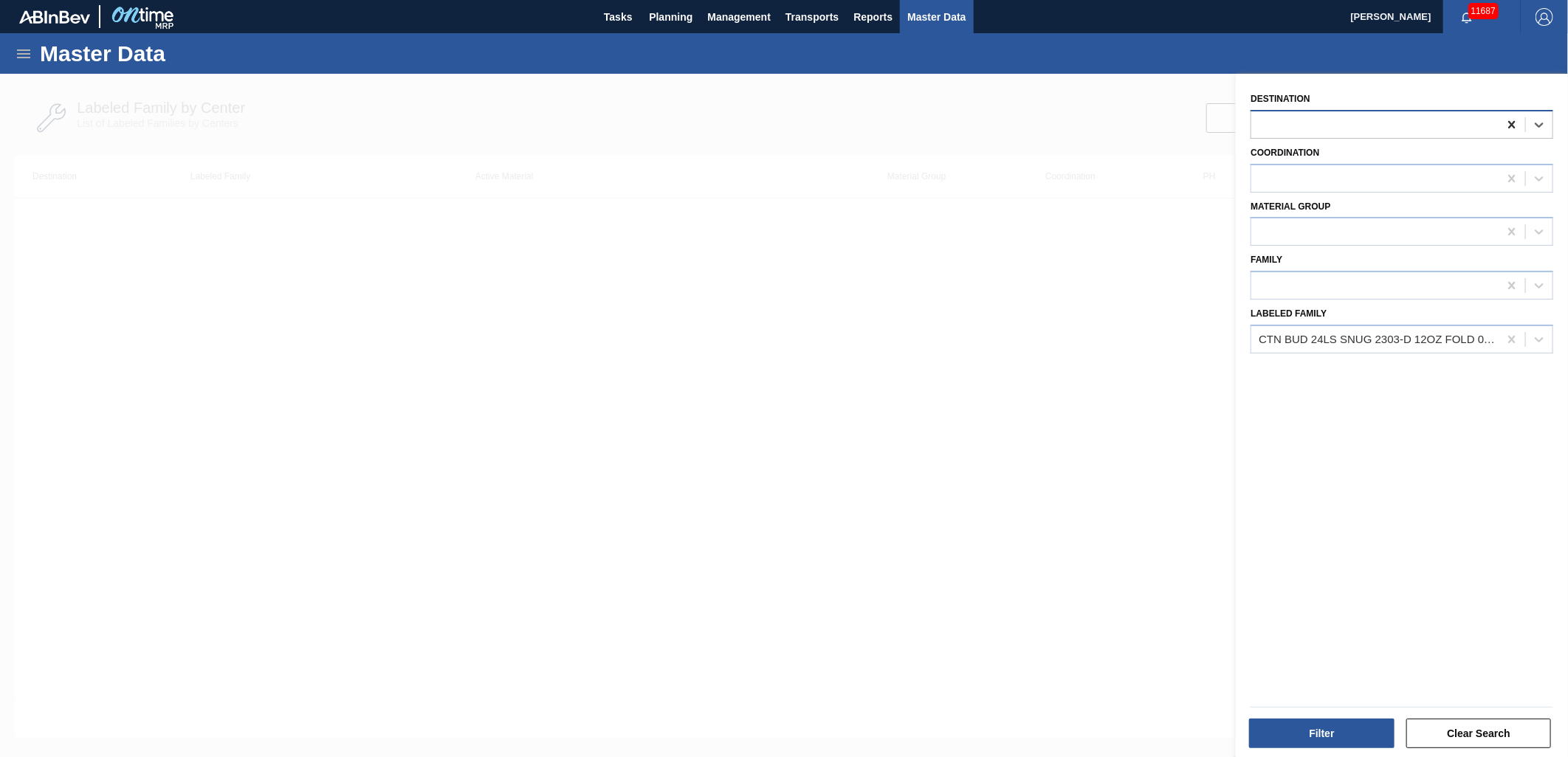
click at [1518, 127] on div at bounding box center [1513, 125] width 27 height 27
click at [1354, 725] on button "Filter" at bounding box center [1321, 733] width 146 height 29
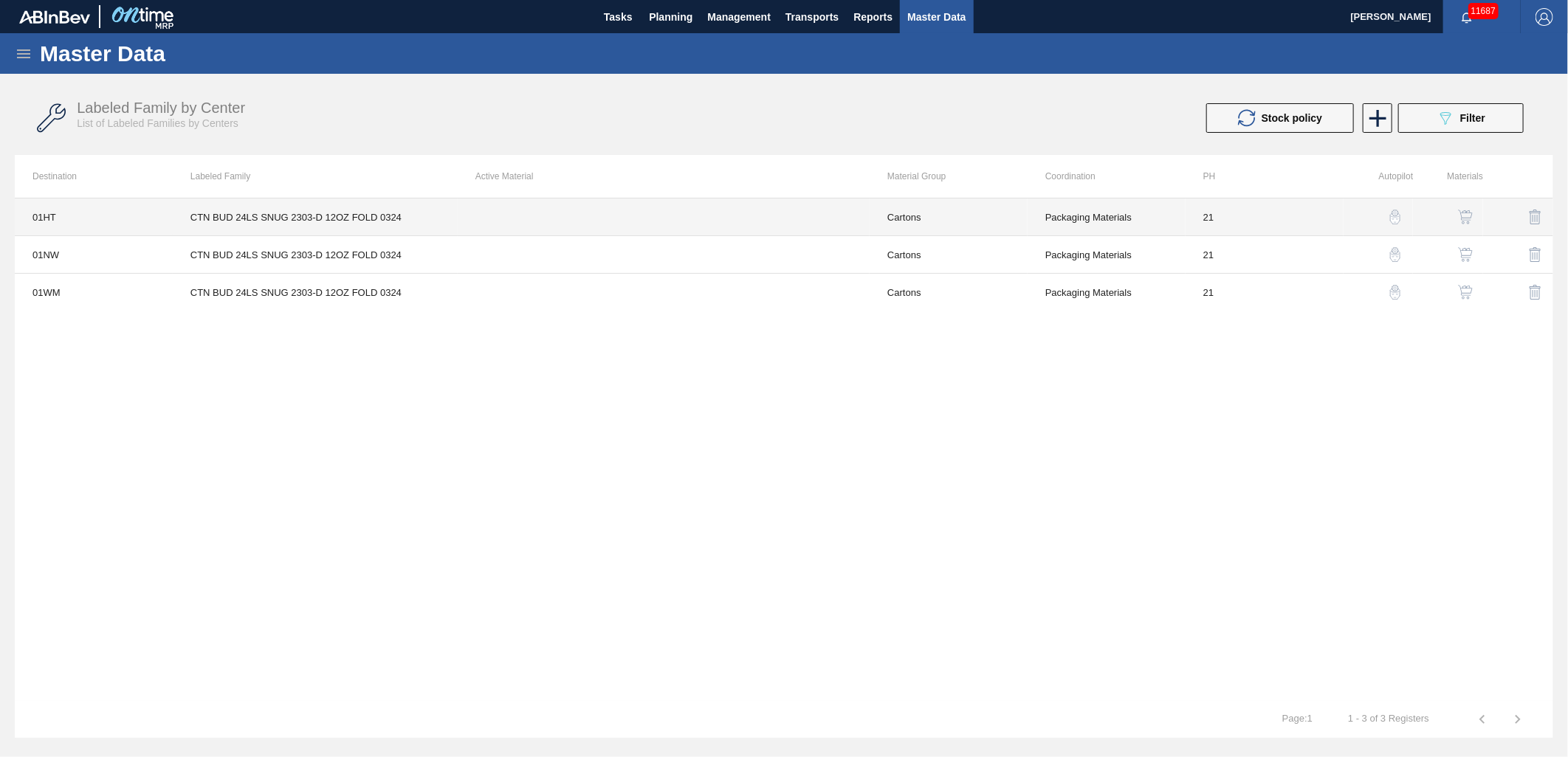
click at [408, 202] on td "CTN BUD 24LS SNUG 2303-D 12OZ FOLD 0324" at bounding box center [315, 217] width 285 height 38
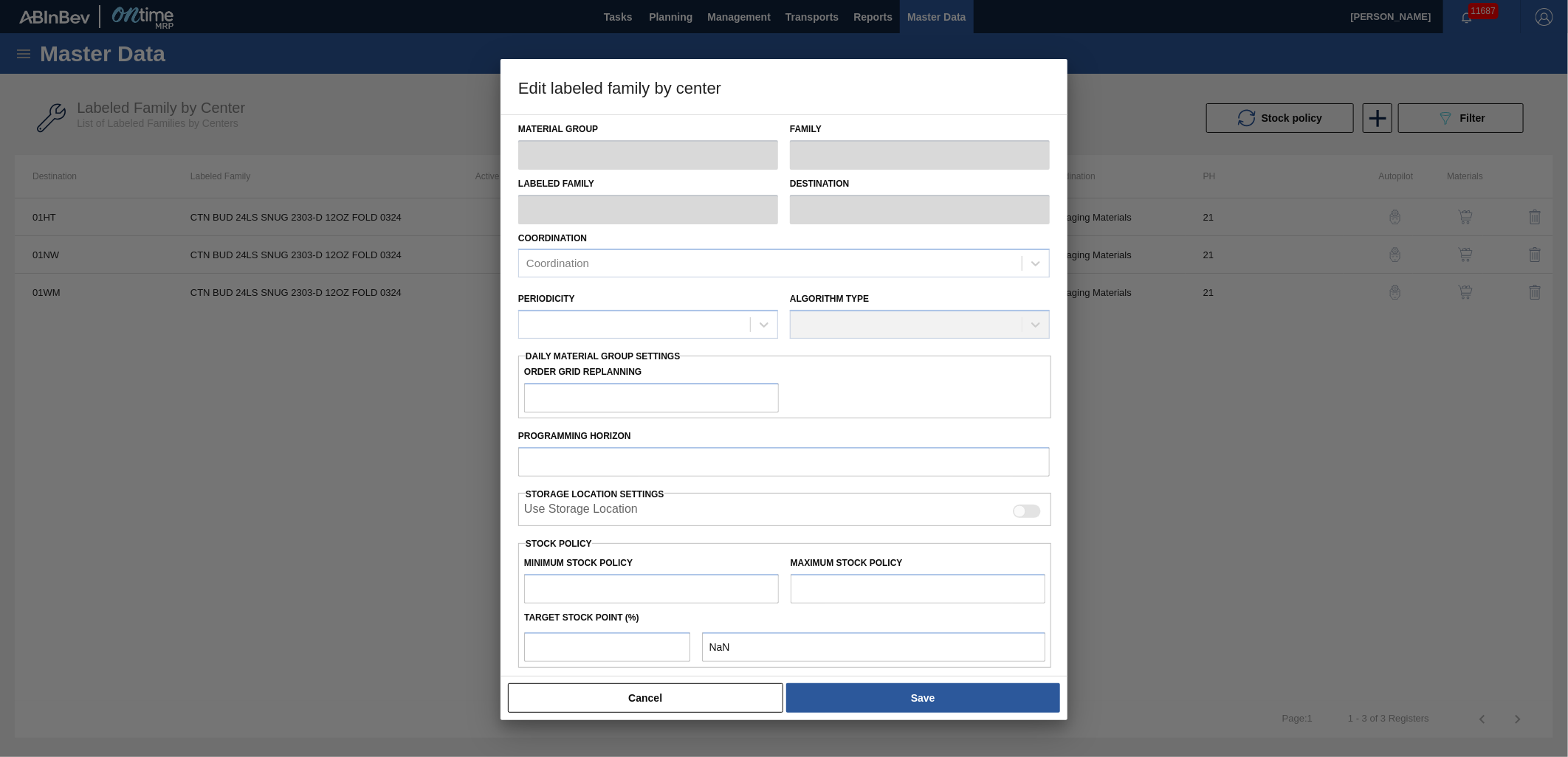
type input "Cartons"
type input "Folding Cartons"
type input "CTN BUD 24LS SNUG 2303-D 12OZ FOLD 0324"
type input "01HT - Houston Brewery"
type input "21"
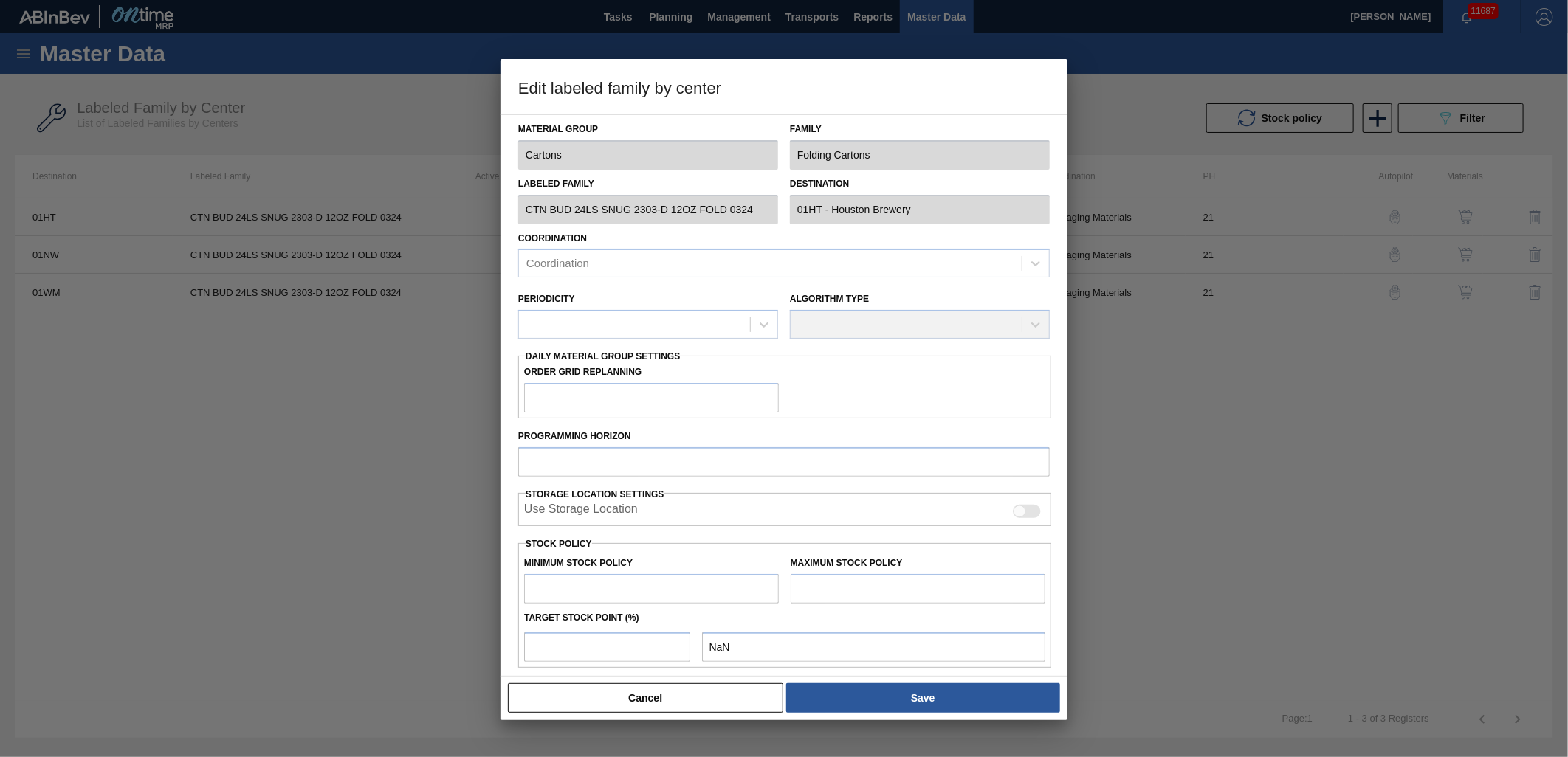
type input "0"
type input "25,000"
type input "0"
checkbox input "true"
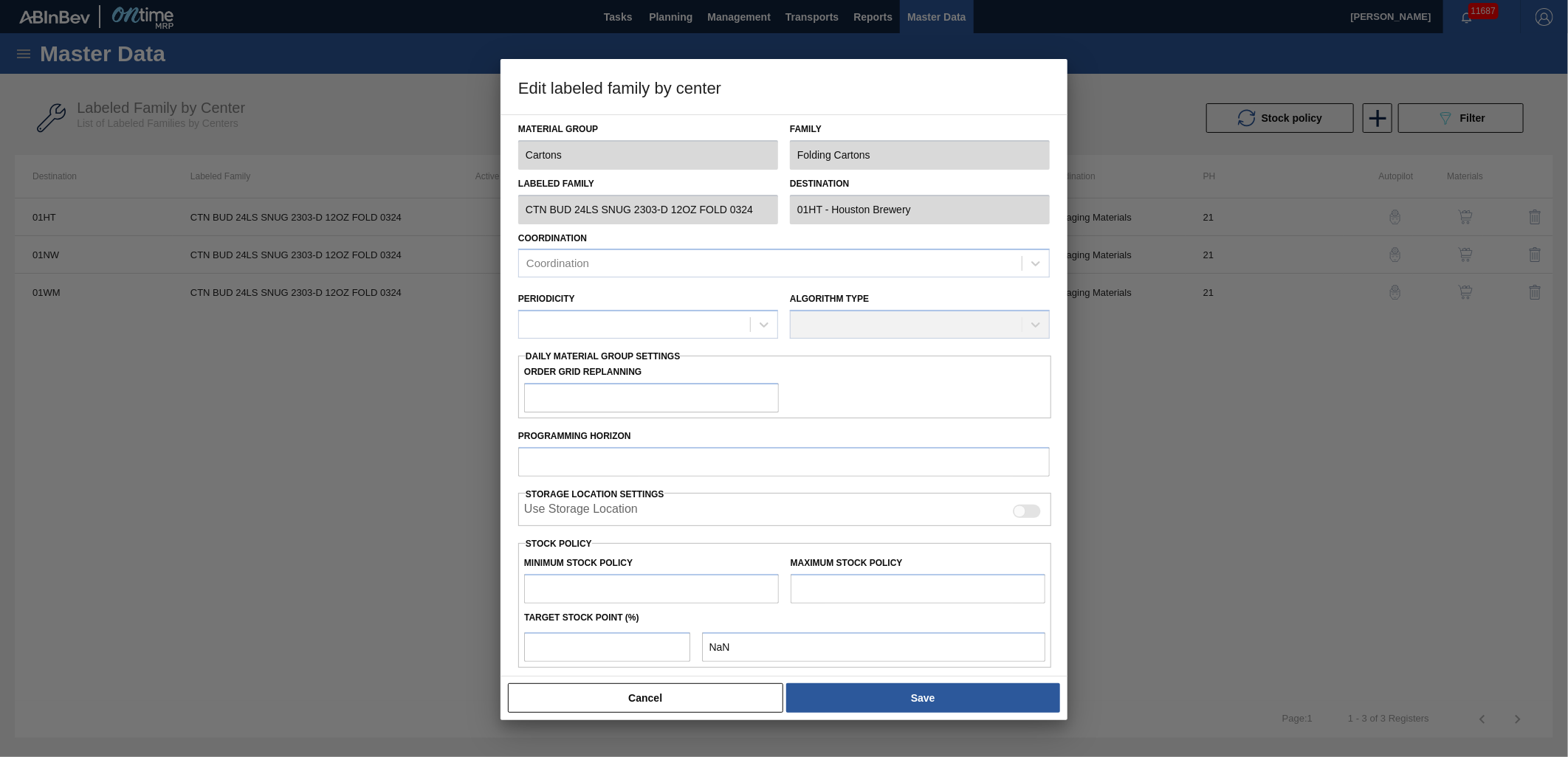
checkbox input "true"
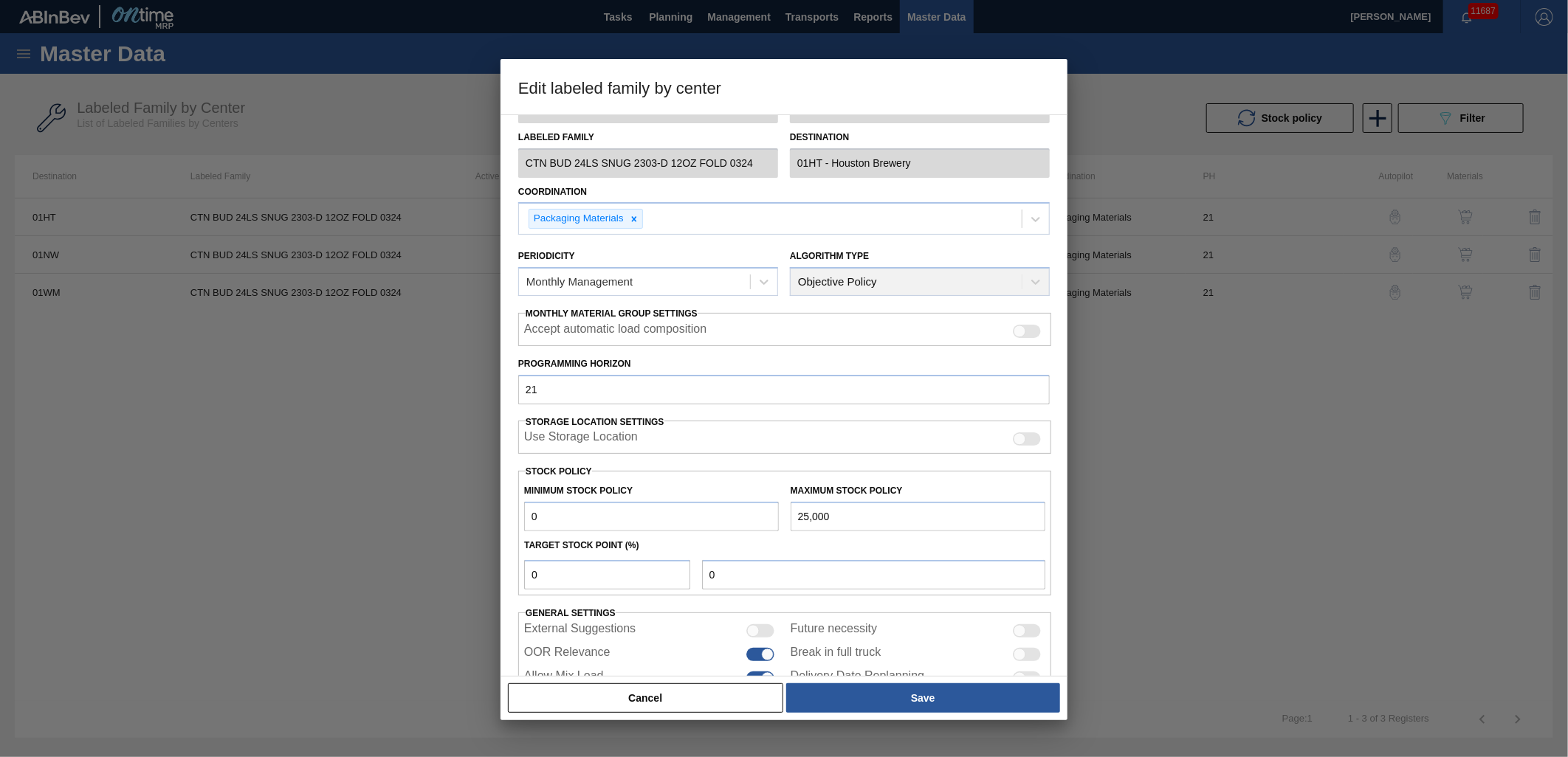
scroll to position [93, 0]
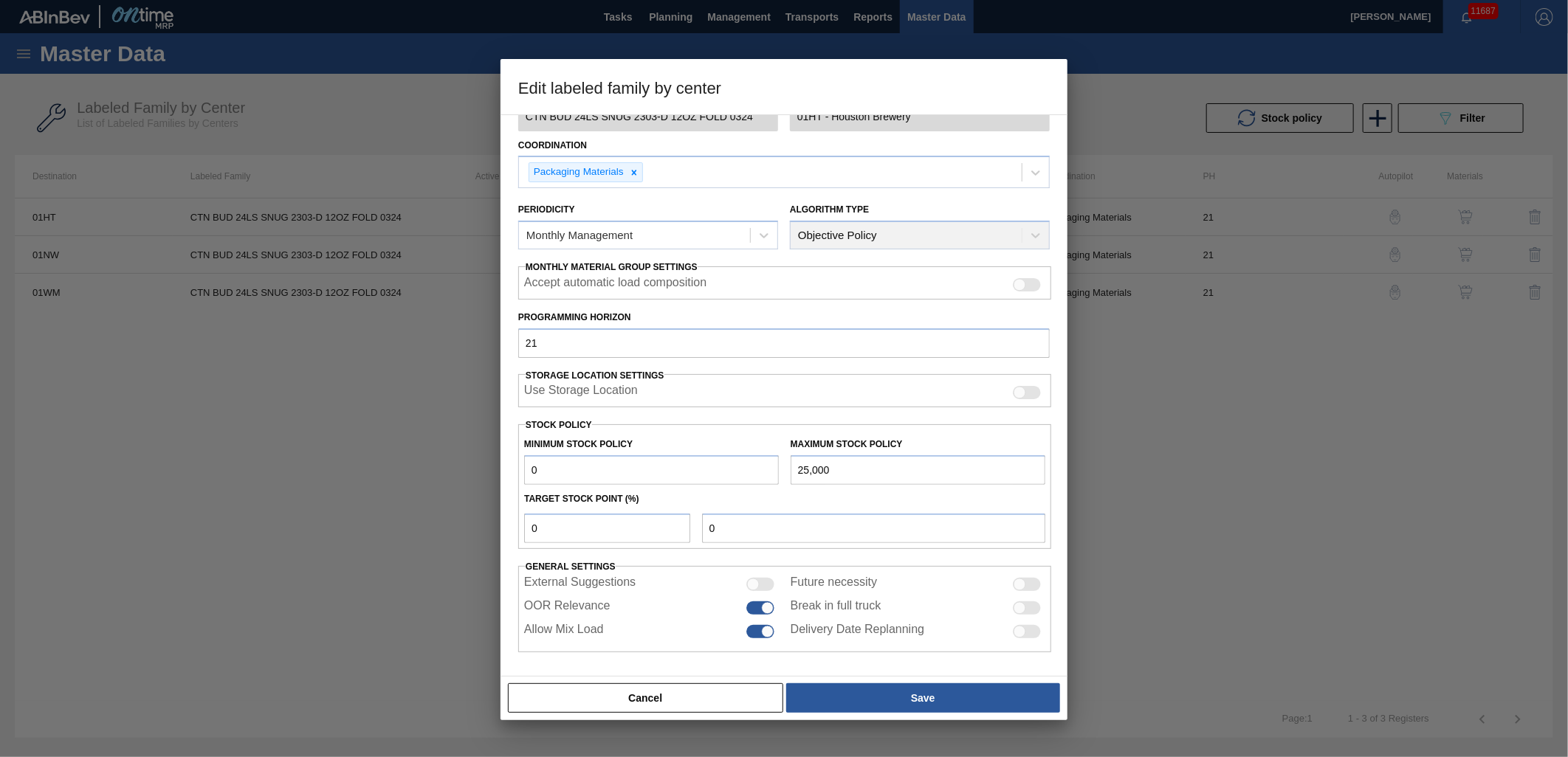
click at [186, 483] on div at bounding box center [784, 378] width 1568 height 757
drag, startPoint x: 379, startPoint y: 138, endPoint x: 417, endPoint y: 63, distance: 84.1
click at [380, 126] on div at bounding box center [784, 378] width 1568 height 757
click at [653, 706] on button "Cancel" at bounding box center [645, 698] width 275 height 29
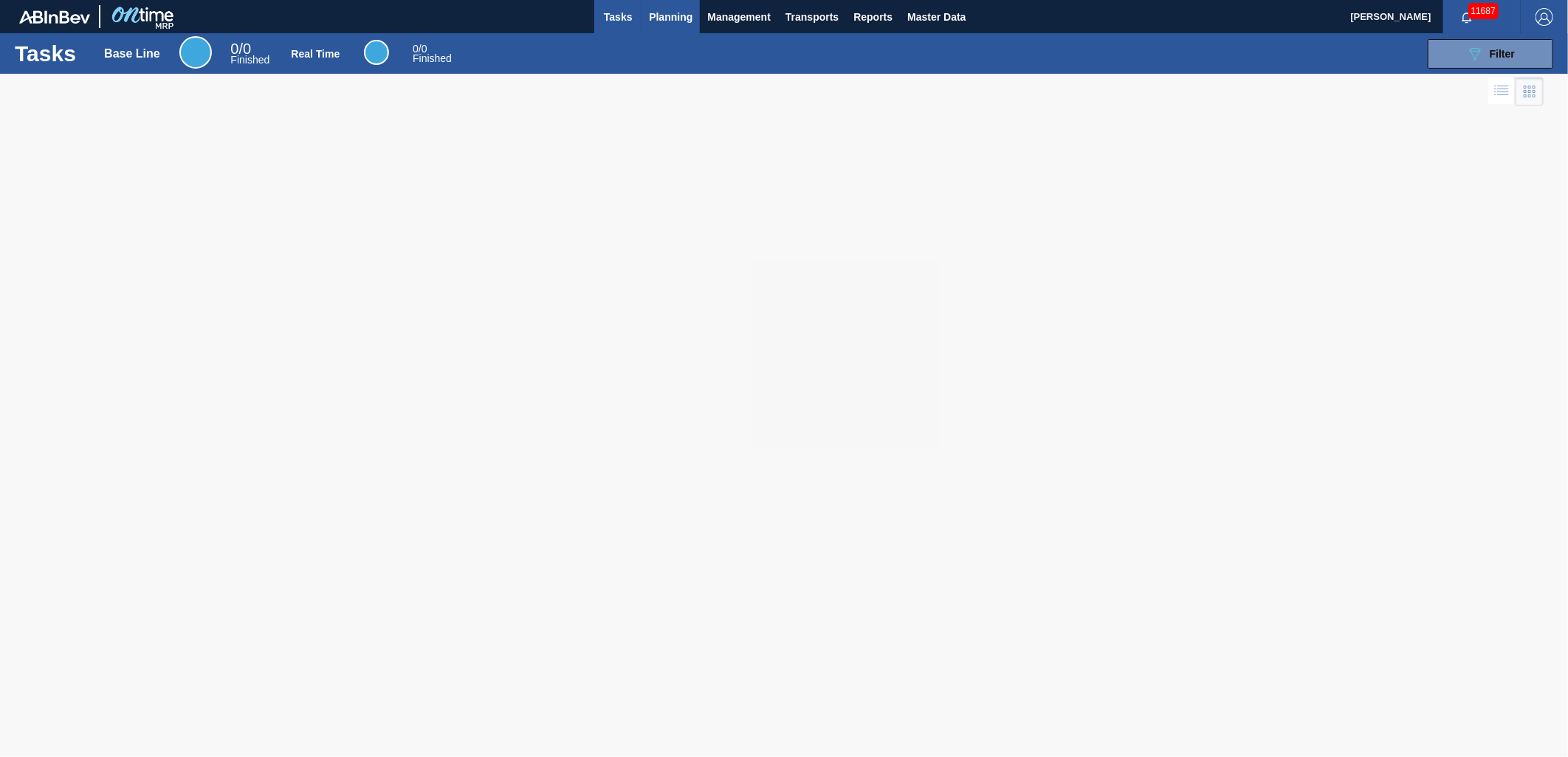
click at [665, 12] on span "Planning" at bounding box center [670, 17] width 44 height 18
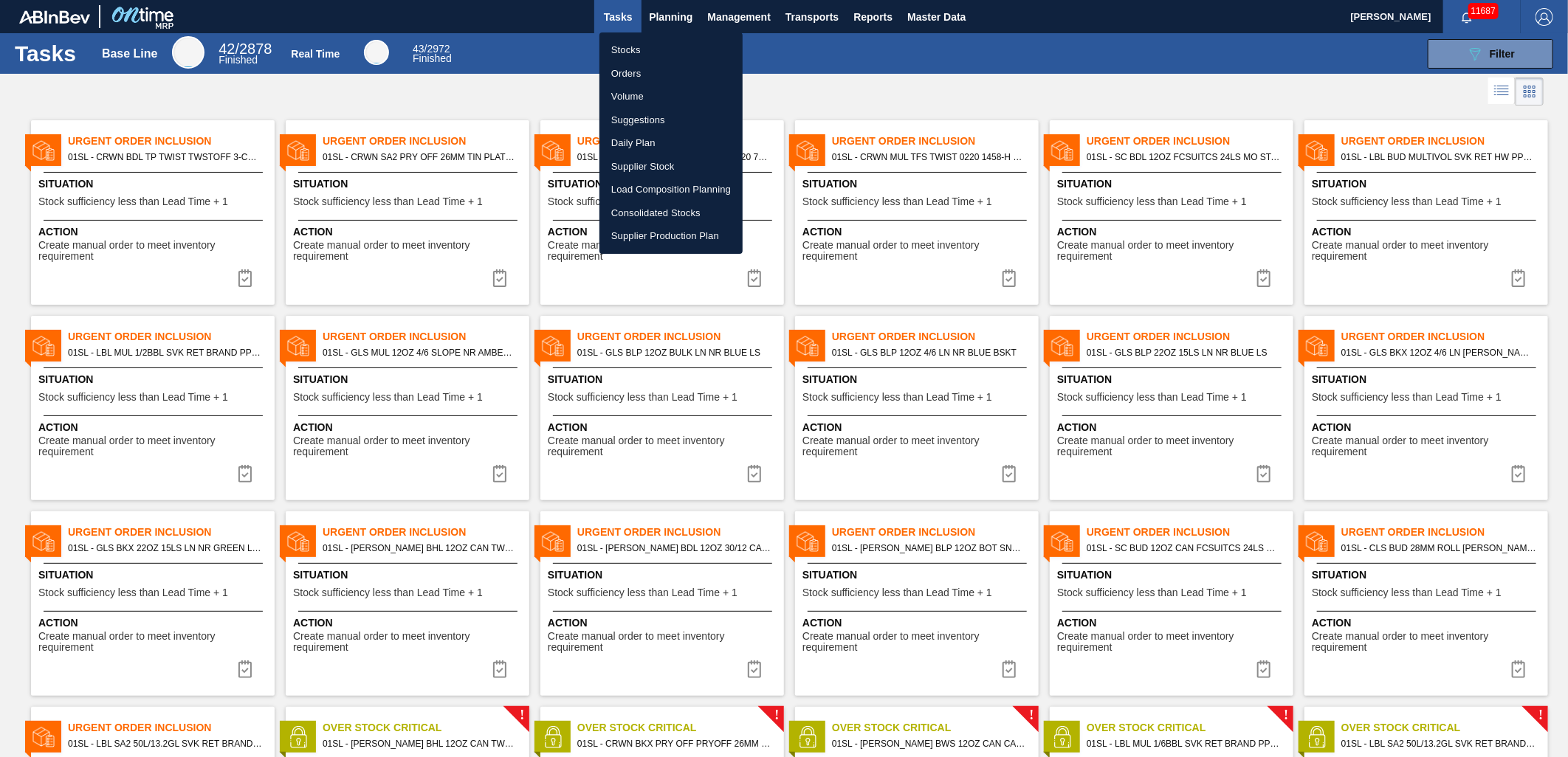
click at [650, 116] on li "Suggestions" at bounding box center [671, 120] width 143 height 23
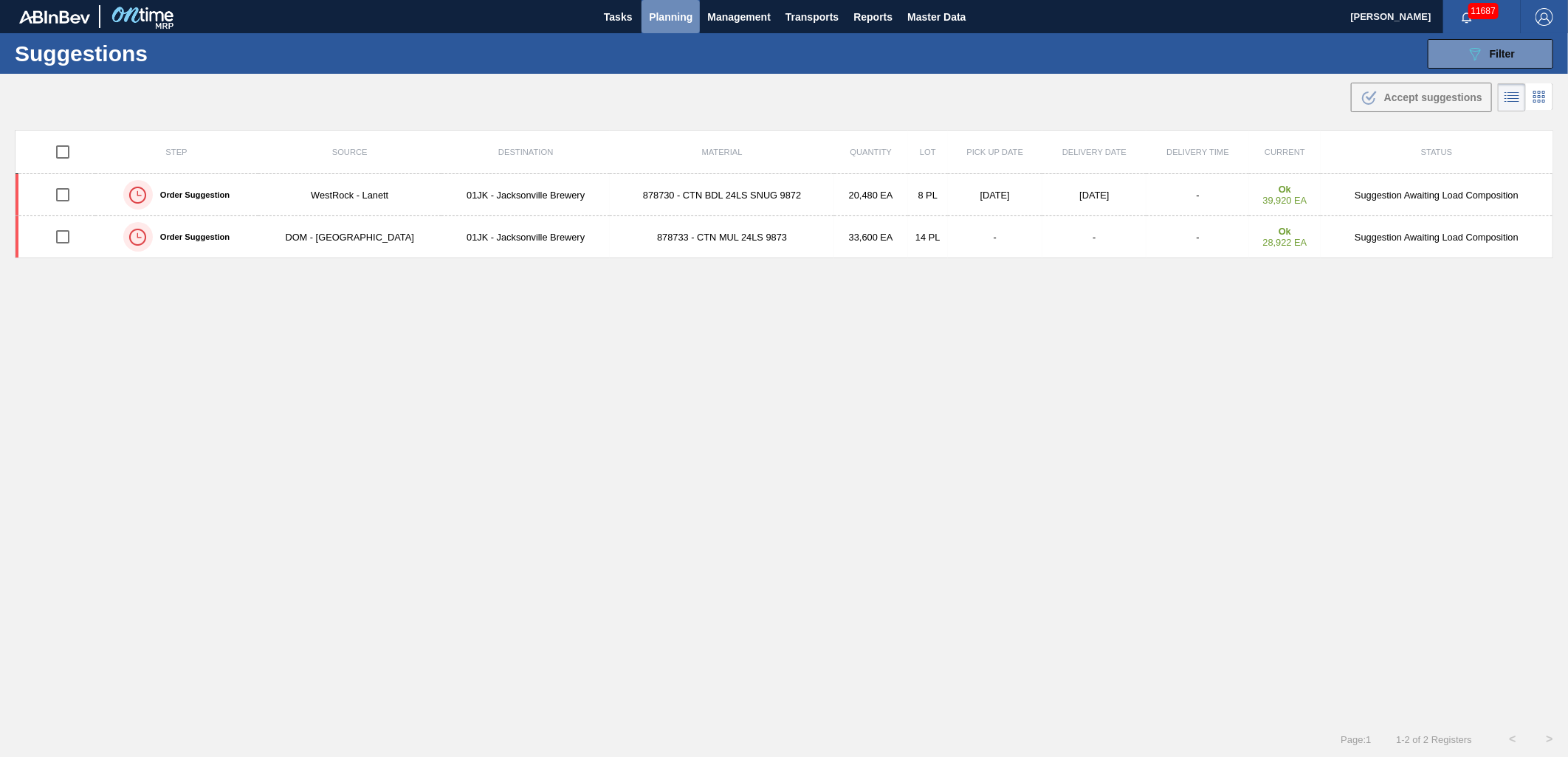
click at [660, 16] on span "Planning" at bounding box center [670, 17] width 44 height 18
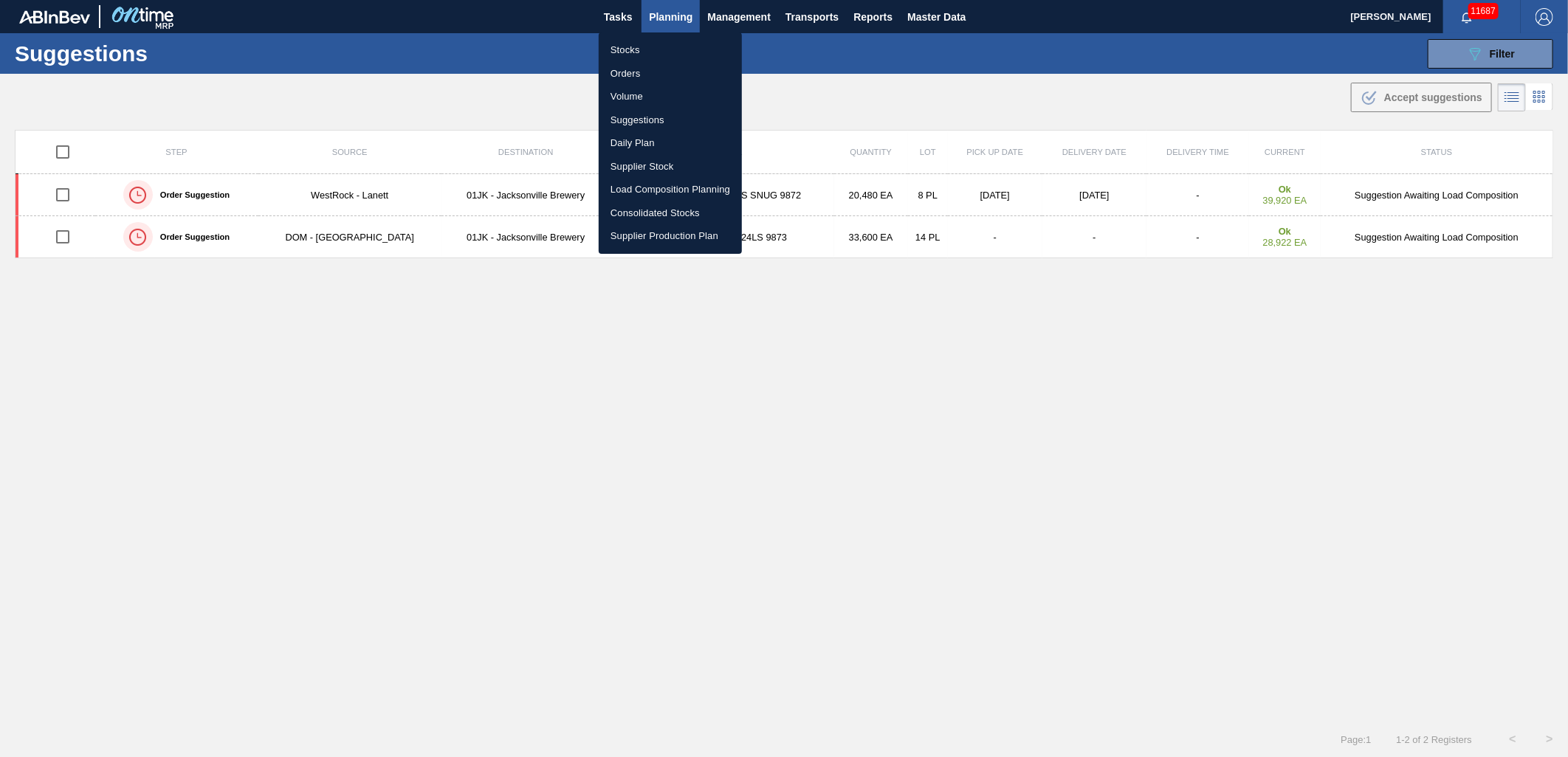
click at [643, 37] on ul "Stocks Orders Volume Suggestions Daily Plan Supplier Stock Load Composition Pla…" at bounding box center [670, 143] width 143 height 222
click at [636, 49] on li "Stocks" at bounding box center [670, 50] width 143 height 23
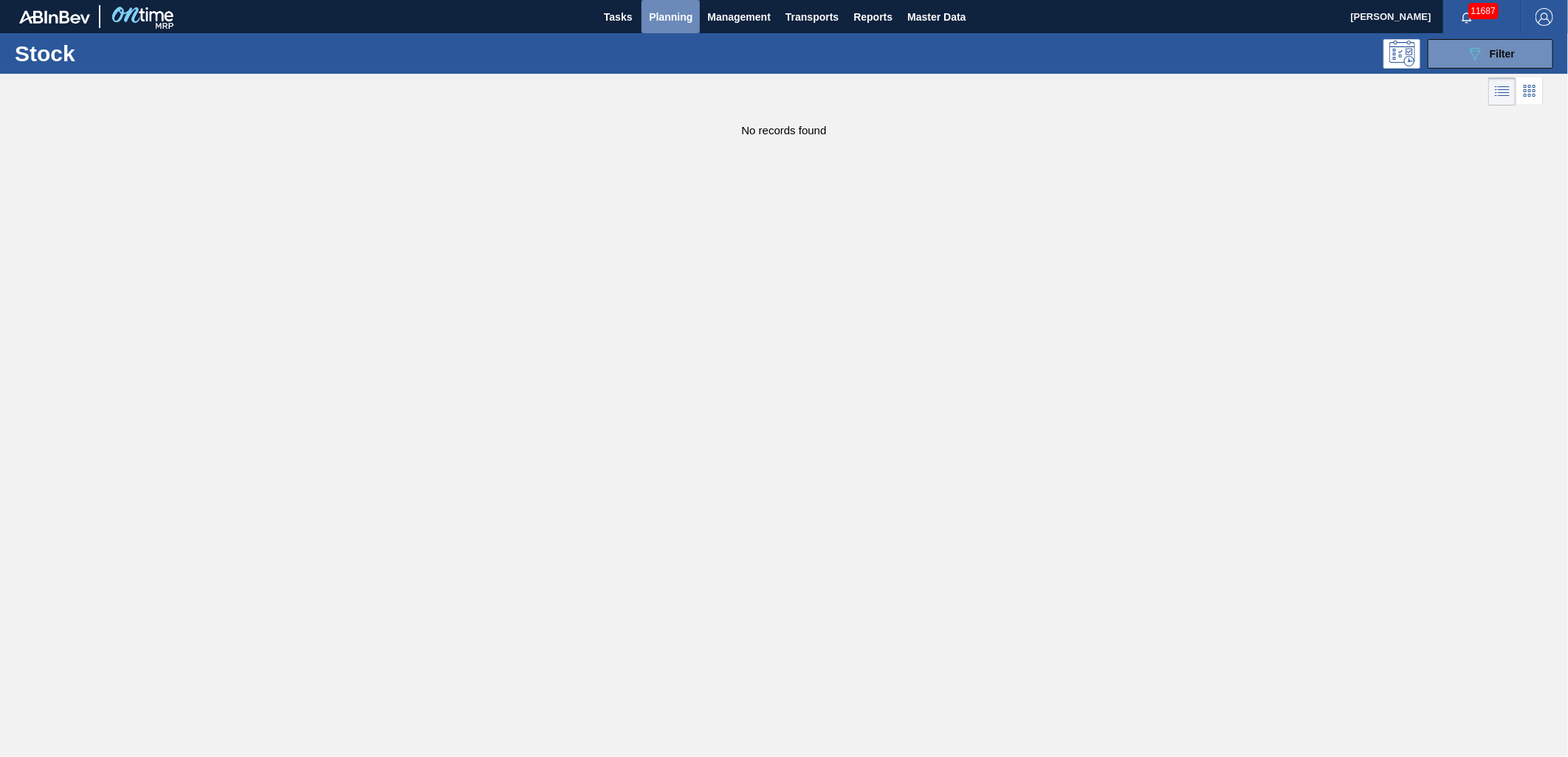
click at [680, 17] on span "Planning" at bounding box center [670, 17] width 44 height 18
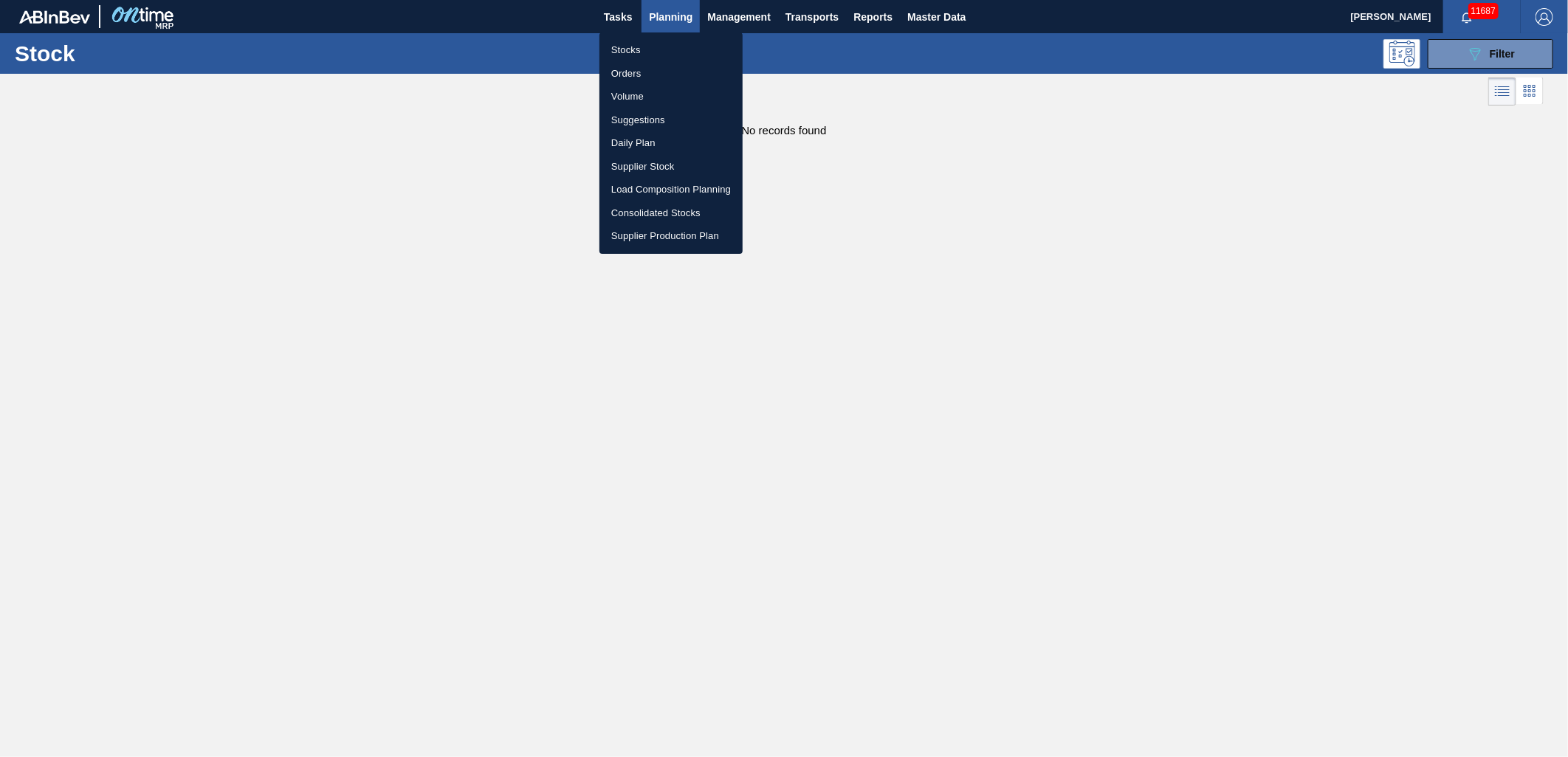
click at [1497, 53] on div at bounding box center [784, 378] width 1568 height 757
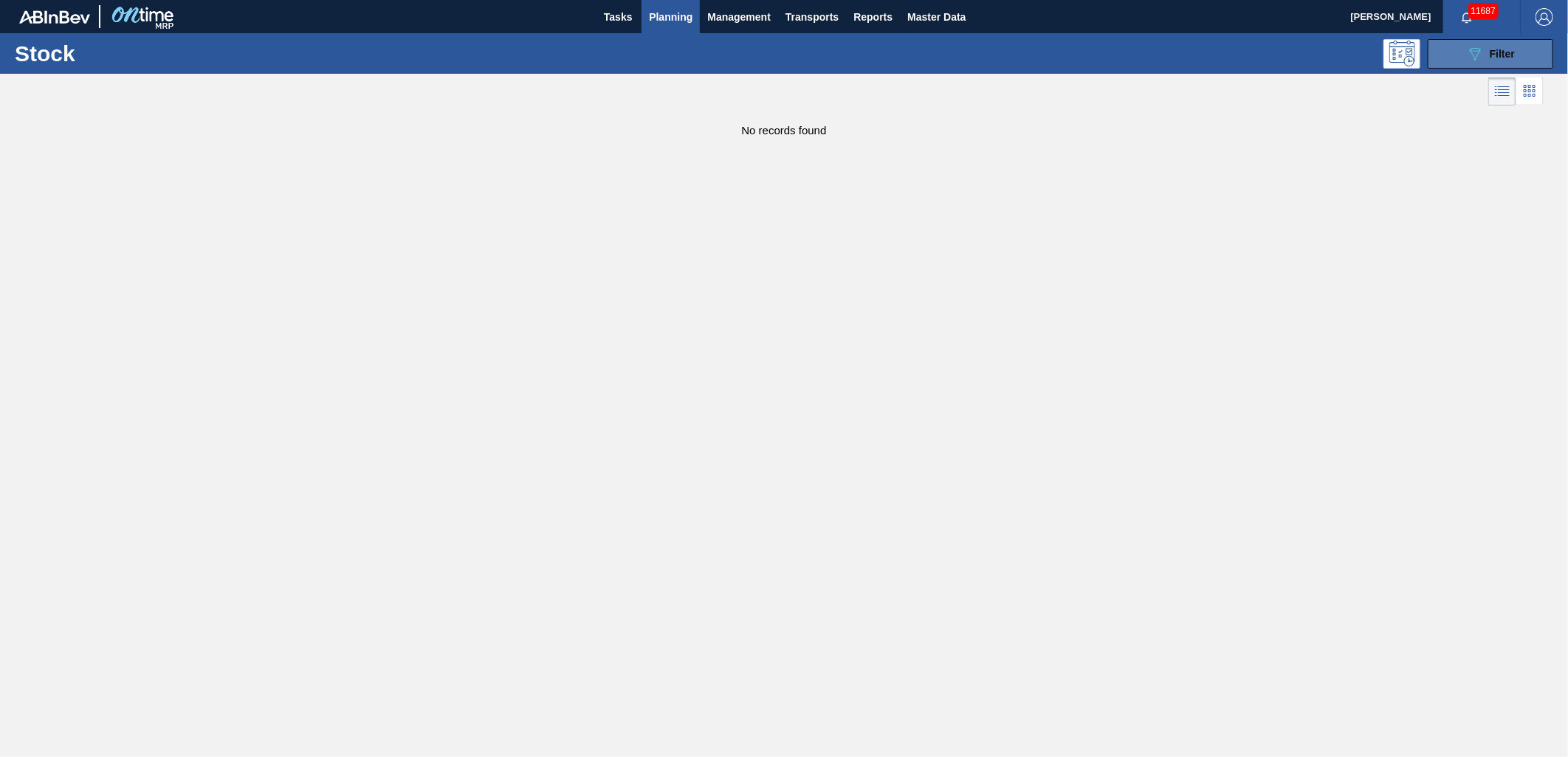
click at [1501, 56] on span "Filter" at bounding box center [1503, 54] width 25 height 12
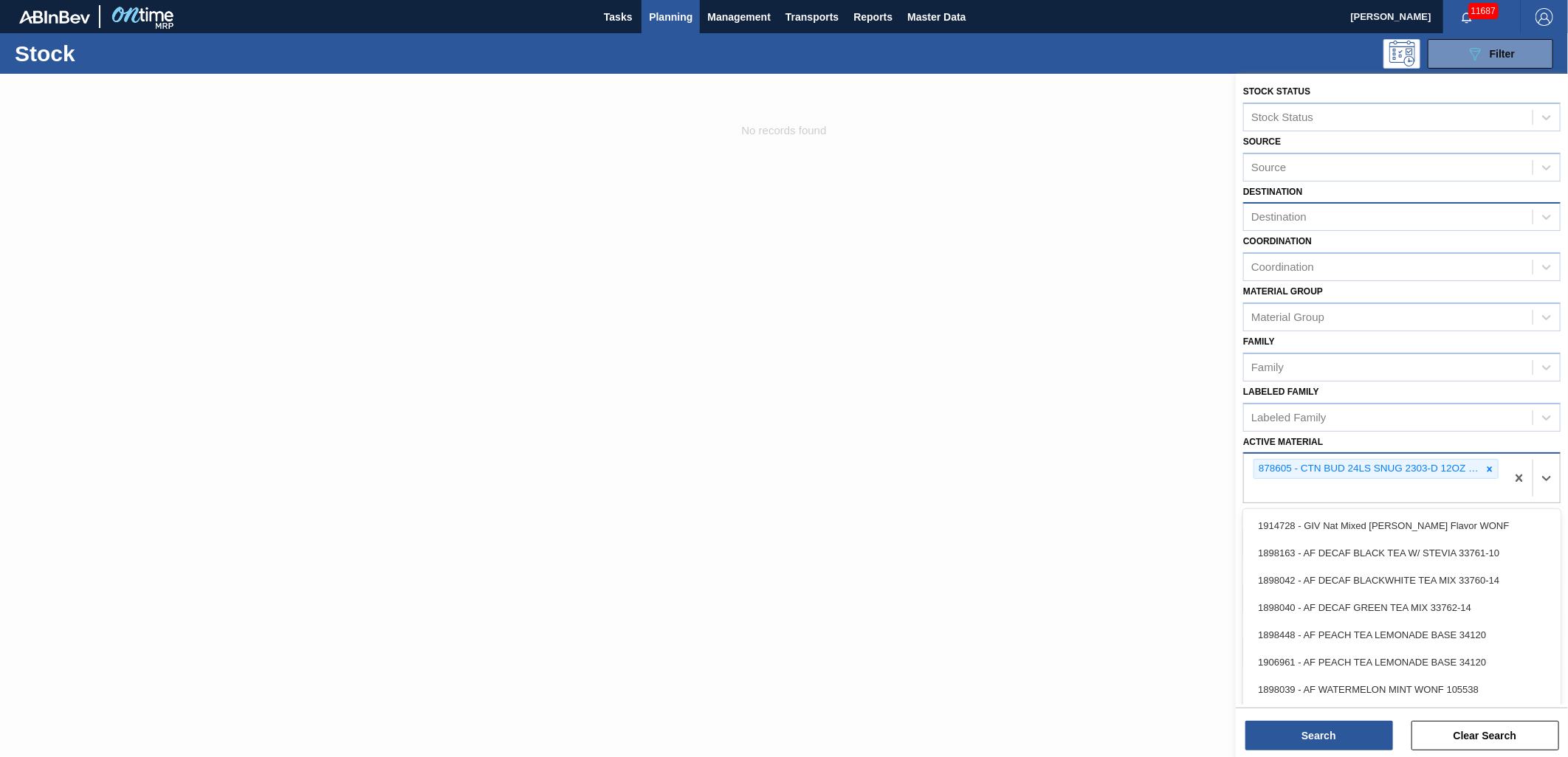
click at [1283, 482] on div "878605 - CTN BUD 24LS SNUG 2303-D 12OZ FOLD 0324" at bounding box center [1375, 478] width 262 height 49
type Material "878731"
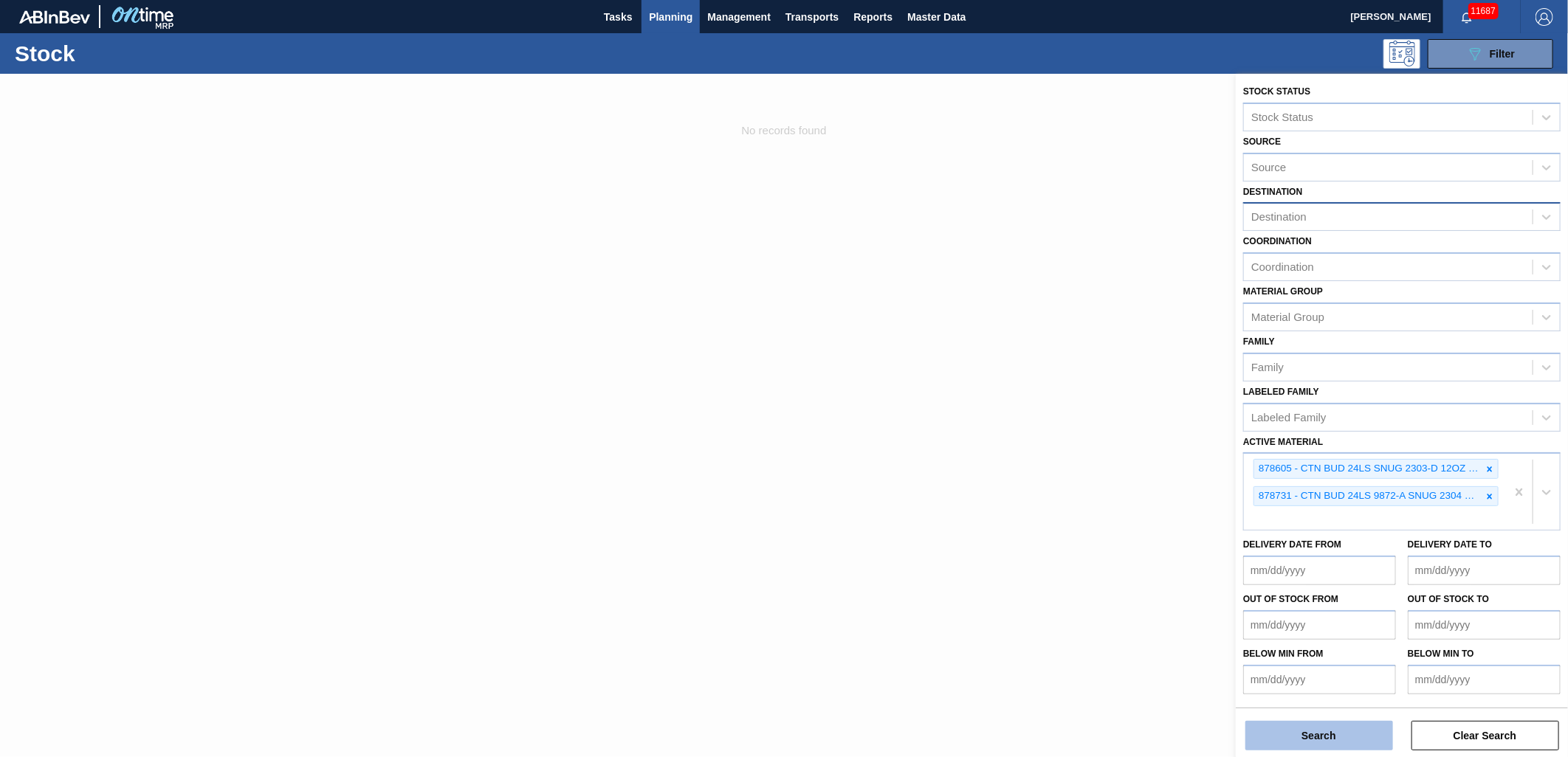
click at [1357, 747] on button "Search" at bounding box center [1319, 736] width 148 height 29
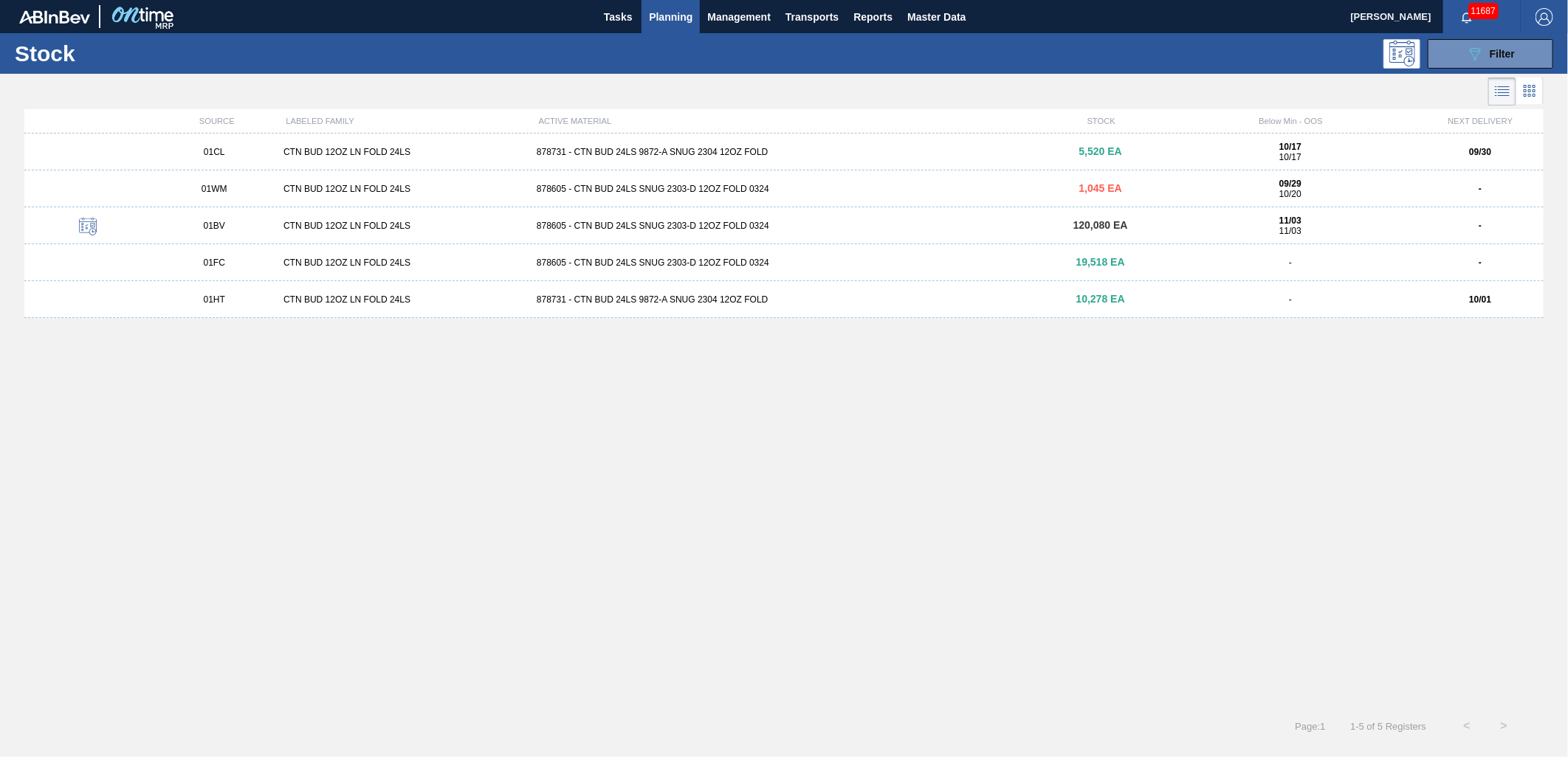
click at [682, 16] on span "Planning" at bounding box center [670, 17] width 44 height 18
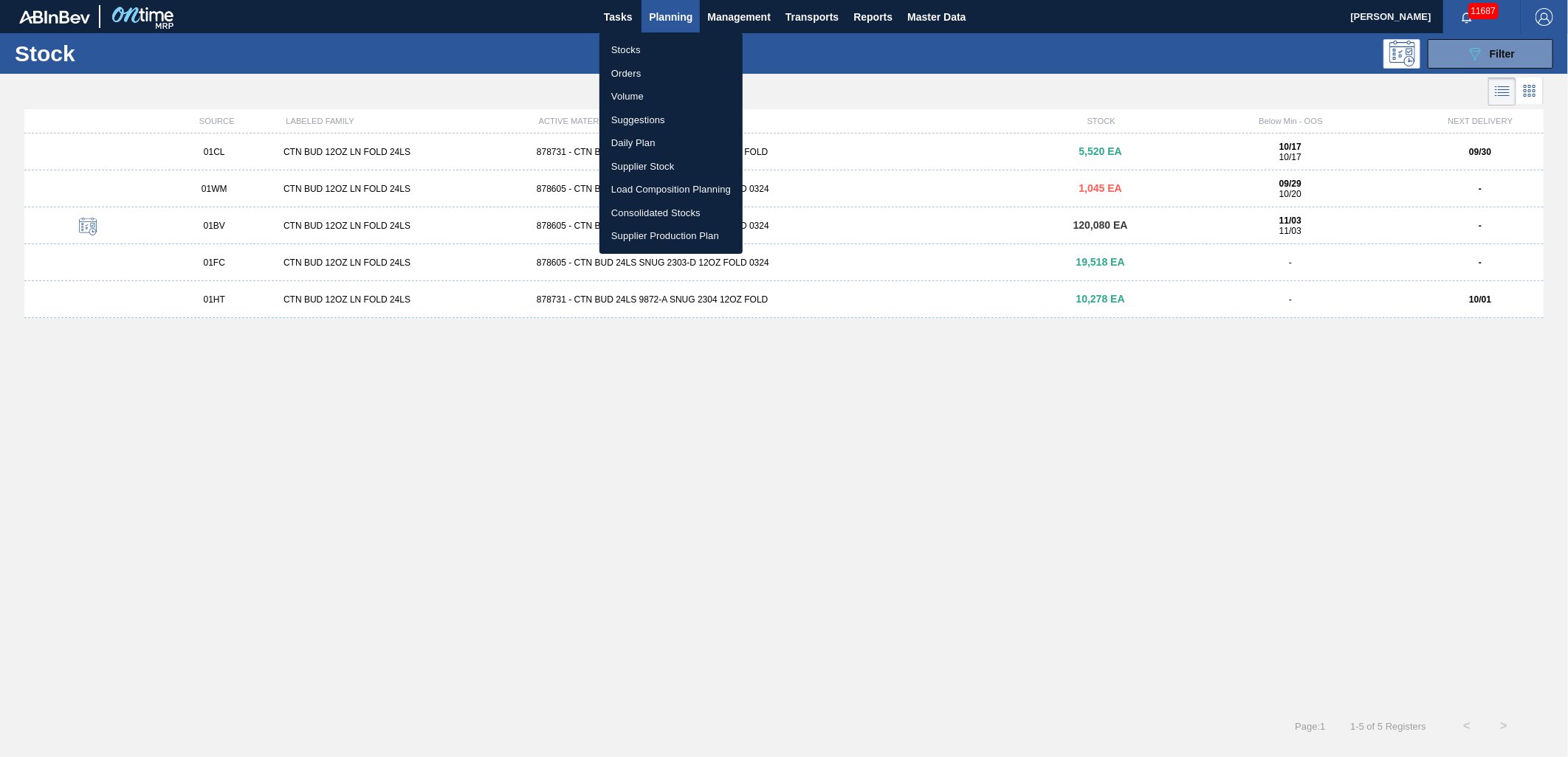
drag, startPoint x: 670, startPoint y: 113, endPoint x: 668, endPoint y: 125, distance: 12.2
click at [670, 113] on li "Suggestions" at bounding box center [671, 120] width 143 height 23
